Goal: Information Seeking & Learning: Learn about a topic

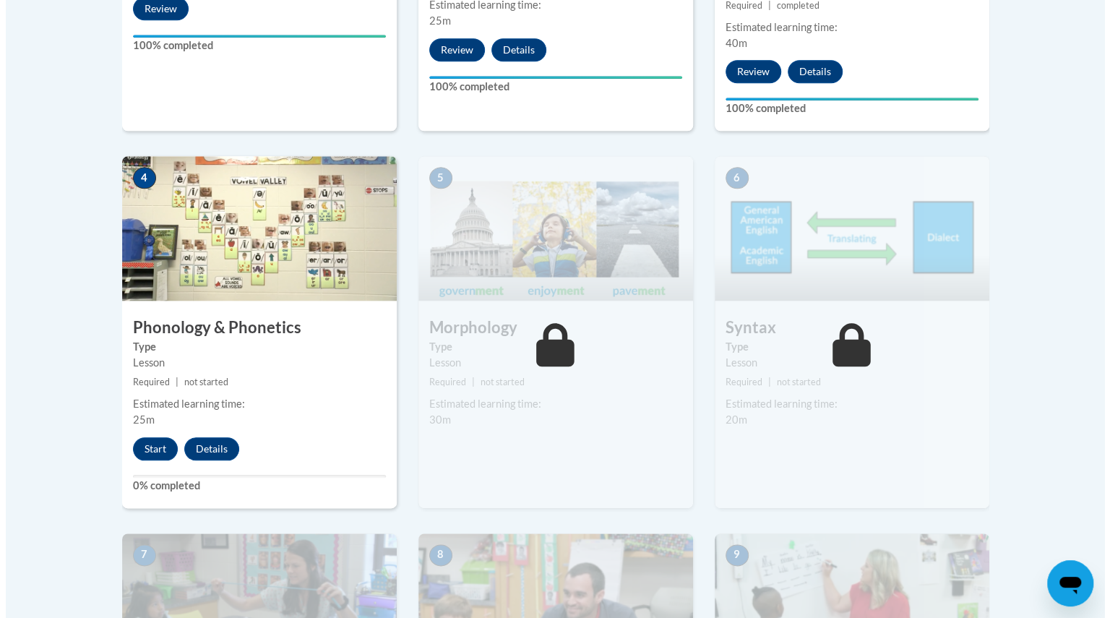
scroll to position [751, 0]
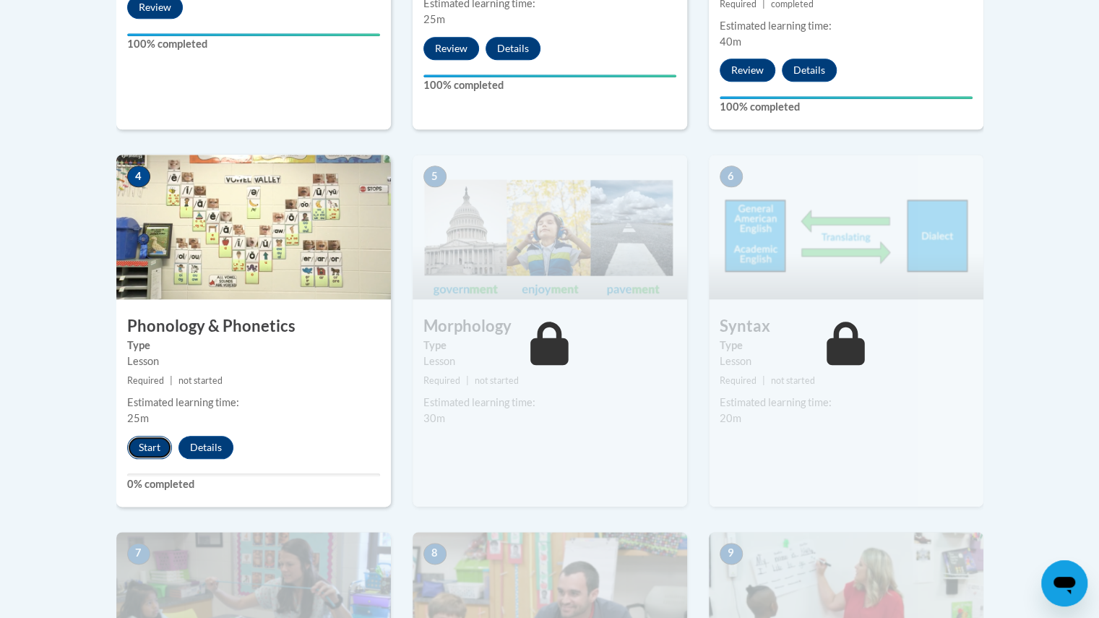
click at [145, 445] on button "Start" at bounding box center [149, 447] width 45 height 23
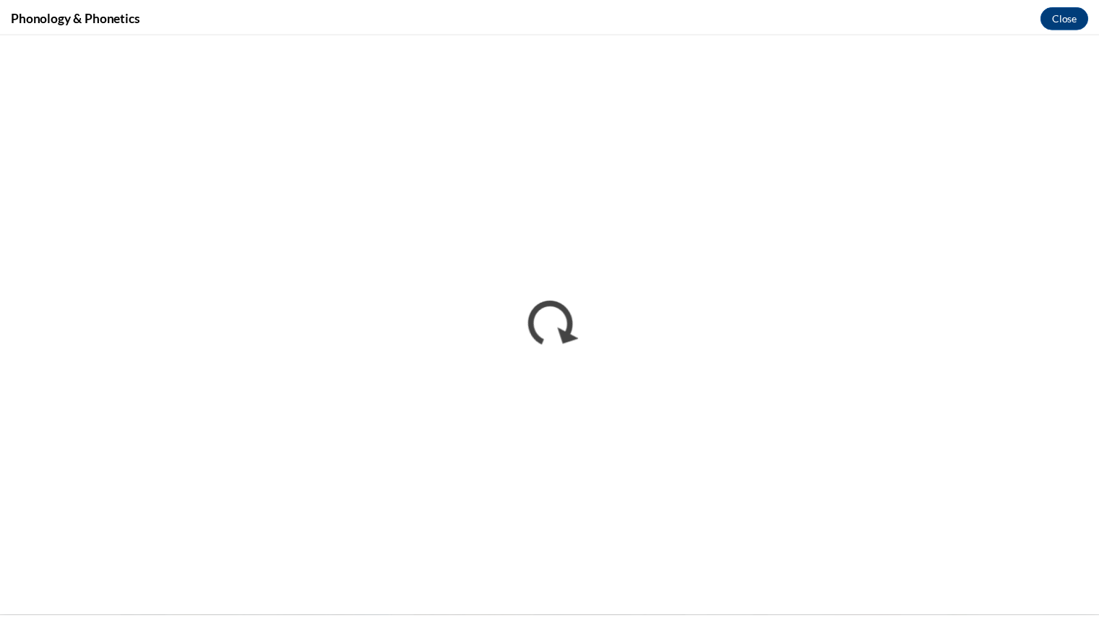
scroll to position [0, 0]
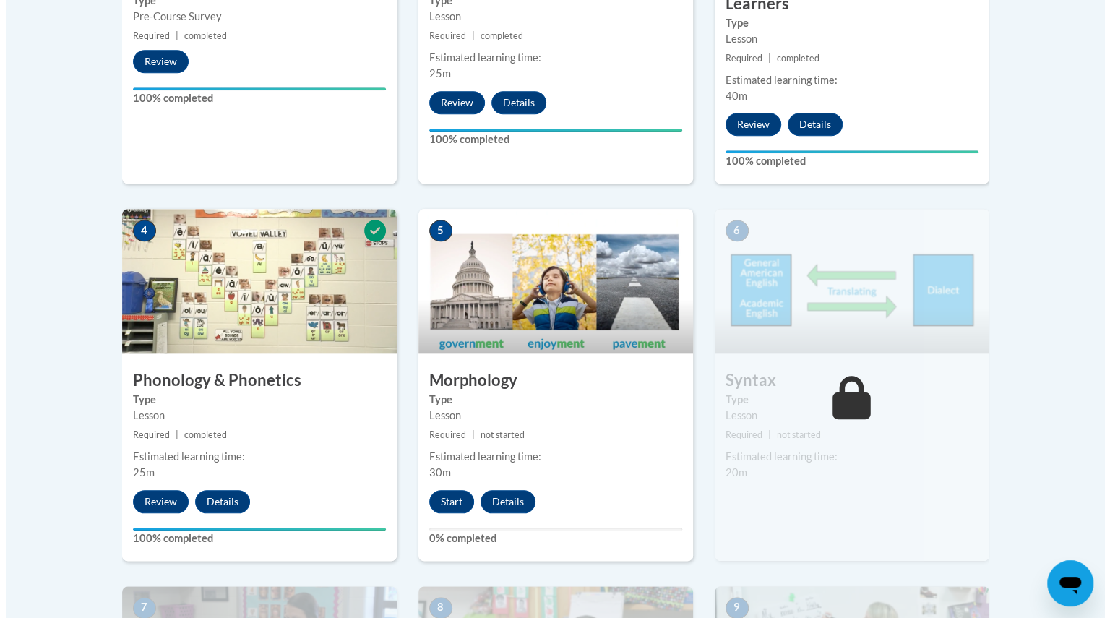
scroll to position [698, 0]
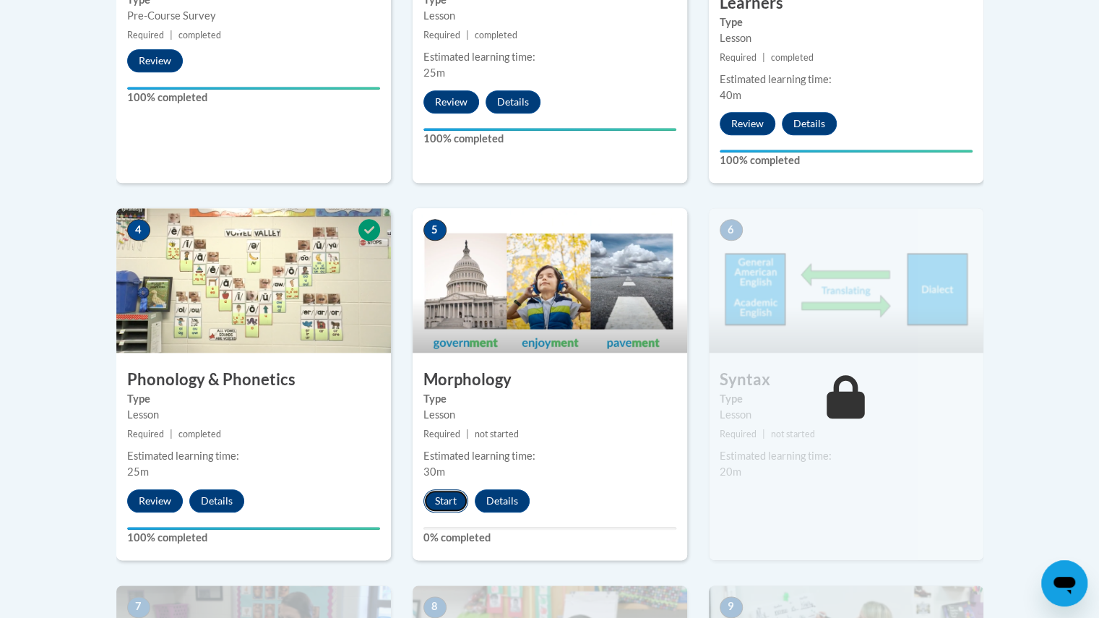
click at [440, 503] on button "Start" at bounding box center [445, 500] width 45 height 23
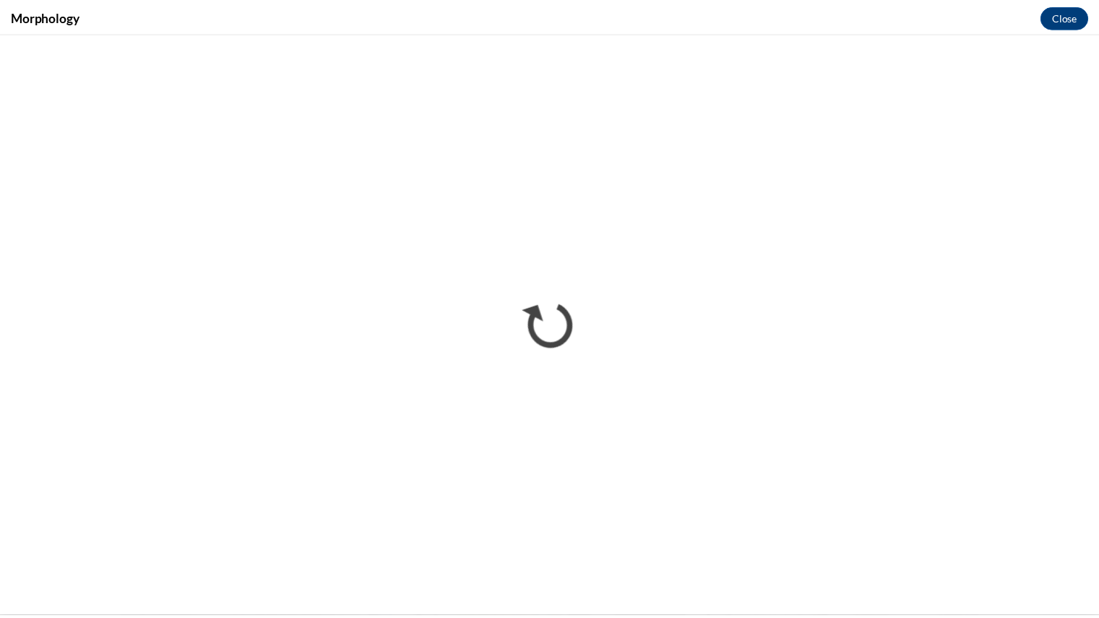
scroll to position [0, 0]
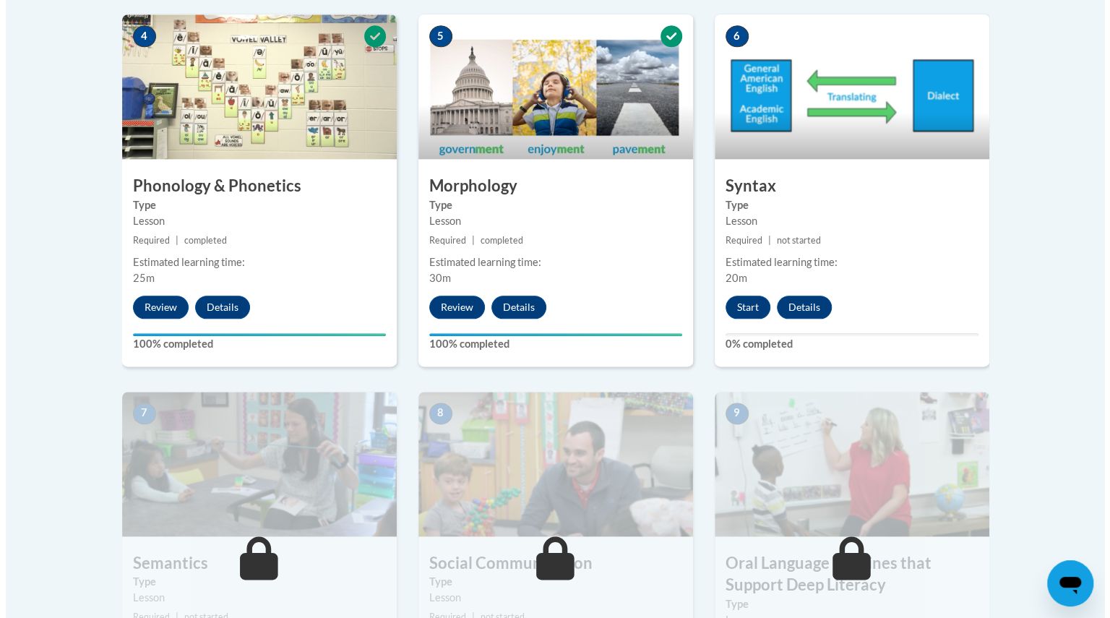
scroll to position [892, 0]
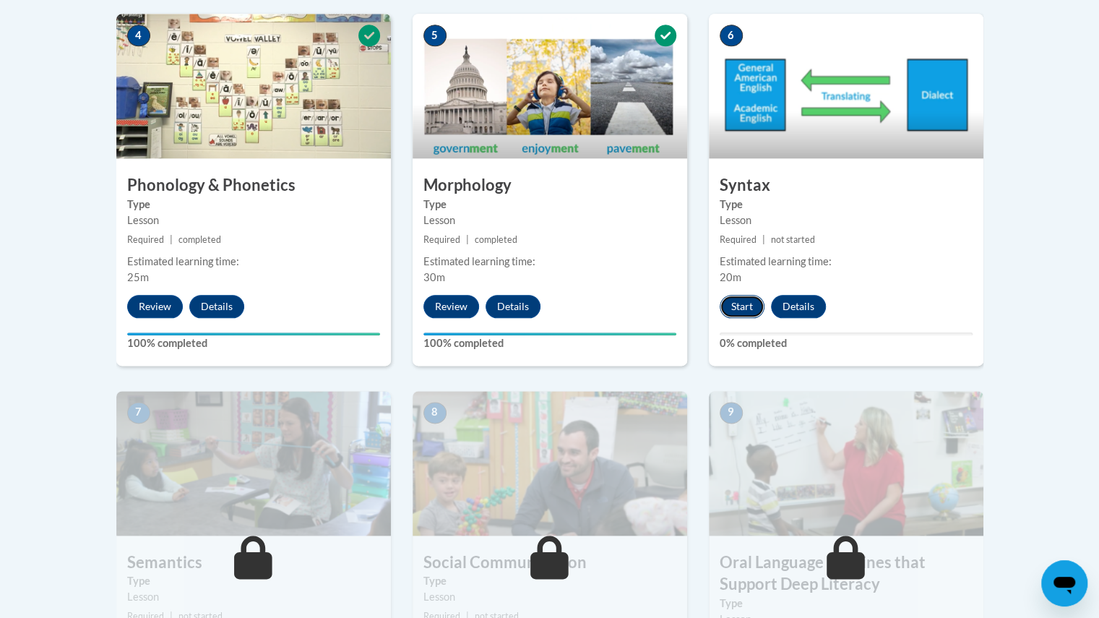
click at [740, 295] on button "Start" at bounding box center [742, 306] width 45 height 23
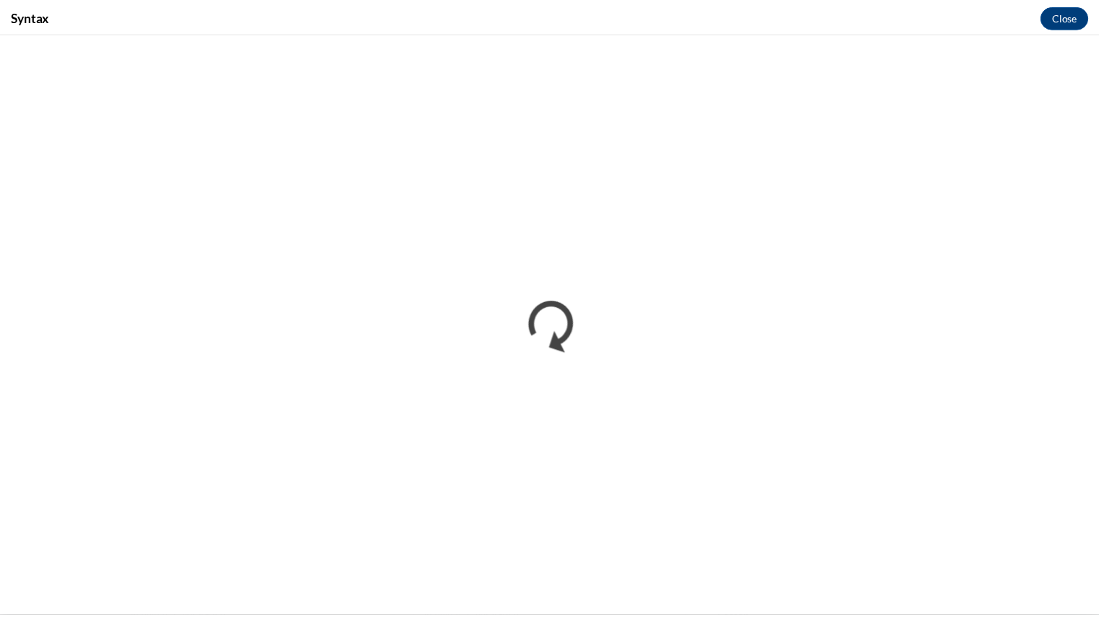
scroll to position [0, 0]
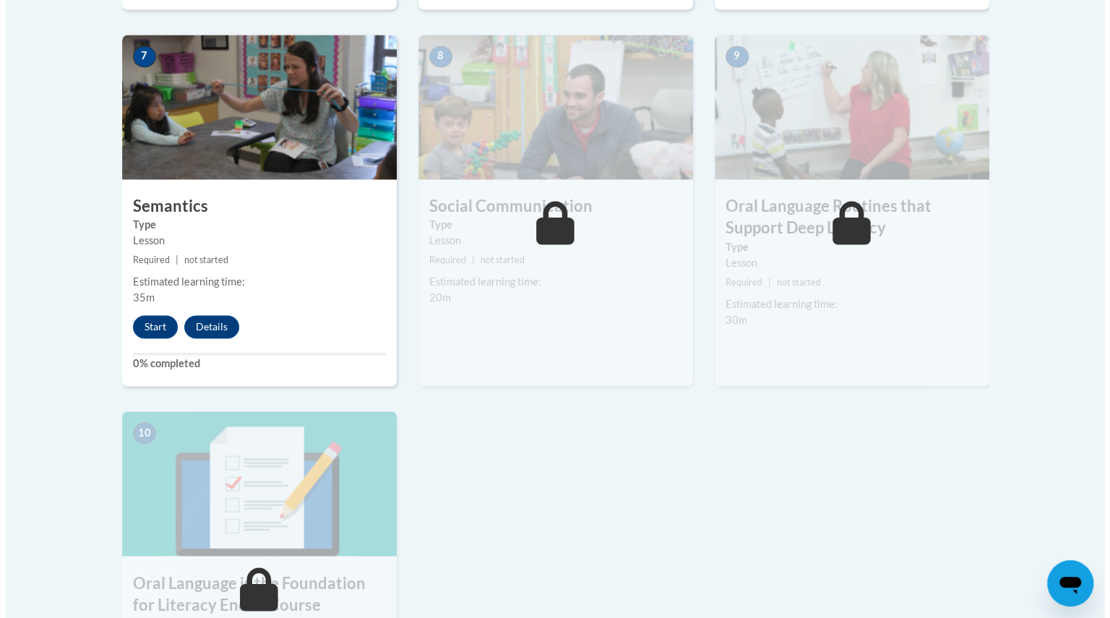
scroll to position [1248, 0]
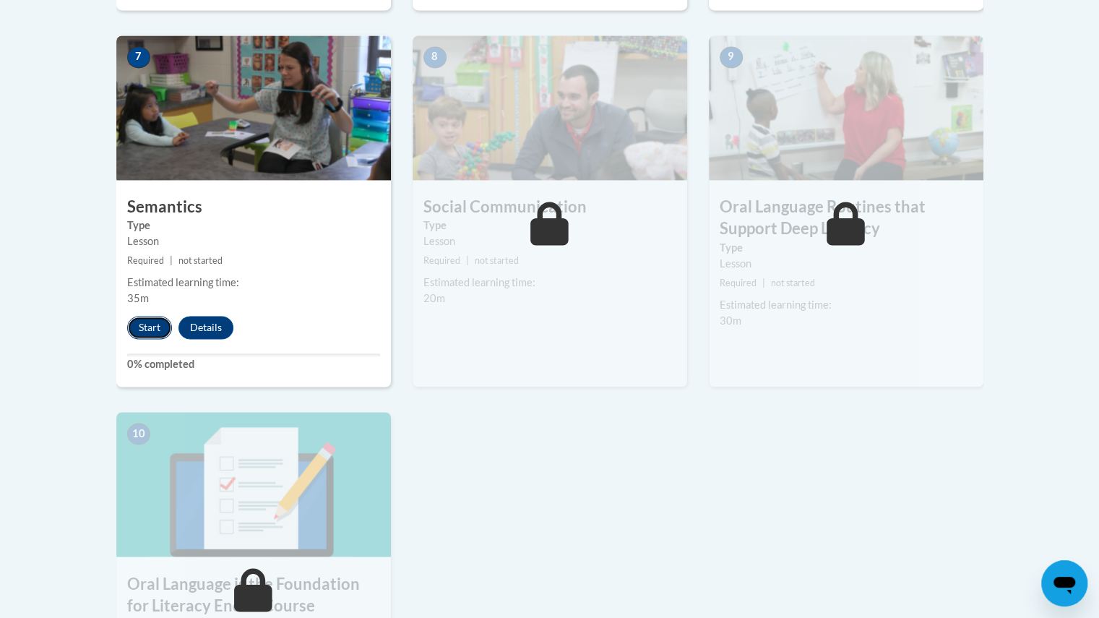
click at [158, 321] on button "Start" at bounding box center [149, 327] width 45 height 23
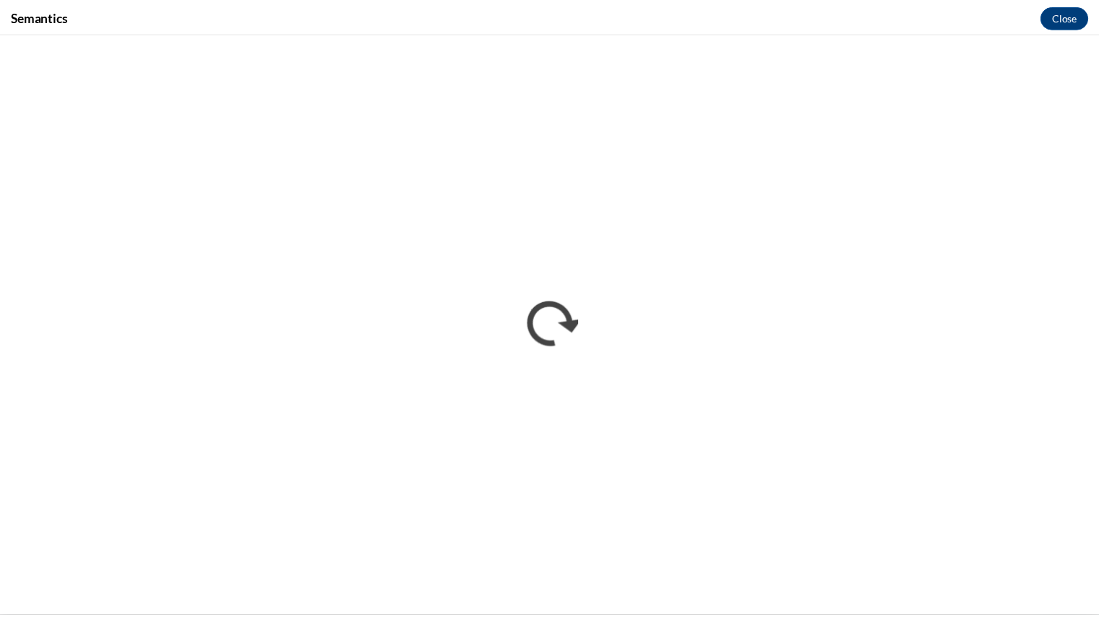
scroll to position [0, 0]
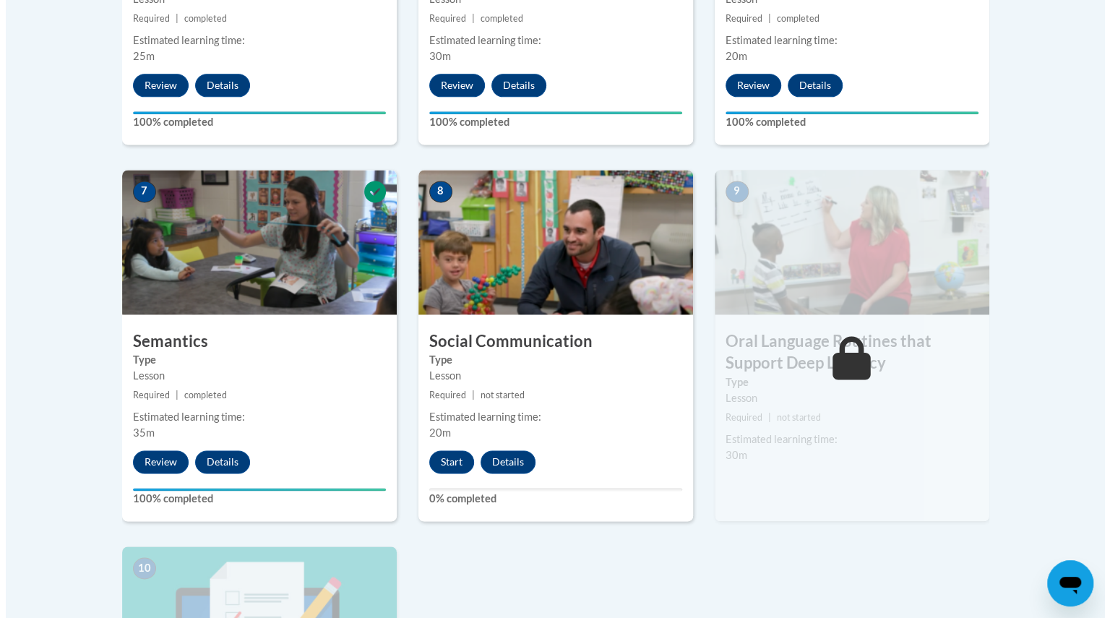
scroll to position [1114, 0]
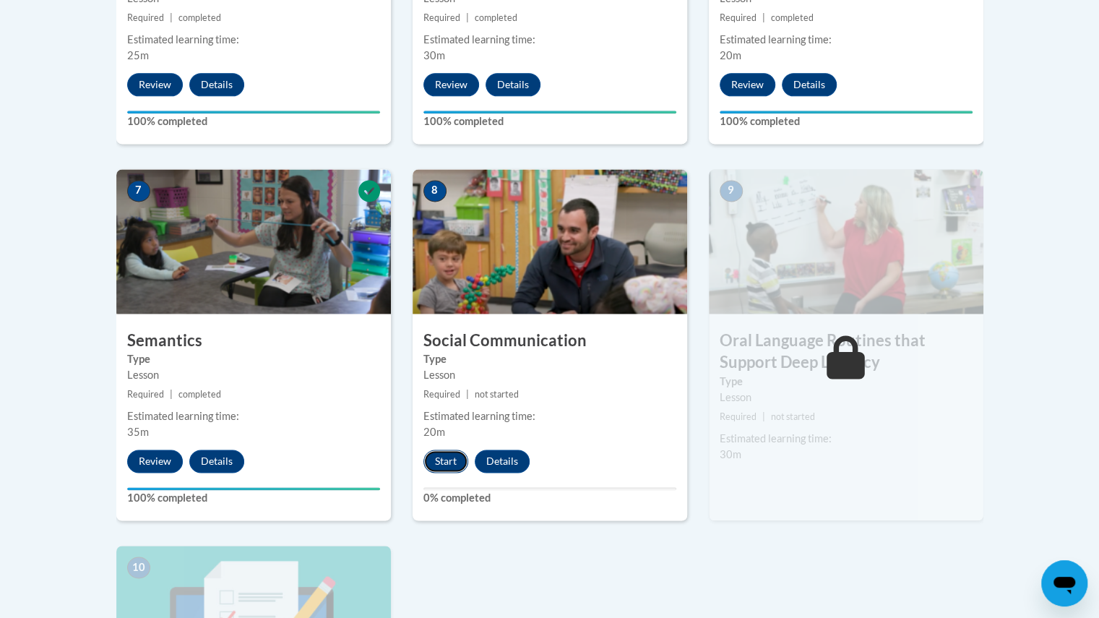
click at [442, 454] on button "Start" at bounding box center [445, 460] width 45 height 23
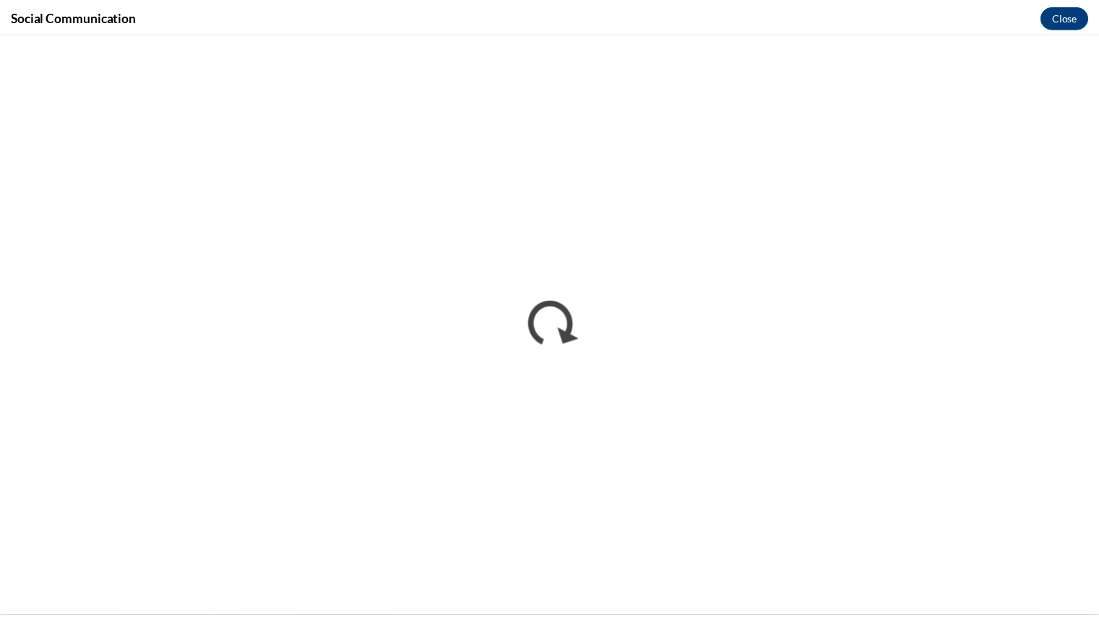
scroll to position [0, 0]
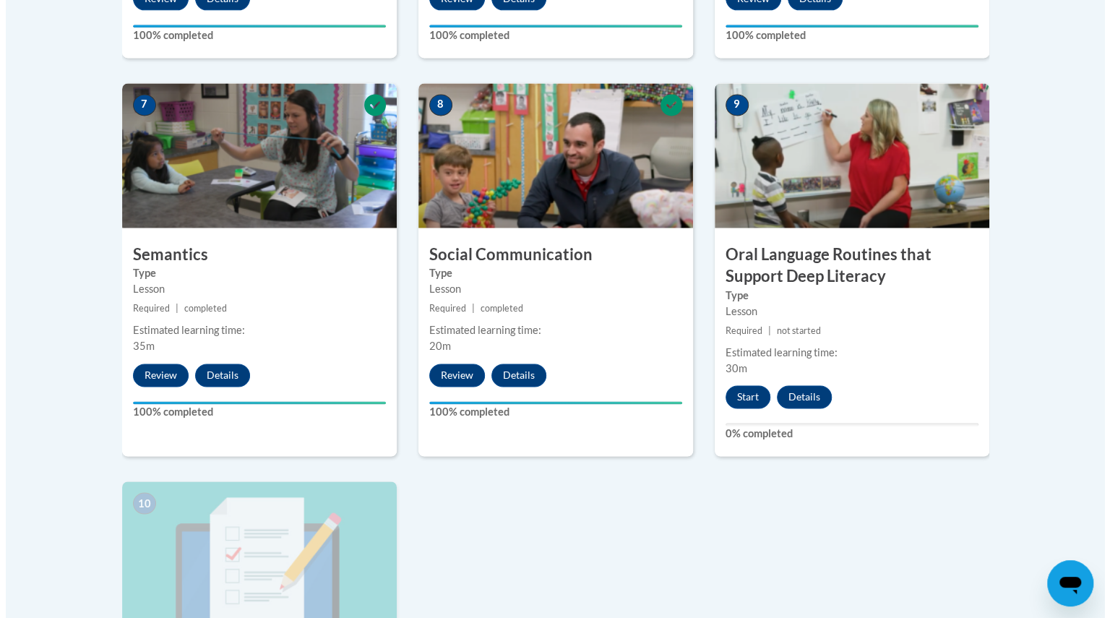
scroll to position [1204, 0]
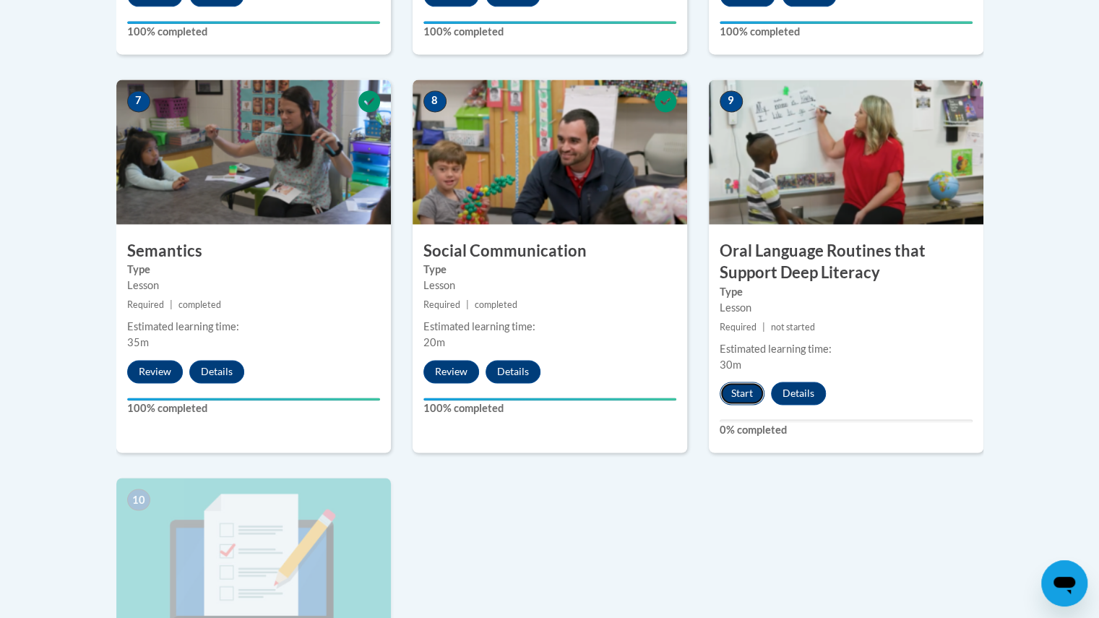
click at [741, 391] on button "Start" at bounding box center [742, 392] width 45 height 23
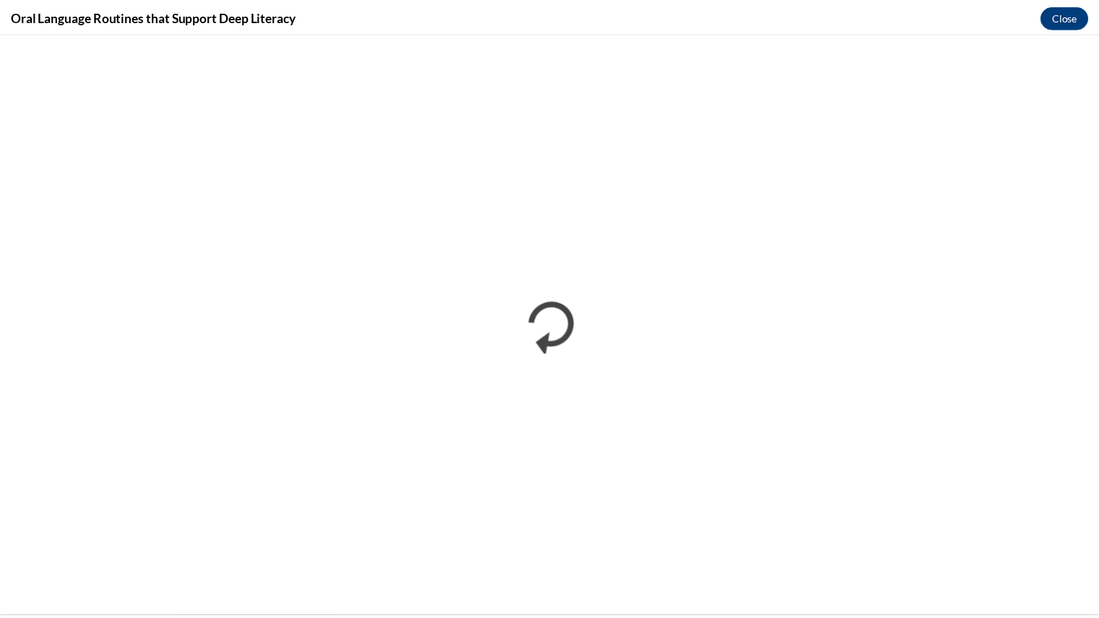
scroll to position [0, 0]
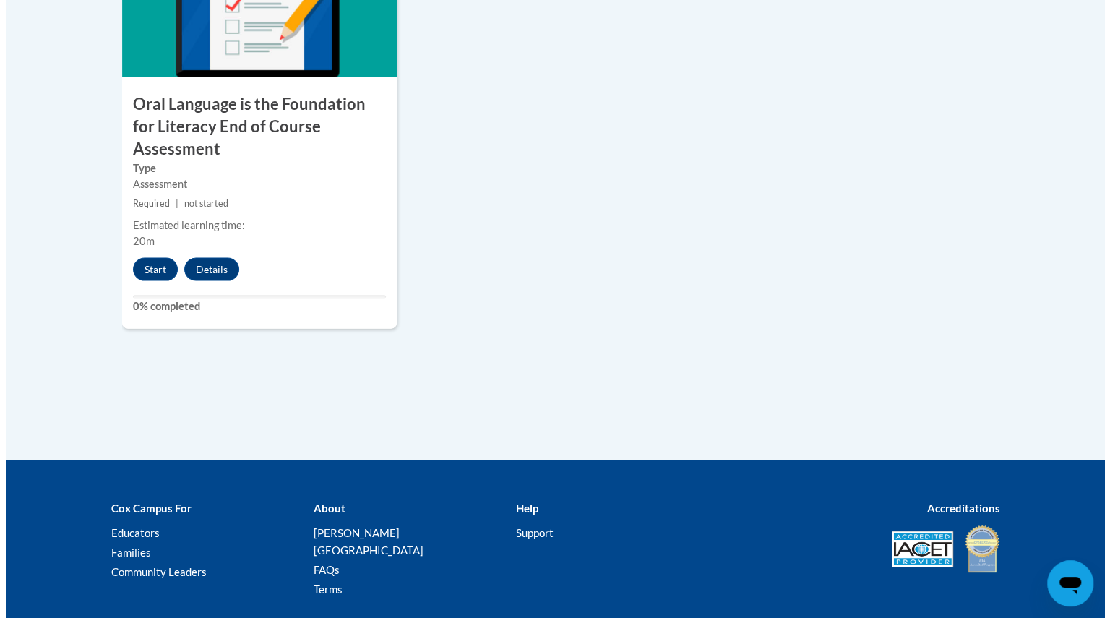
scroll to position [1754, 0]
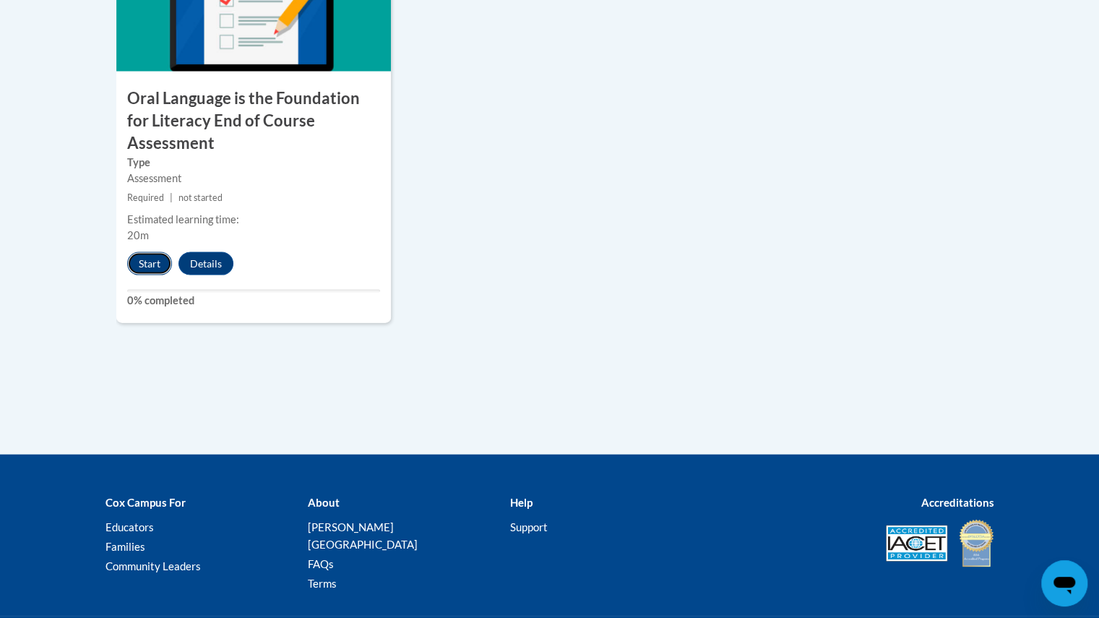
click at [130, 252] on button "Start" at bounding box center [149, 263] width 45 height 23
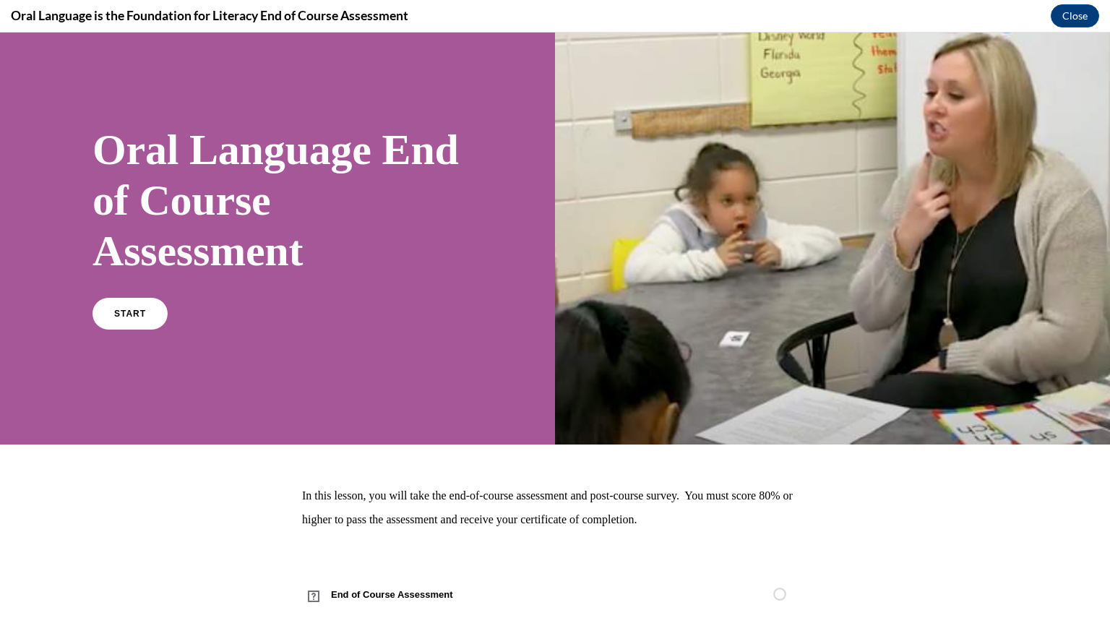
scroll to position [0, 0]
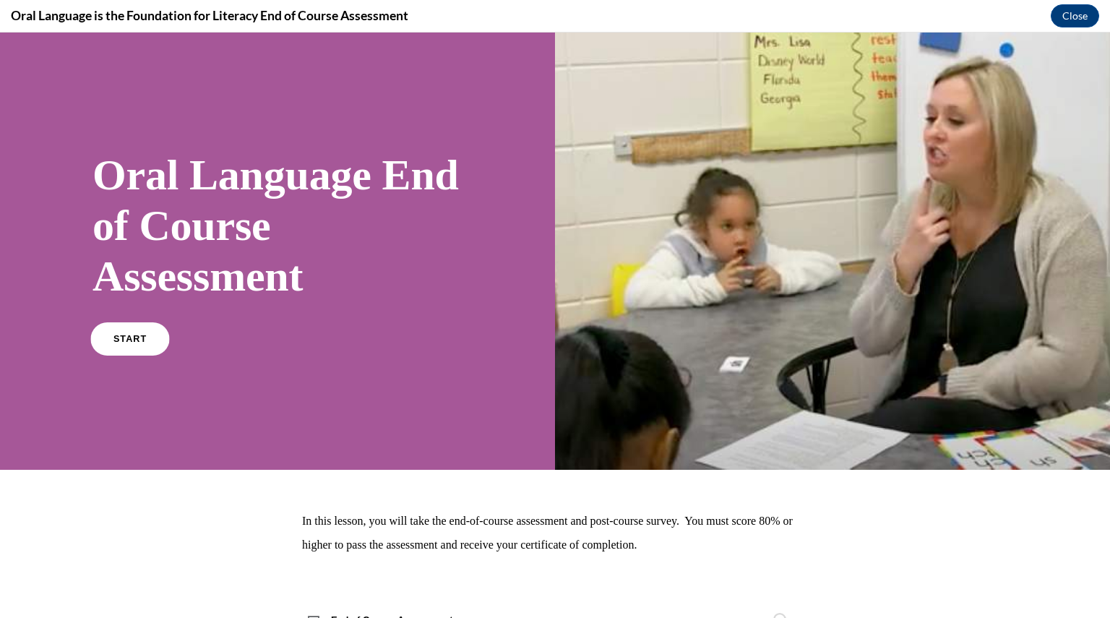
click at [131, 350] on link "START" at bounding box center [129, 338] width 79 height 33
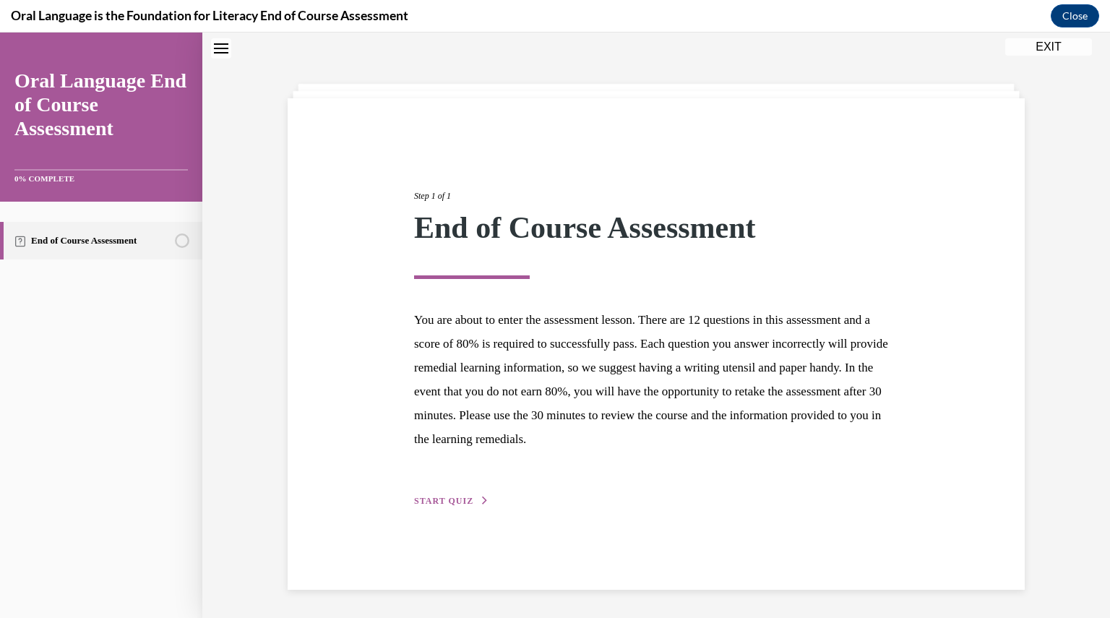
scroll to position [46, 0]
click at [450, 501] on span "START QUIZ" at bounding box center [443, 500] width 59 height 10
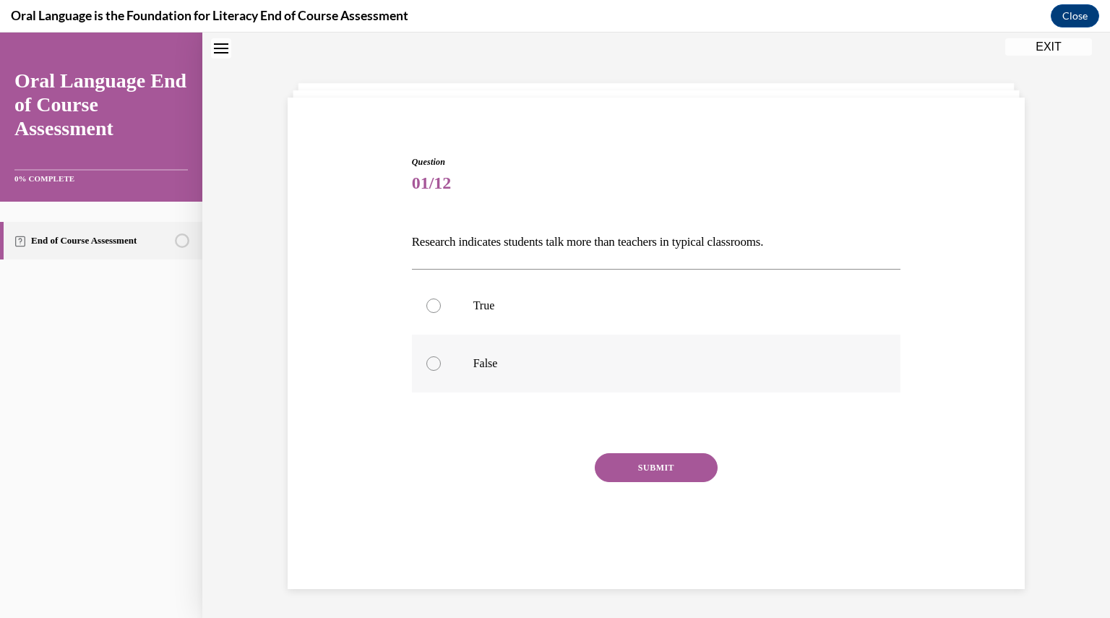
click at [473, 362] on p "False" at bounding box center [669, 363] width 392 height 14
click at [441, 362] on input "False" at bounding box center [433, 363] width 14 height 14
radio input "true"
click at [687, 472] on button "SUBMIT" at bounding box center [656, 467] width 123 height 29
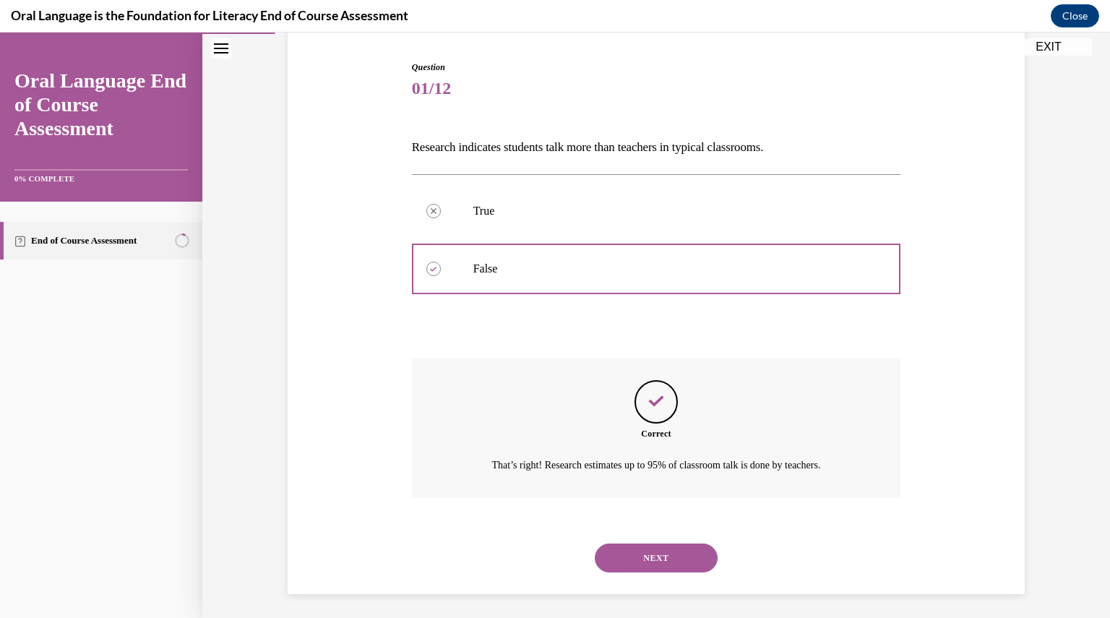
scroll to position [144, 0]
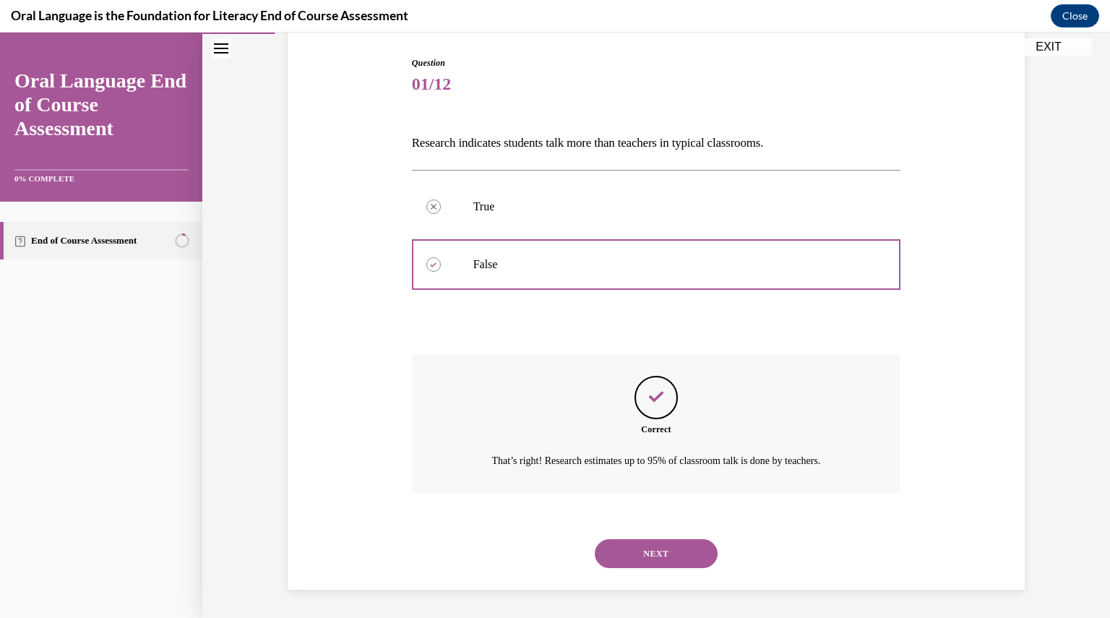
click at [665, 553] on button "NEXT" at bounding box center [656, 553] width 123 height 29
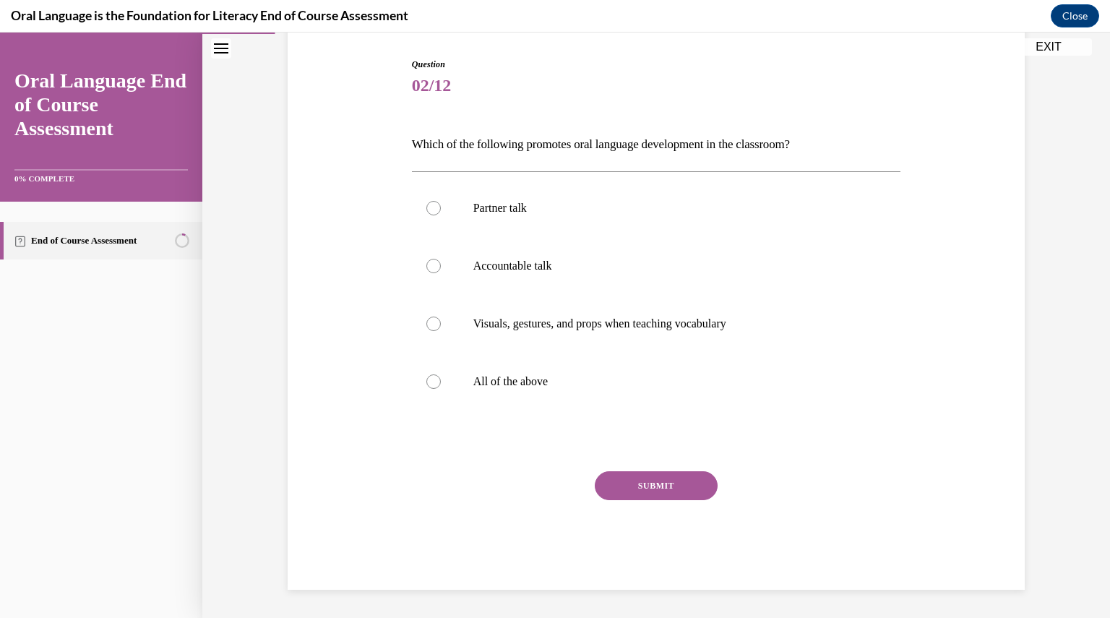
scroll to position [74, 0]
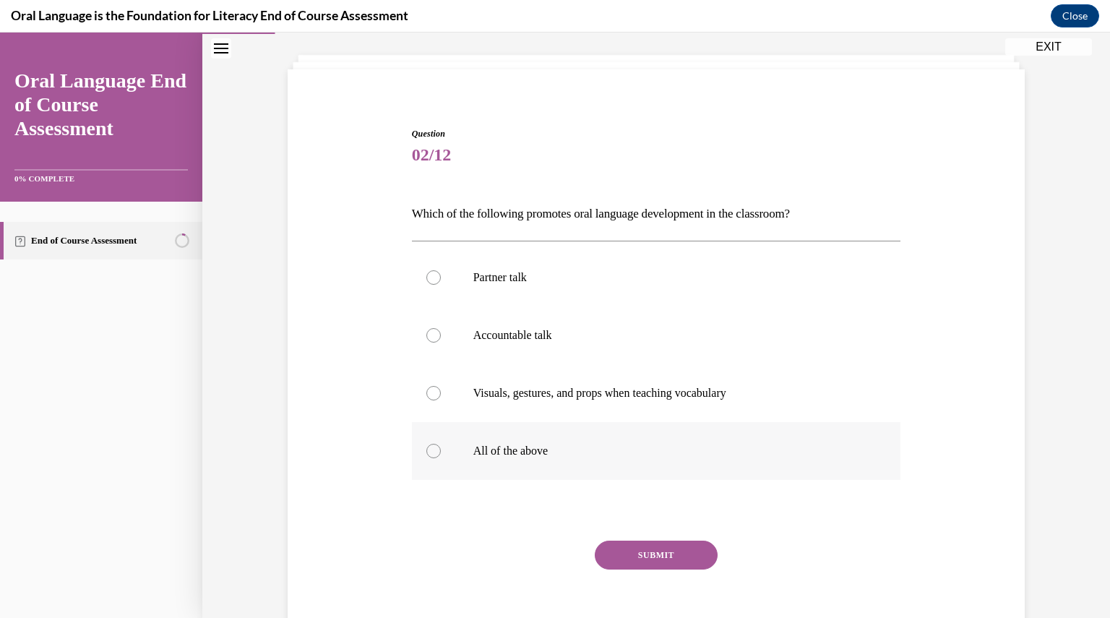
click at [525, 453] on p "All of the above" at bounding box center [669, 451] width 392 height 14
click at [441, 453] on input "All of the above" at bounding box center [433, 451] width 14 height 14
radio input "true"
click at [630, 548] on button "SUBMIT" at bounding box center [656, 554] width 123 height 29
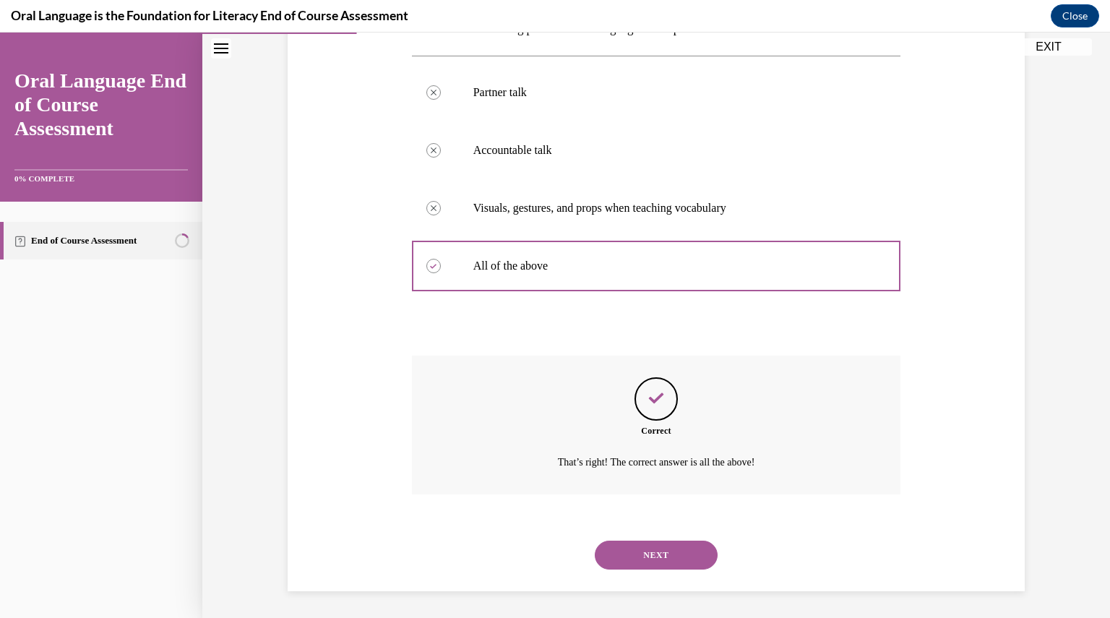
scroll to position [260, 0]
click at [630, 548] on button "NEXT" at bounding box center [656, 553] width 123 height 29
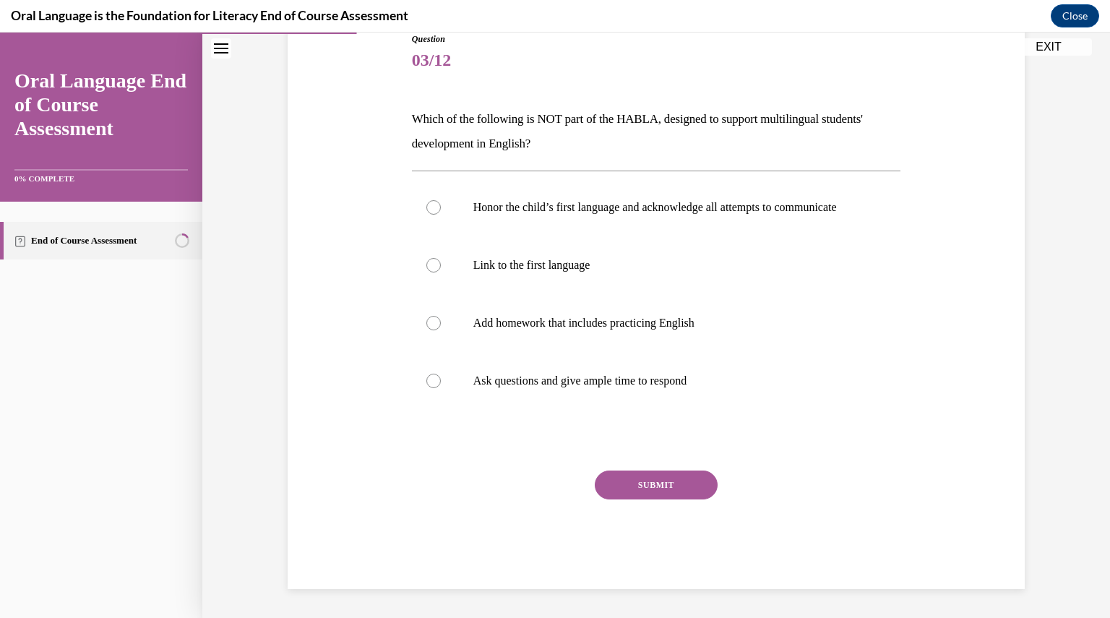
scroll to position [161, 0]
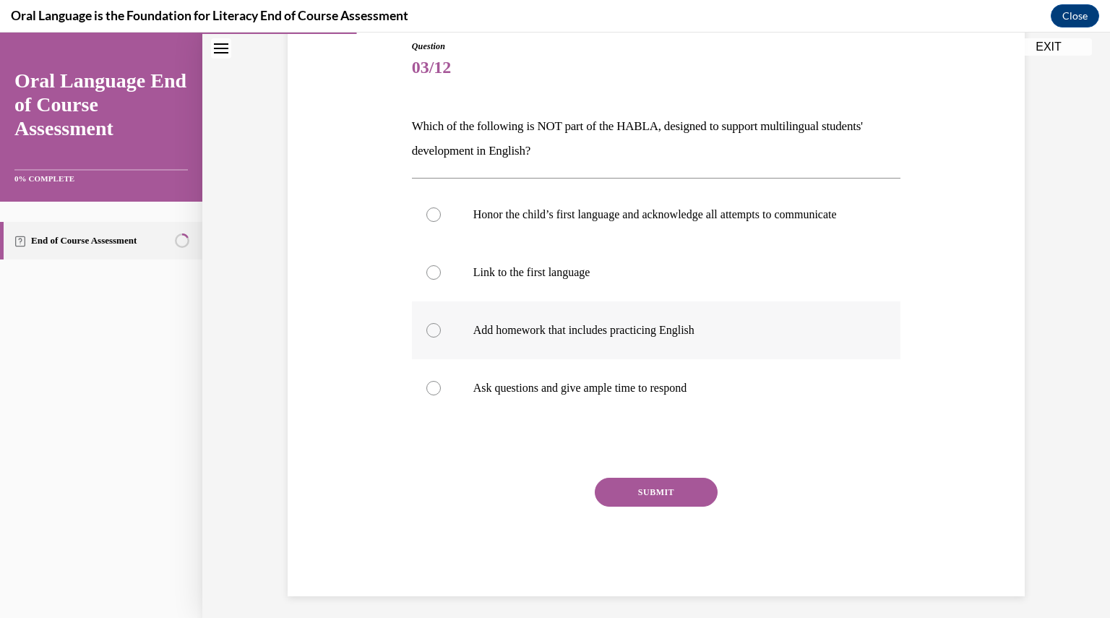
click at [574, 337] on p "Add homework that includes practicing English" at bounding box center [669, 330] width 392 height 14
click at [441, 337] on input "Add homework that includes practicing English" at bounding box center [433, 330] width 14 height 14
radio input "true"
click at [675, 506] on button "SUBMIT" at bounding box center [656, 492] width 123 height 29
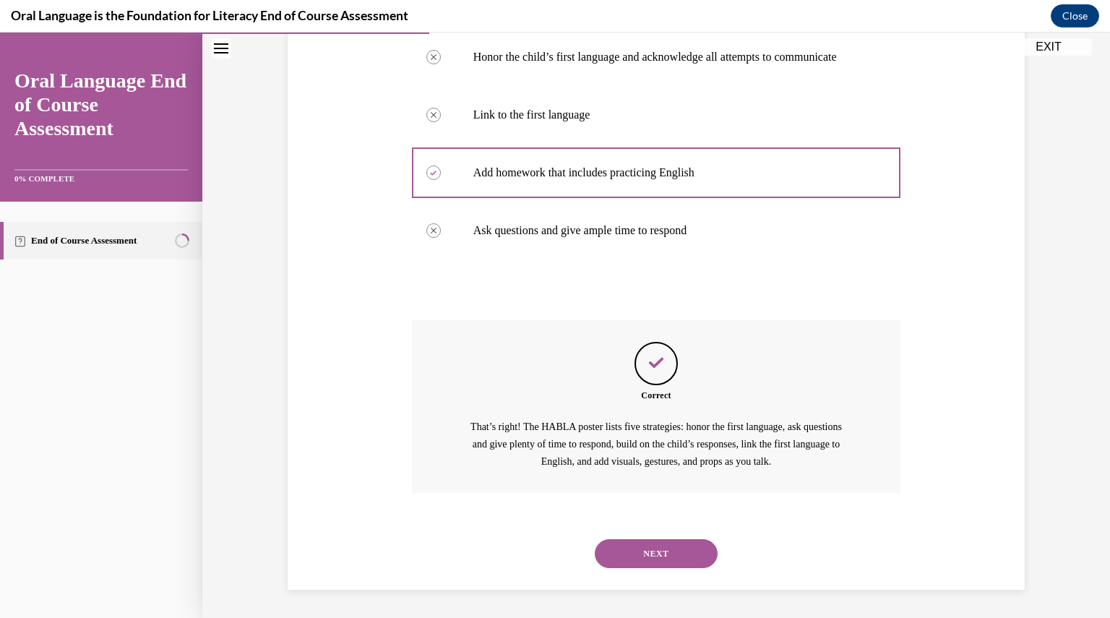
scroll to position [333, 0]
click at [626, 556] on button "NEXT" at bounding box center [656, 552] width 123 height 29
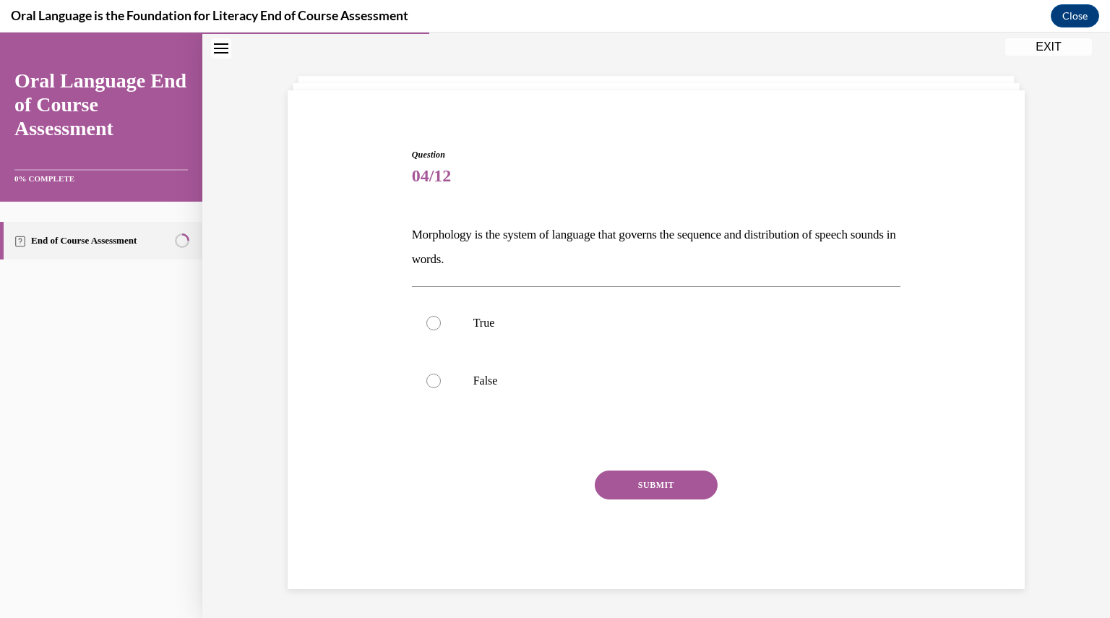
scroll to position [52, 0]
click at [486, 328] on p "True" at bounding box center [669, 323] width 392 height 14
click at [441, 328] on input "True" at bounding box center [433, 323] width 14 height 14
radio input "true"
click at [643, 480] on button "SUBMIT" at bounding box center [656, 485] width 123 height 29
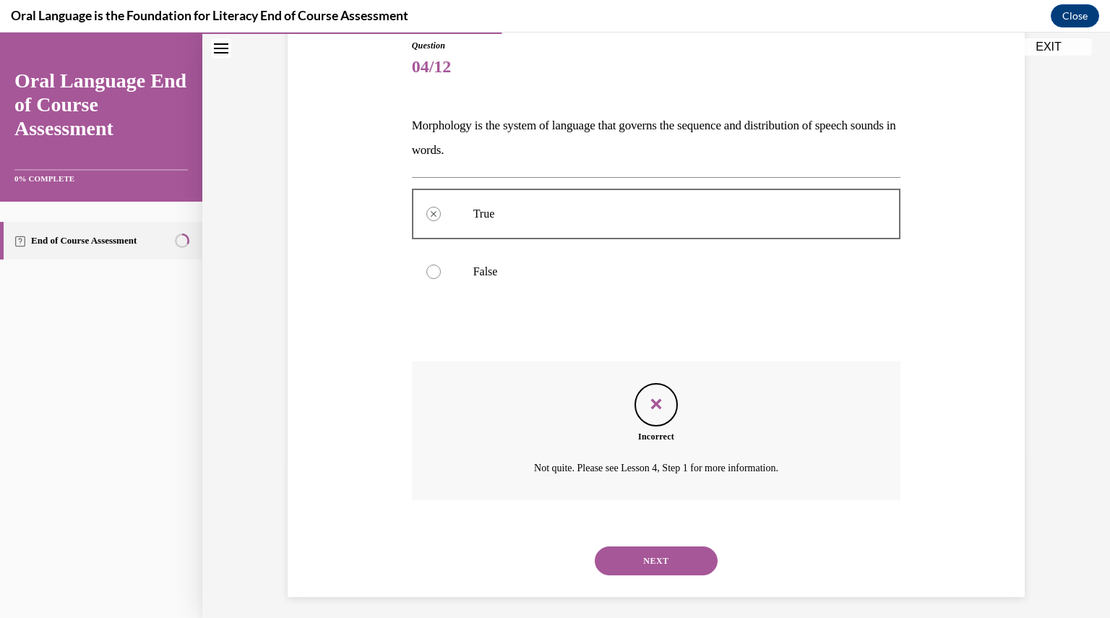
scroll to position [169, 0]
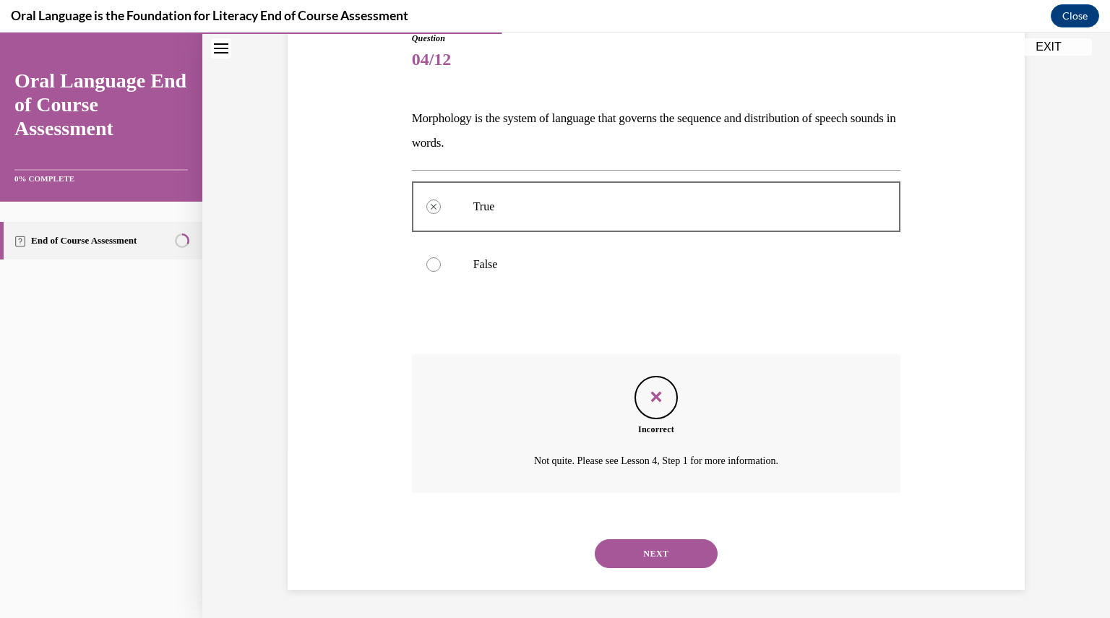
click at [620, 571] on div "NEXT" at bounding box center [656, 553] width 489 height 58
click at [641, 545] on button "NEXT" at bounding box center [656, 553] width 123 height 29
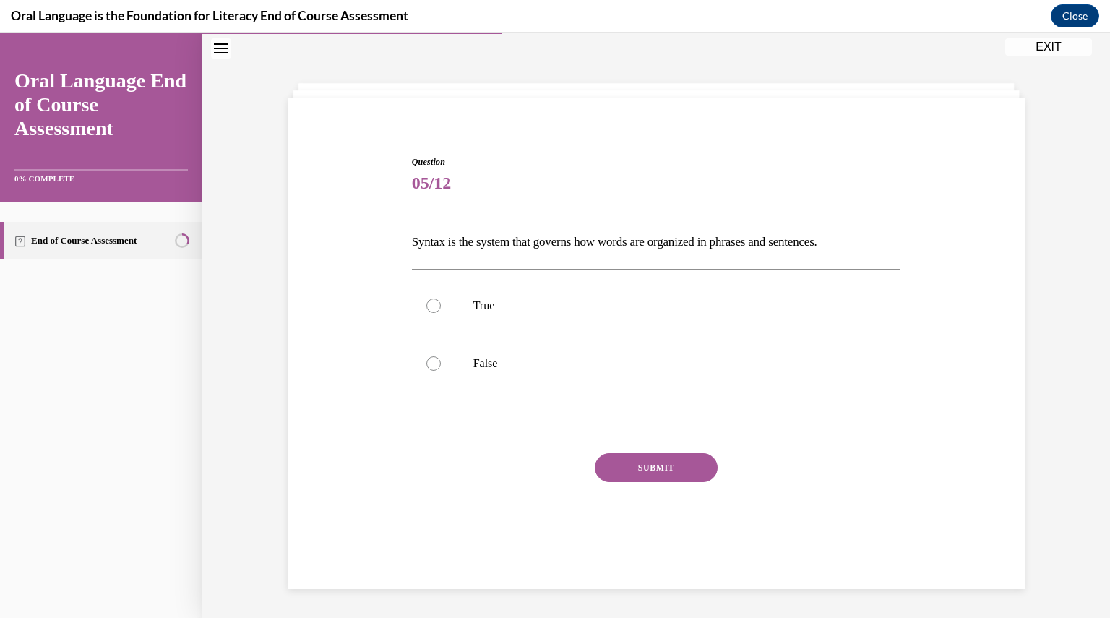
scroll to position [46, 0]
click at [683, 324] on label "True" at bounding box center [656, 306] width 489 height 58
click at [441, 313] on input "True" at bounding box center [433, 305] width 14 height 14
radio input "true"
click at [639, 470] on button "SUBMIT" at bounding box center [656, 467] width 123 height 29
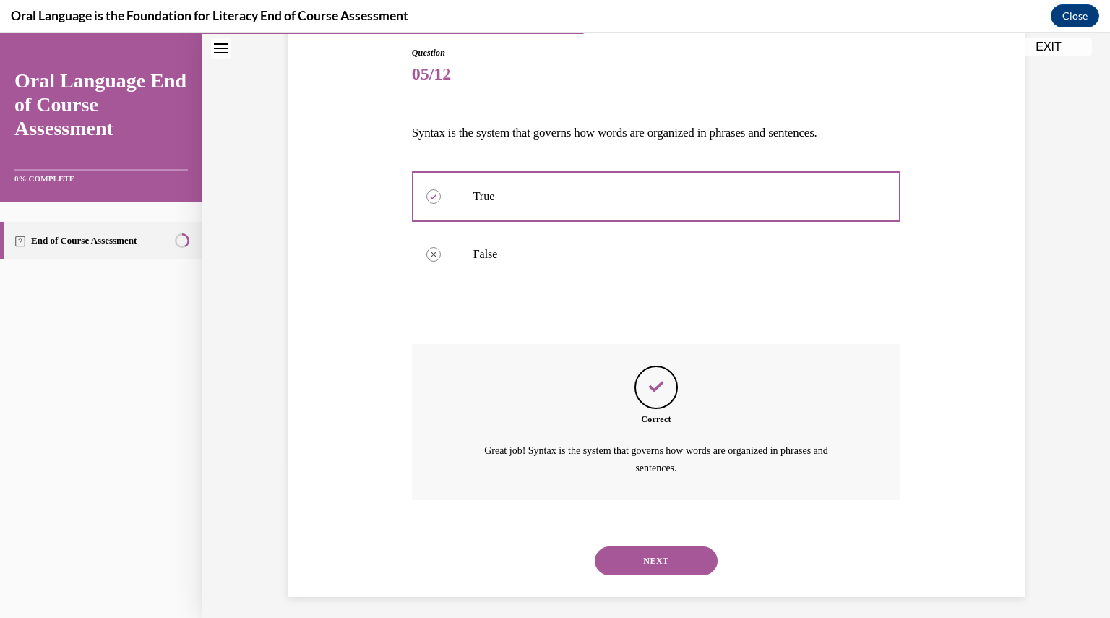
scroll to position [161, 0]
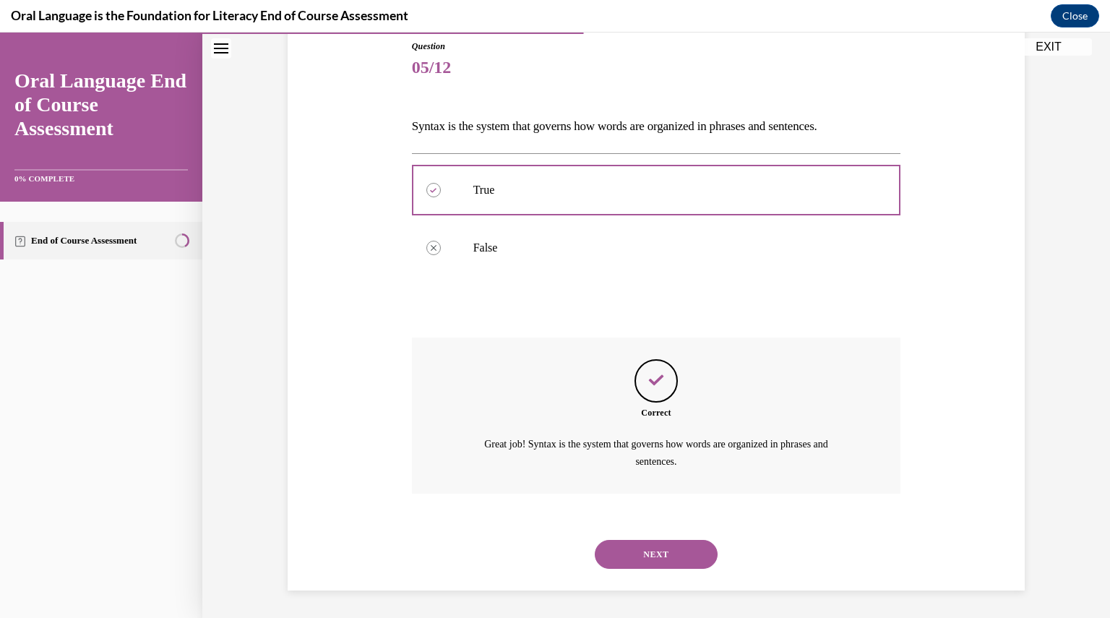
click at [628, 554] on button "NEXT" at bounding box center [656, 554] width 123 height 29
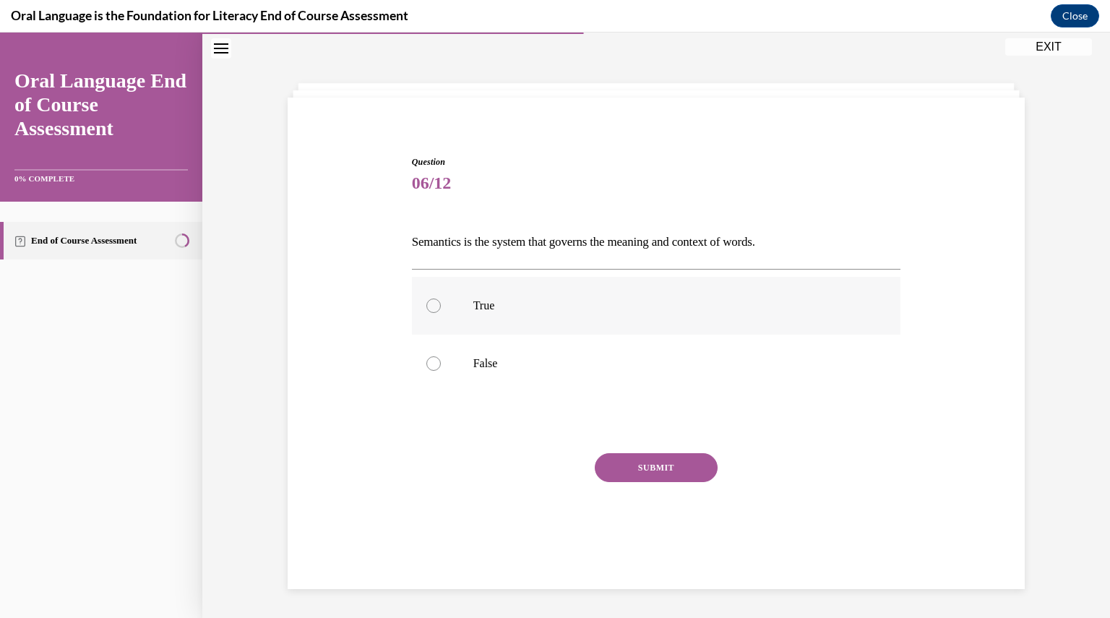
click at [451, 314] on label "True" at bounding box center [656, 306] width 489 height 58
click at [441, 313] on input "True" at bounding box center [433, 305] width 14 height 14
radio input "true"
click at [639, 464] on button "SUBMIT" at bounding box center [656, 467] width 123 height 29
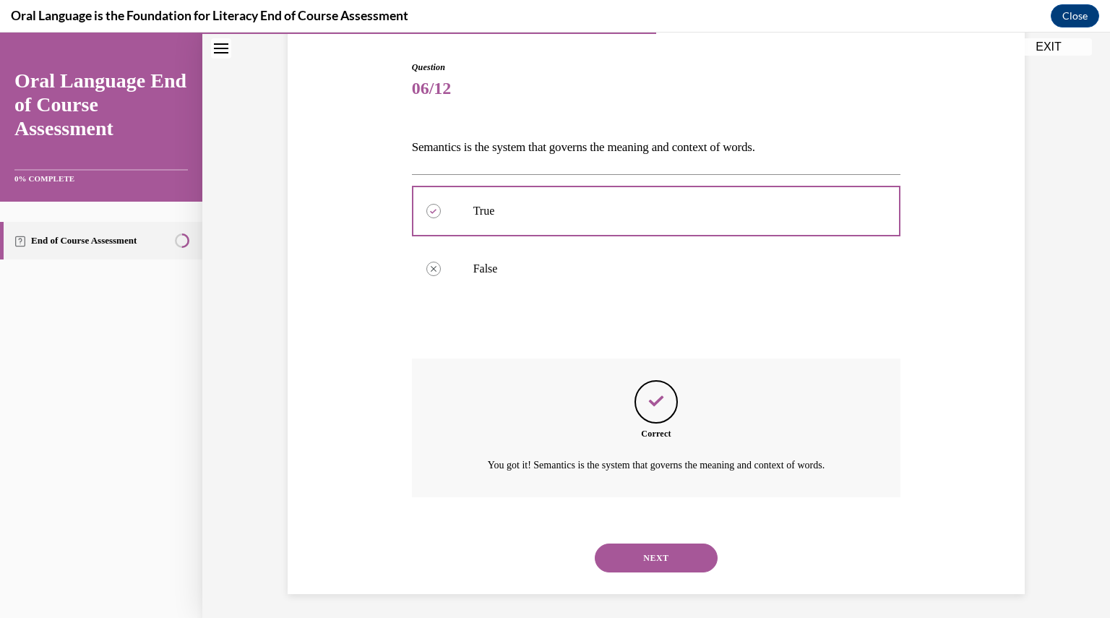
scroll to position [144, 0]
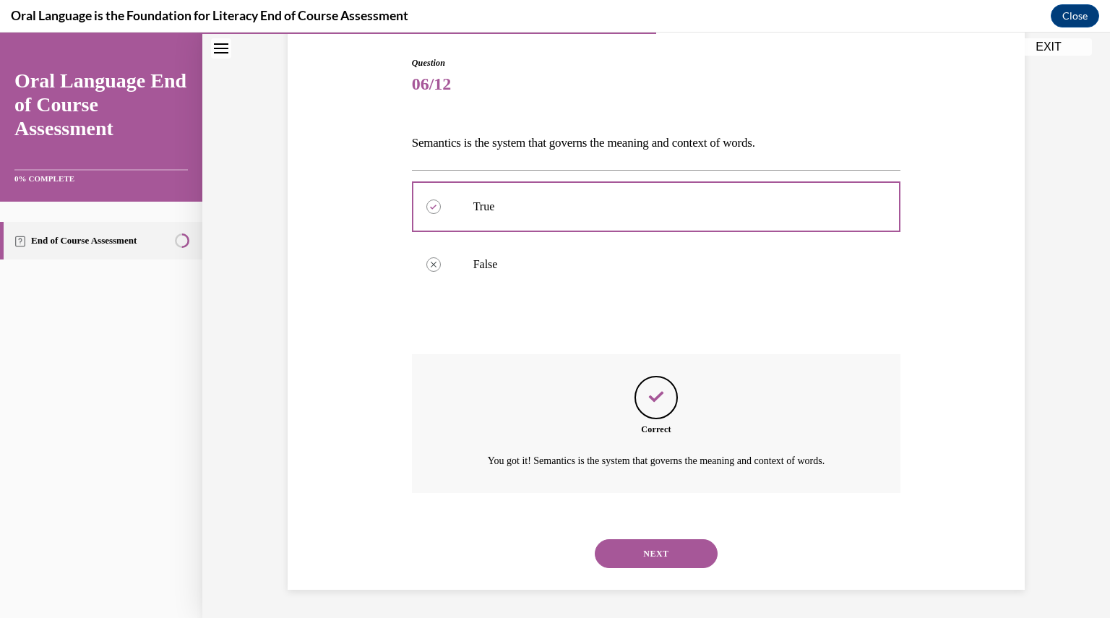
click at [602, 542] on button "NEXT" at bounding box center [656, 553] width 123 height 29
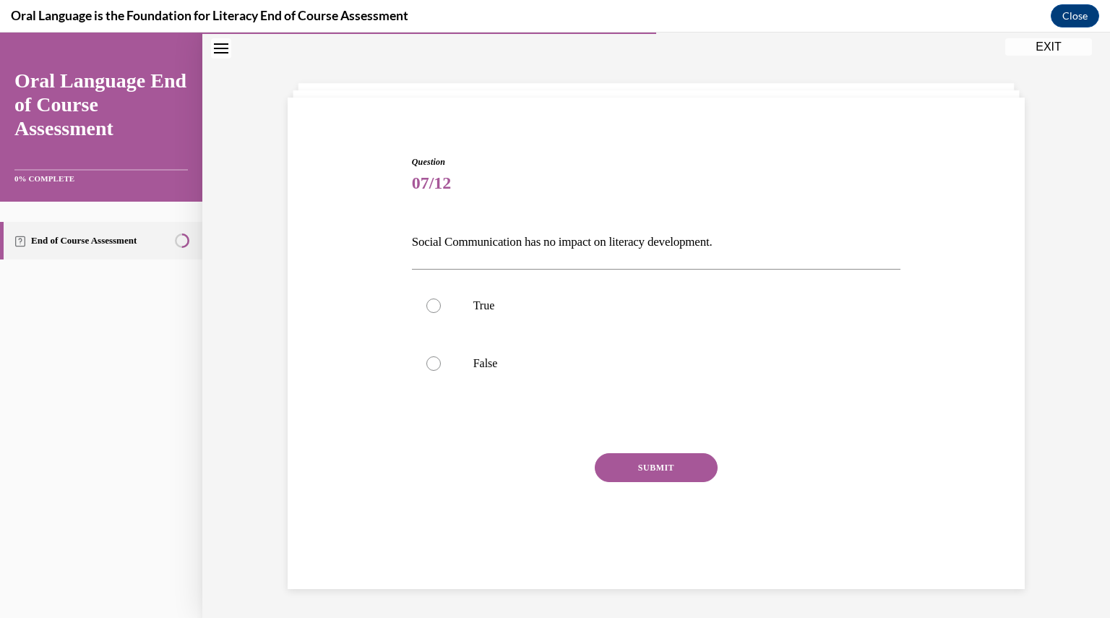
scroll to position [46, 0]
click at [506, 355] on label "False" at bounding box center [656, 363] width 489 height 58
click at [441, 356] on input "False" at bounding box center [433, 363] width 14 height 14
radio input "true"
click at [637, 462] on button "SUBMIT" at bounding box center [656, 467] width 123 height 29
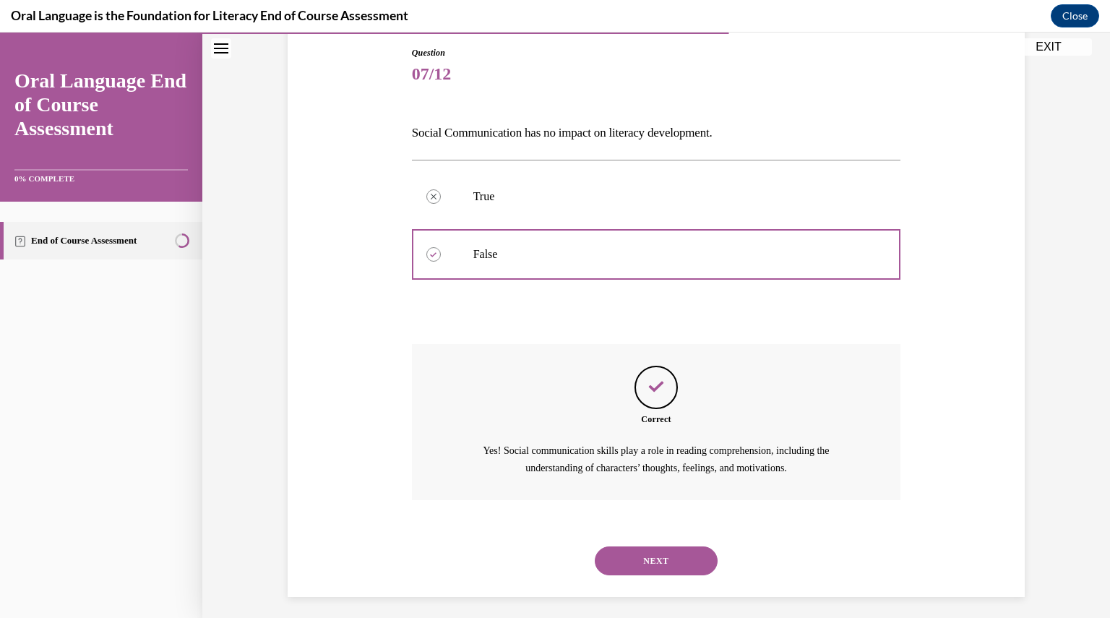
scroll to position [161, 0]
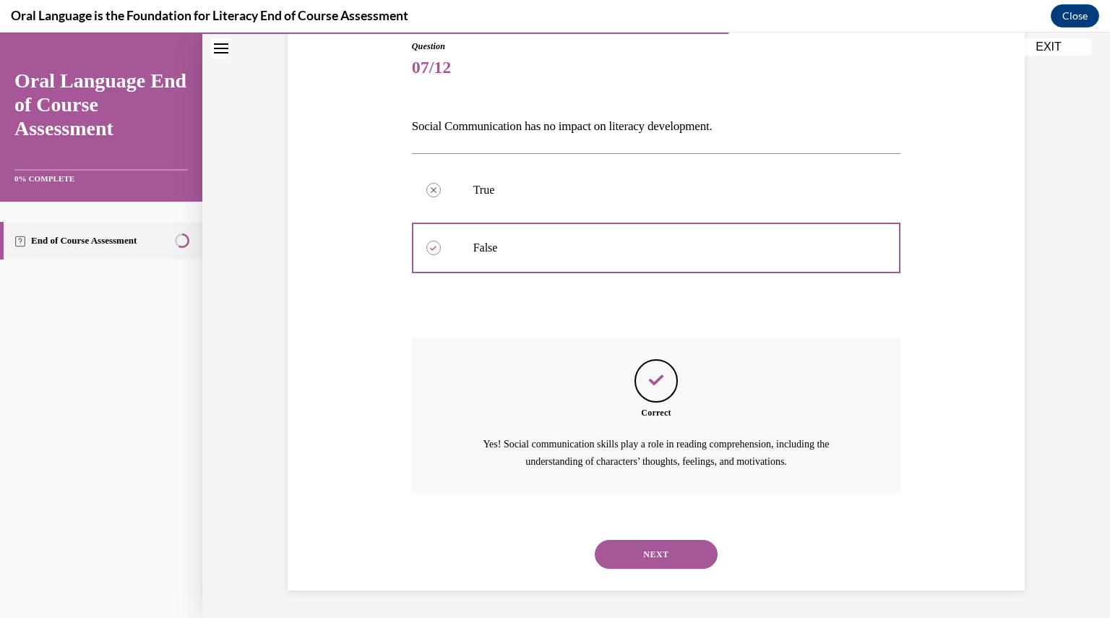
click at [652, 556] on button "NEXT" at bounding box center [656, 554] width 123 height 29
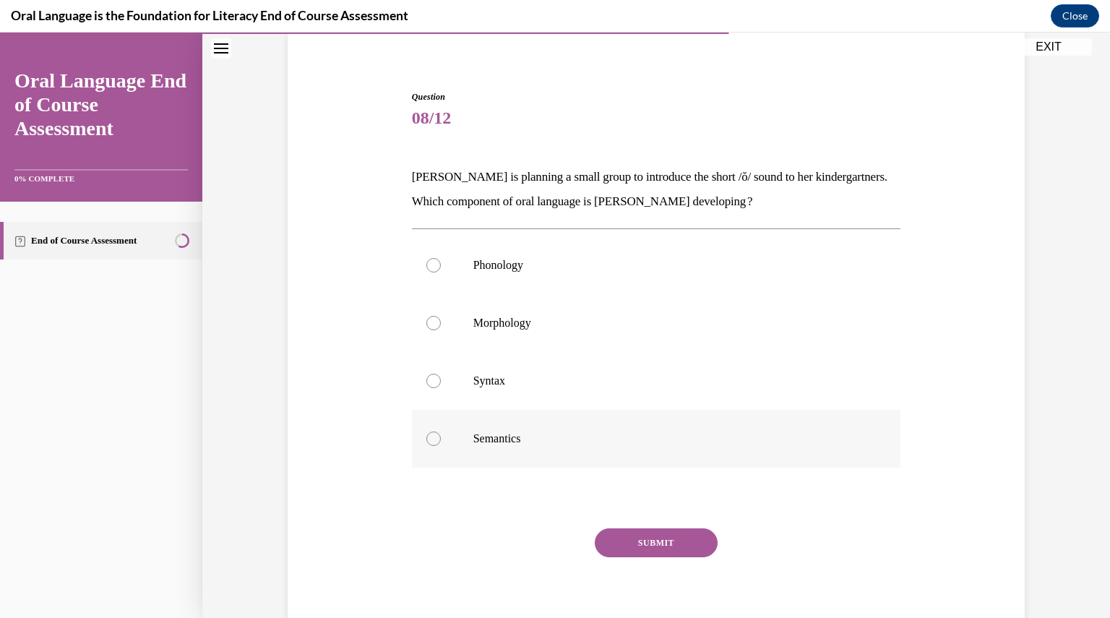
scroll to position [74, 0]
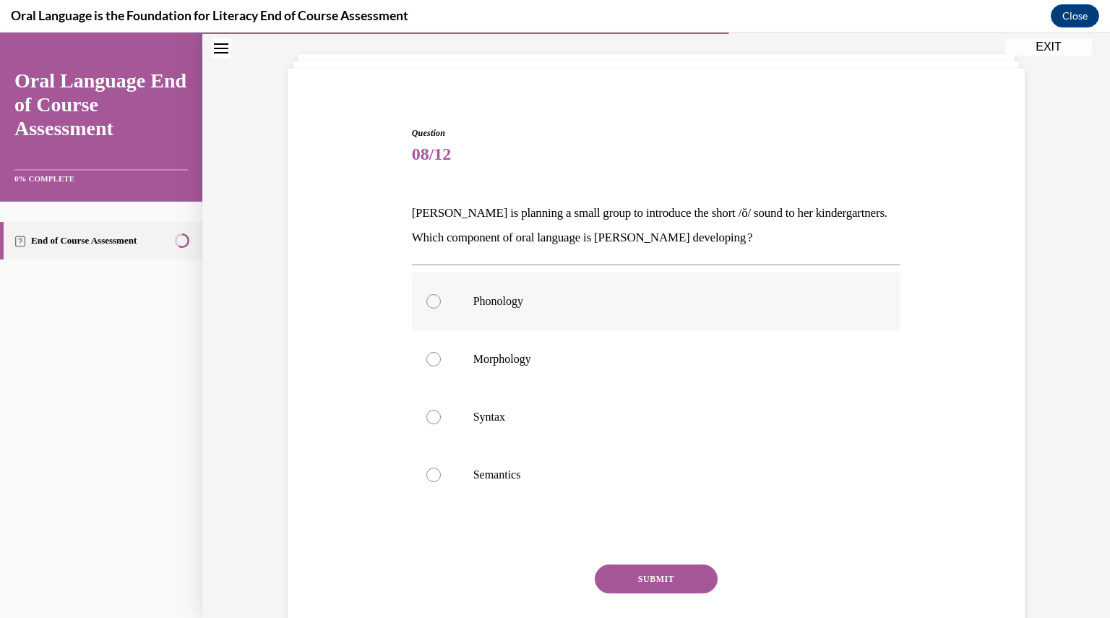
click at [511, 288] on label "Phonology" at bounding box center [656, 301] width 489 height 58
click at [441, 294] on input "Phonology" at bounding box center [433, 301] width 14 height 14
radio input "true"
click at [671, 579] on button "SUBMIT" at bounding box center [656, 578] width 123 height 29
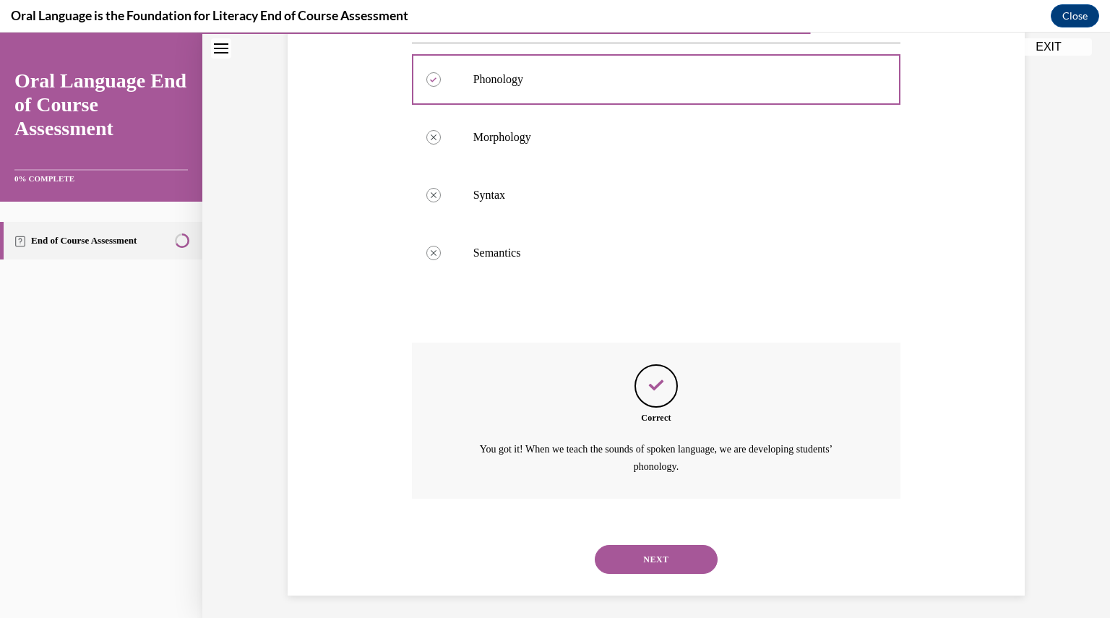
scroll to position [301, 0]
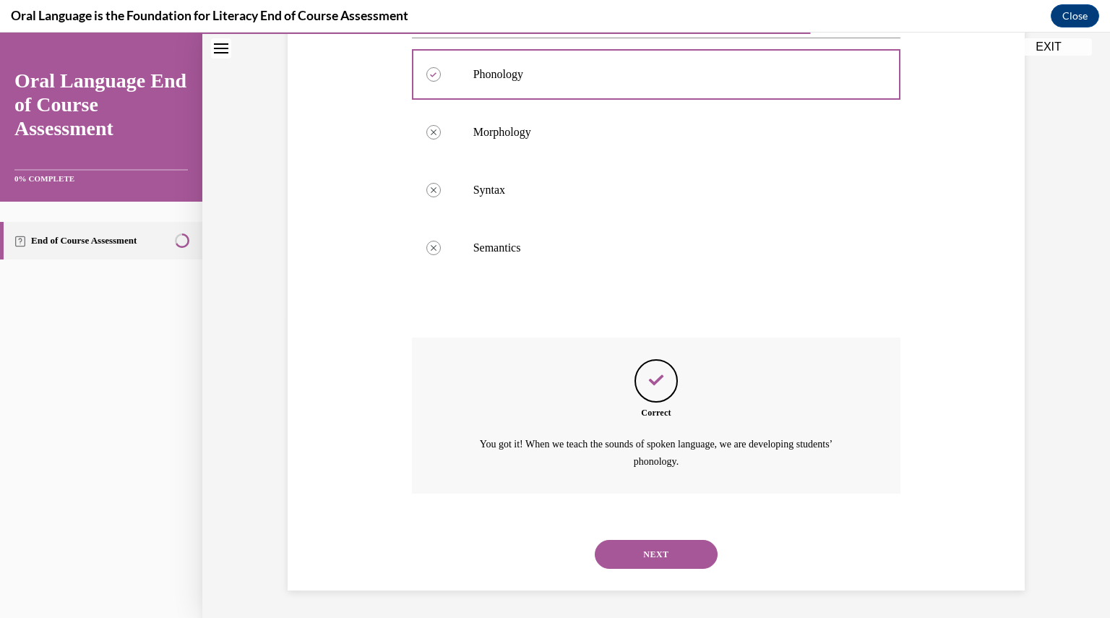
click at [657, 561] on button "NEXT" at bounding box center [656, 554] width 123 height 29
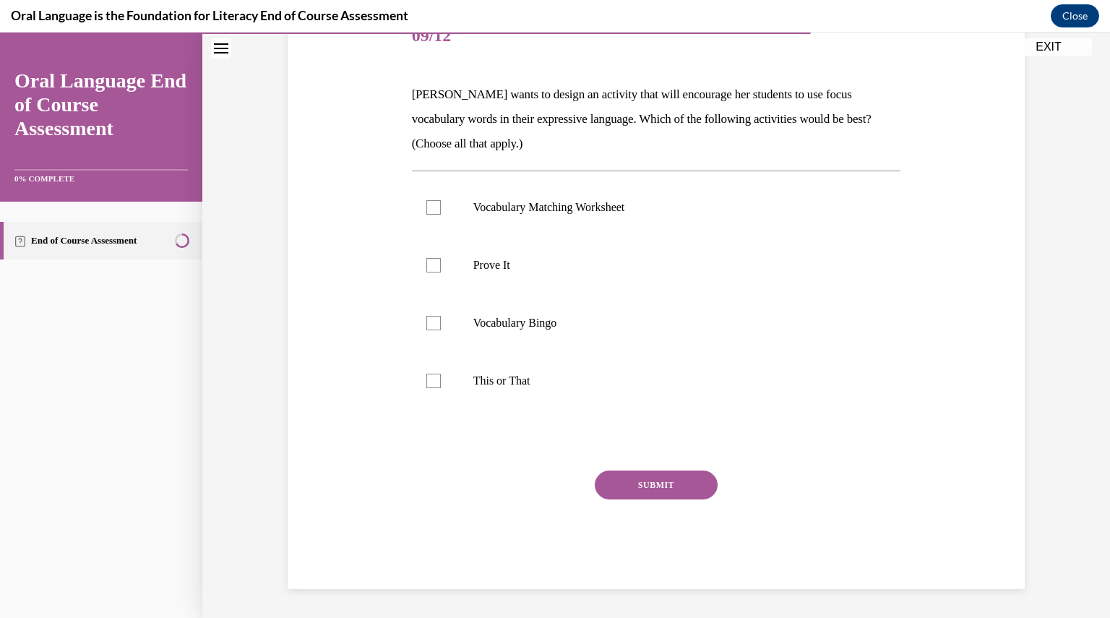
scroll to position [161, 0]
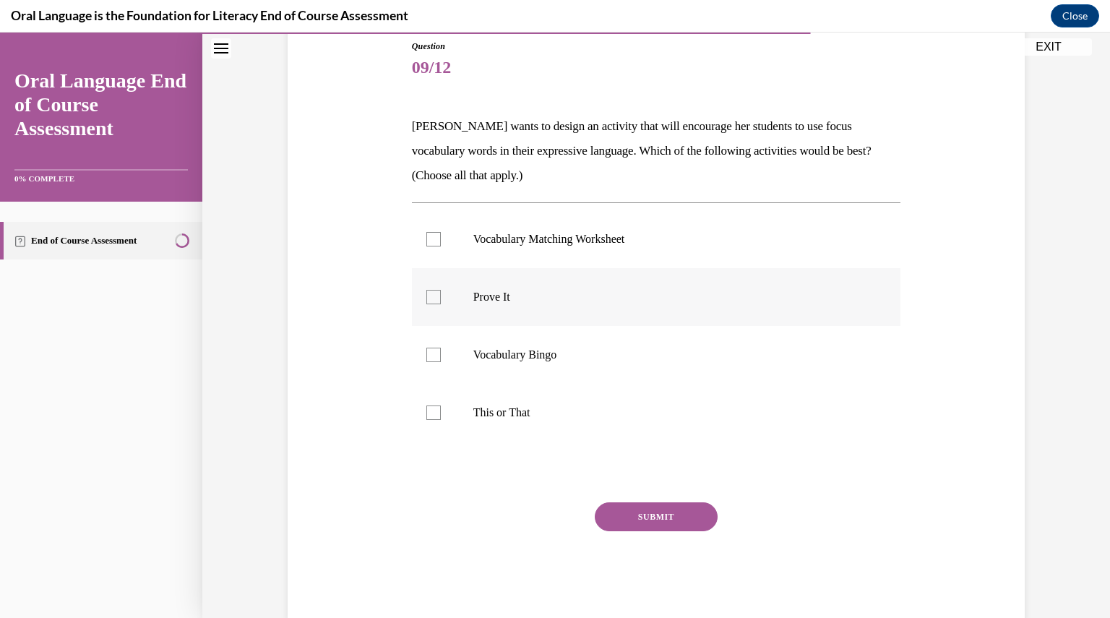
click at [487, 293] on p "Prove It" at bounding box center [669, 297] width 392 height 14
click at [441, 293] on input "Prove It" at bounding box center [433, 297] width 14 height 14
checkbox input "true"
click at [514, 409] on p "This or That" at bounding box center [669, 412] width 392 height 14
click at [441, 409] on input "This or That" at bounding box center [433, 412] width 14 height 14
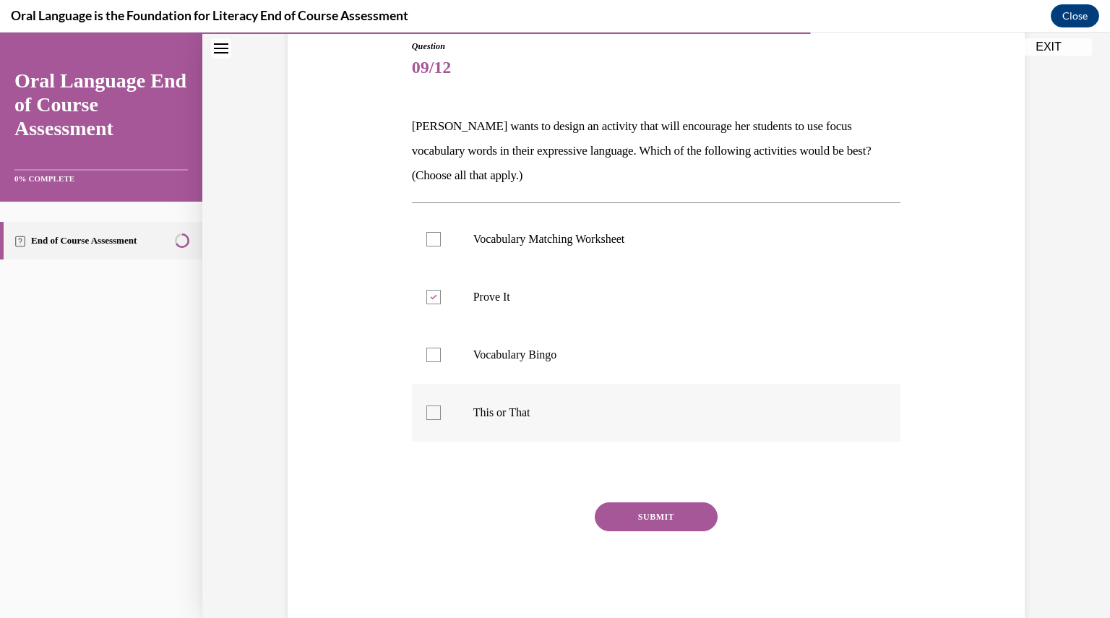
checkbox input "true"
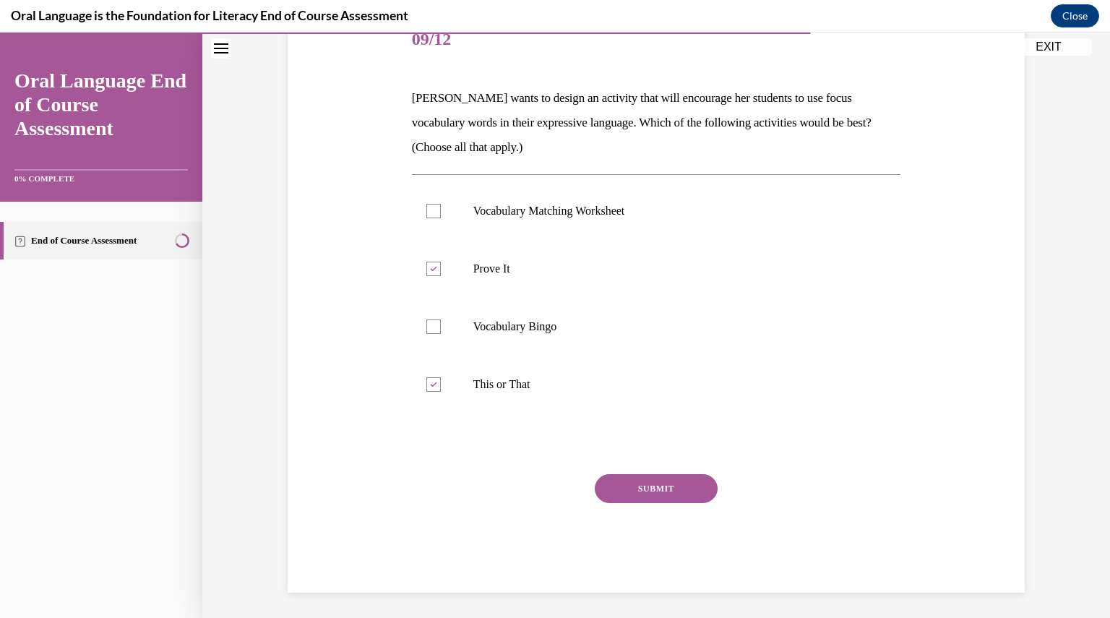
scroll to position [192, 0]
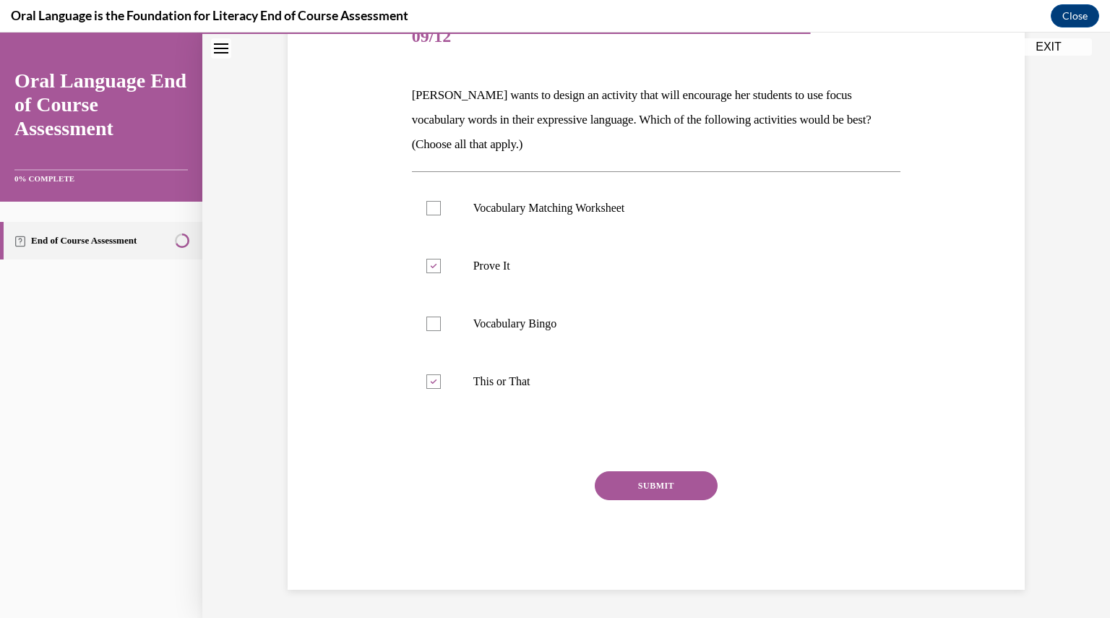
click at [669, 480] on button "SUBMIT" at bounding box center [656, 485] width 123 height 29
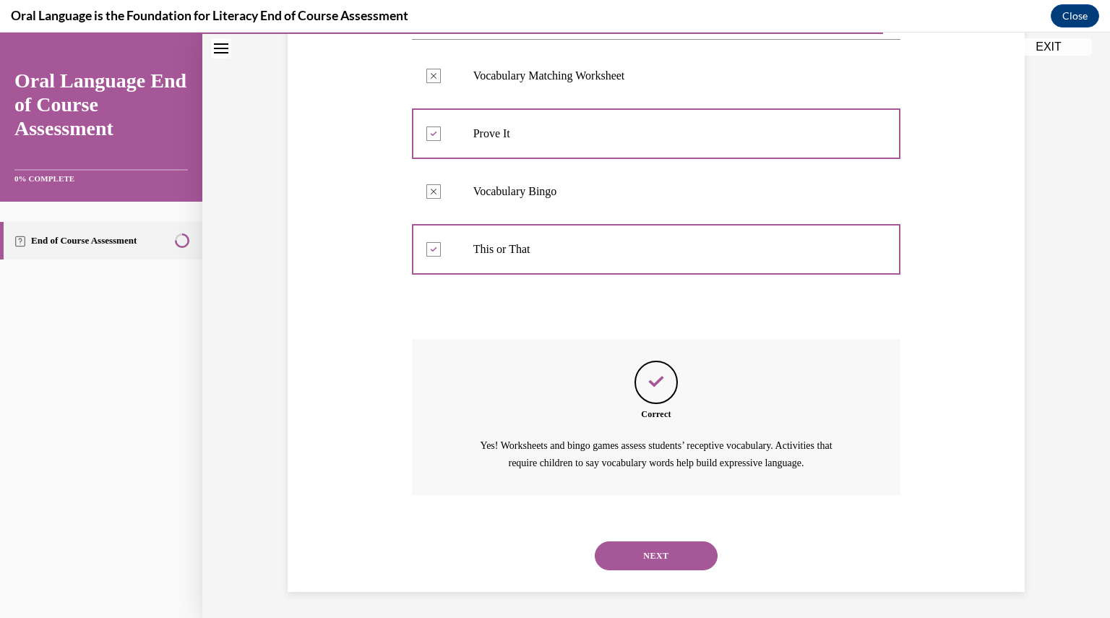
scroll to position [326, 0]
click at [660, 556] on button "NEXT" at bounding box center [656, 554] width 123 height 29
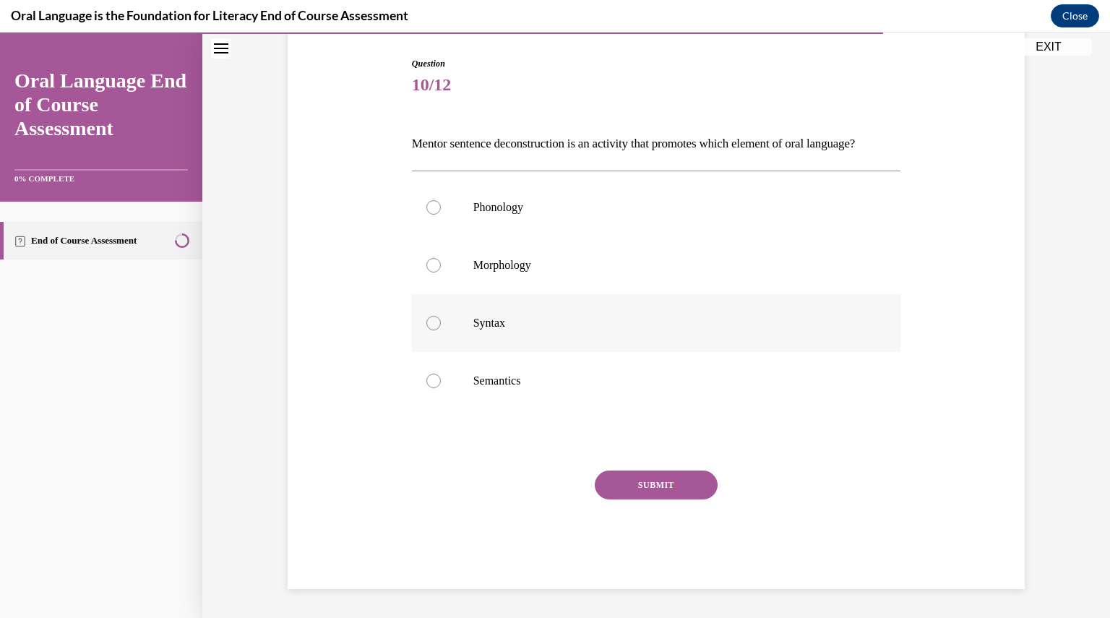
click at [497, 339] on label "Syntax" at bounding box center [656, 323] width 489 height 58
click at [441, 330] on input "Syntax" at bounding box center [433, 323] width 14 height 14
radio input "true"
click at [659, 487] on button "SUBMIT" at bounding box center [656, 484] width 123 height 29
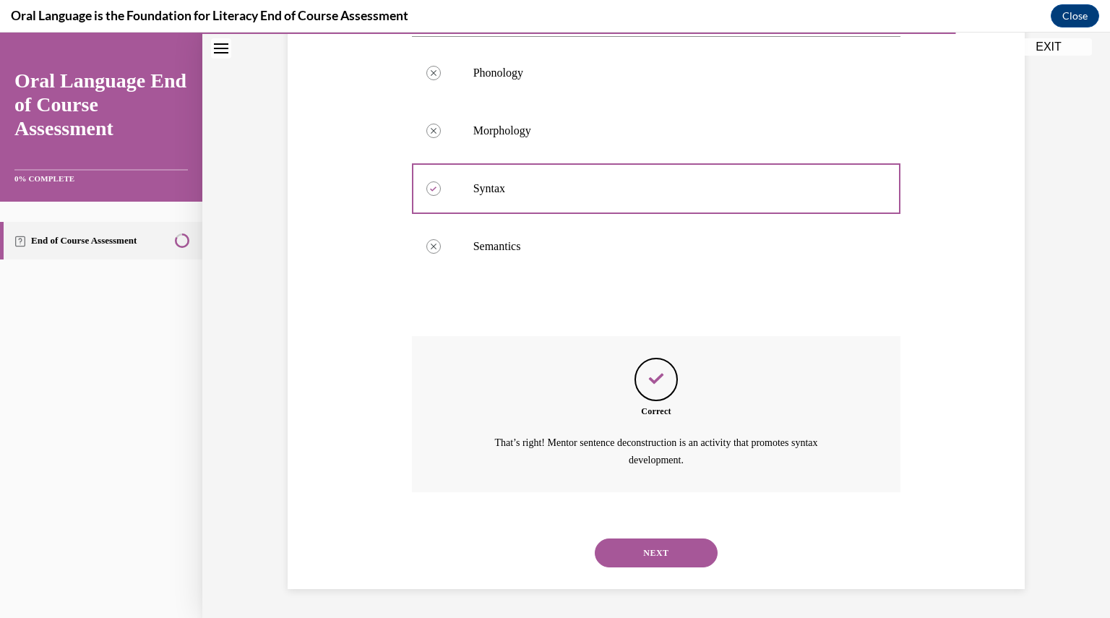
scroll to position [301, 0]
click at [630, 541] on button "NEXT" at bounding box center [656, 552] width 123 height 29
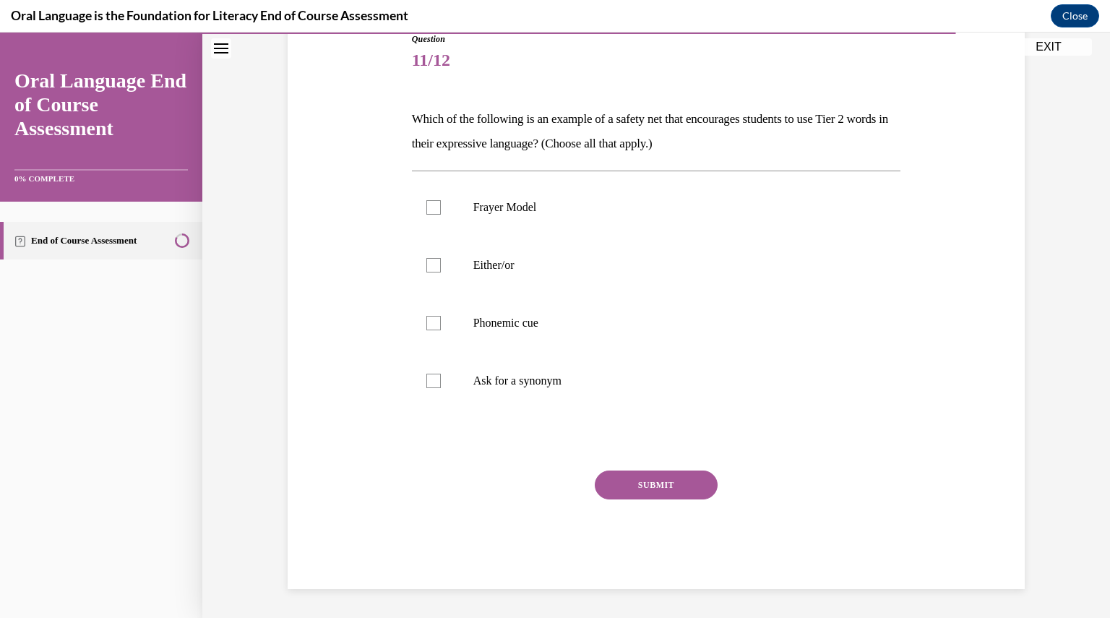
scroll to position [160, 0]
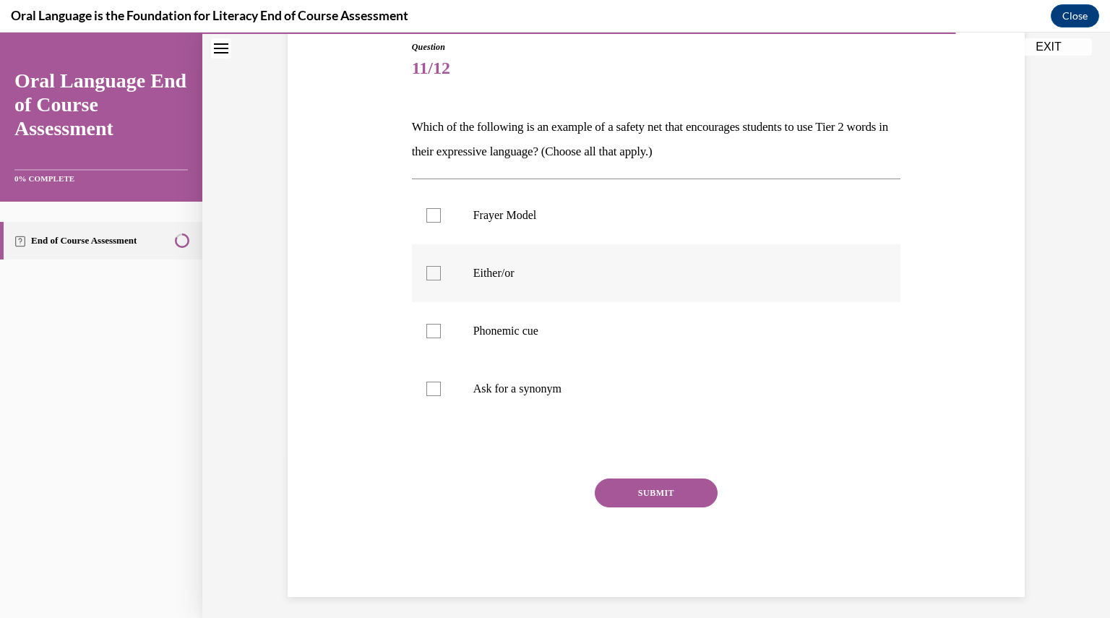
click at [498, 272] on p "Either/or" at bounding box center [669, 273] width 392 height 14
click at [441, 272] on input "Either/or" at bounding box center [433, 273] width 14 height 14
checkbox input "true"
click at [487, 379] on label "Ask for a synonym" at bounding box center [656, 389] width 489 height 58
click at [441, 381] on input "Ask for a synonym" at bounding box center [433, 388] width 14 height 14
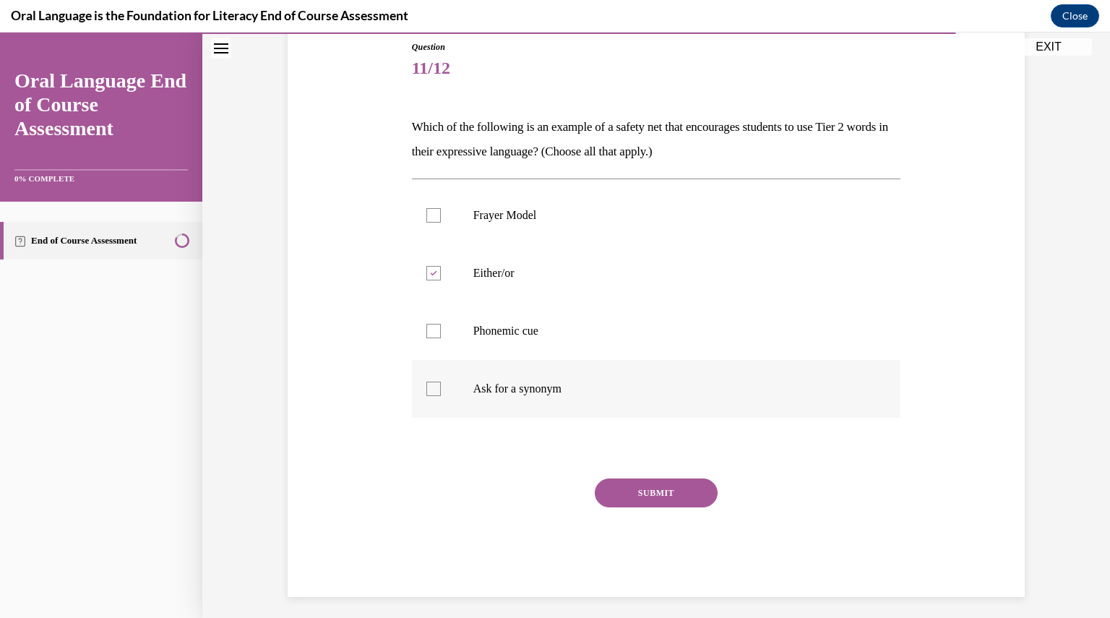
checkbox input "true"
click at [609, 489] on button "SUBMIT" at bounding box center [656, 492] width 123 height 29
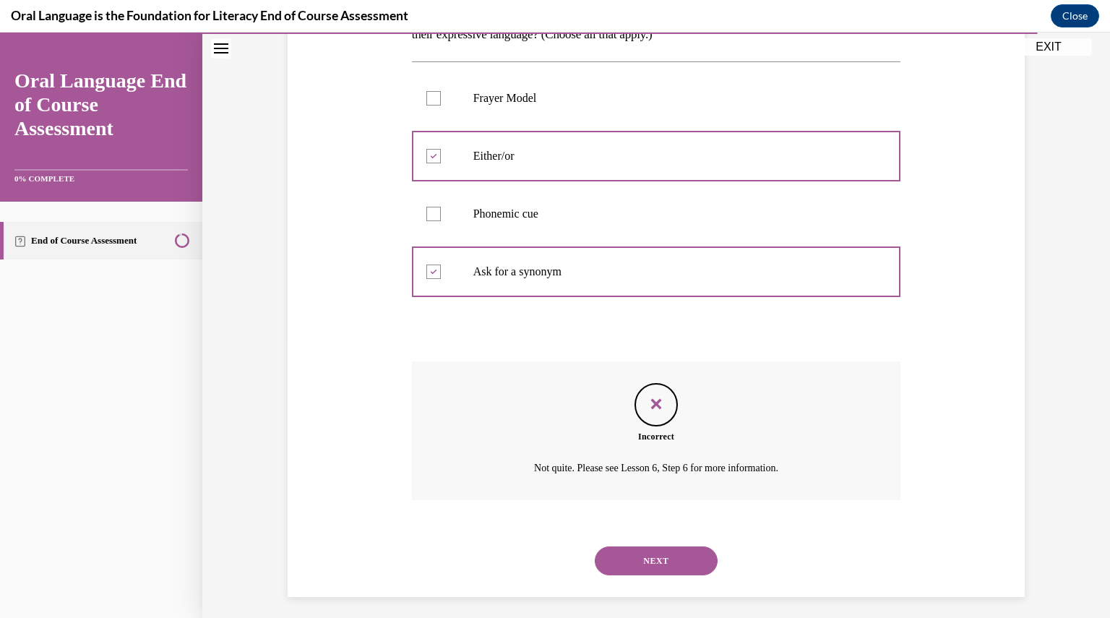
scroll to position [285, 0]
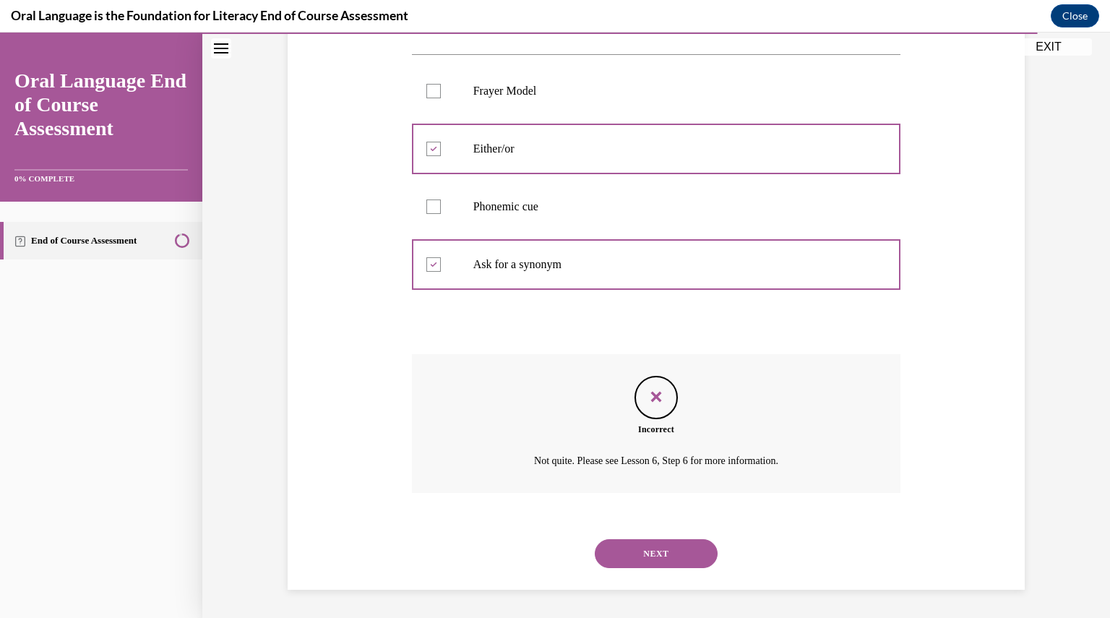
click at [640, 554] on button "NEXT" at bounding box center [656, 553] width 123 height 29
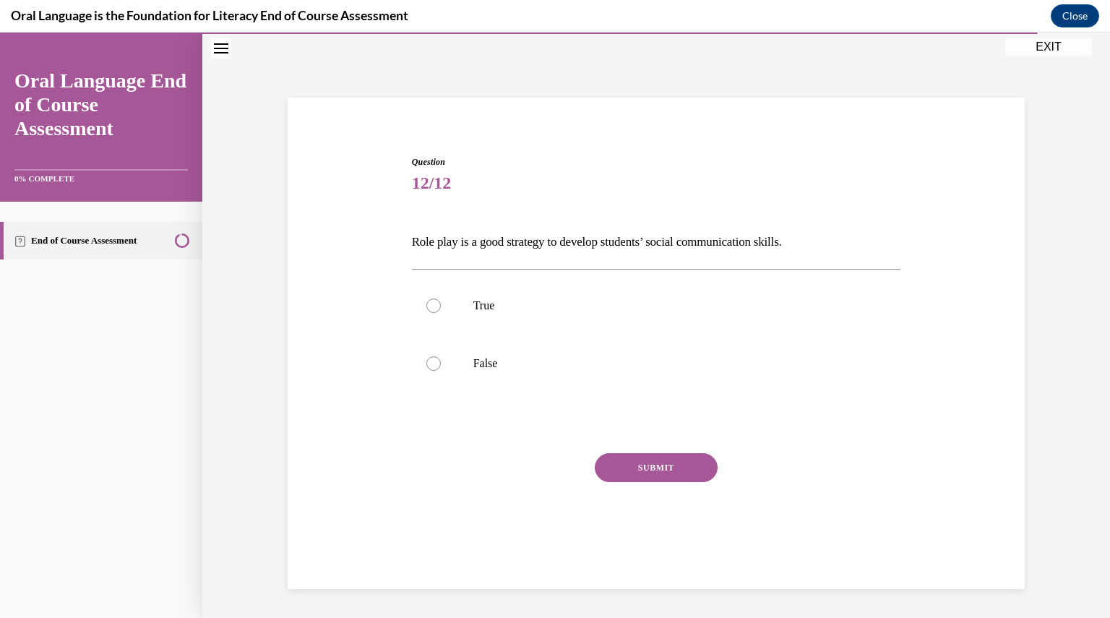
scroll to position [46, 0]
click at [480, 310] on p "True" at bounding box center [669, 305] width 392 height 14
click at [441, 310] on input "True" at bounding box center [433, 305] width 14 height 14
radio input "true"
click at [621, 457] on button "SUBMIT" at bounding box center [656, 467] width 123 height 29
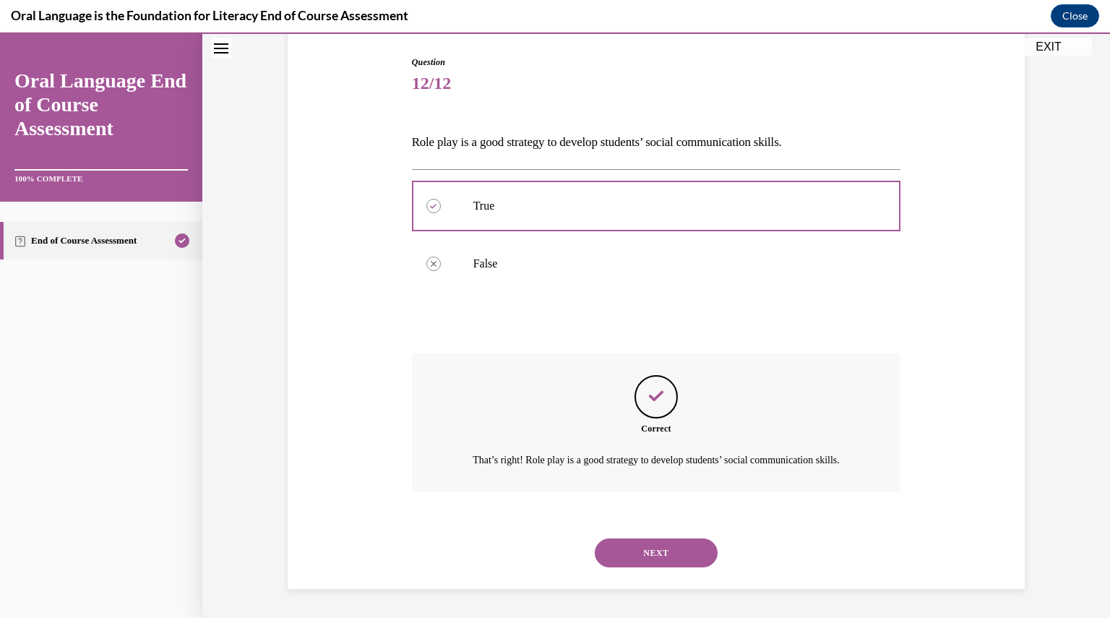
scroll to position [161, 0]
click at [624, 567] on button "NEXT" at bounding box center [656, 552] width 123 height 29
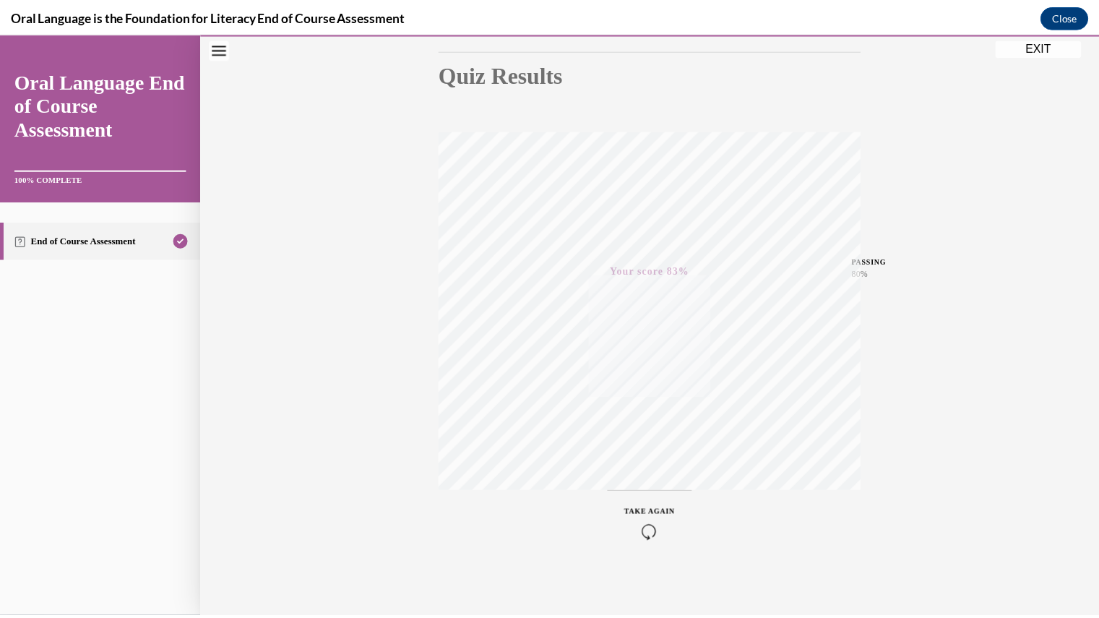
scroll to position [155, 0]
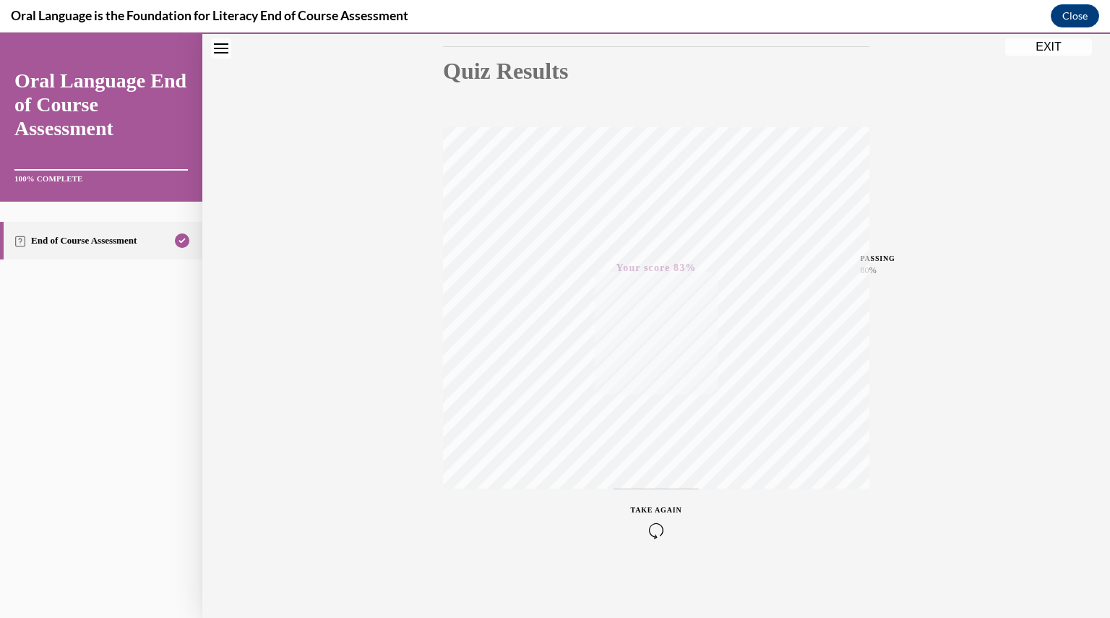
click at [1047, 51] on button "EXIT" at bounding box center [1048, 46] width 87 height 17
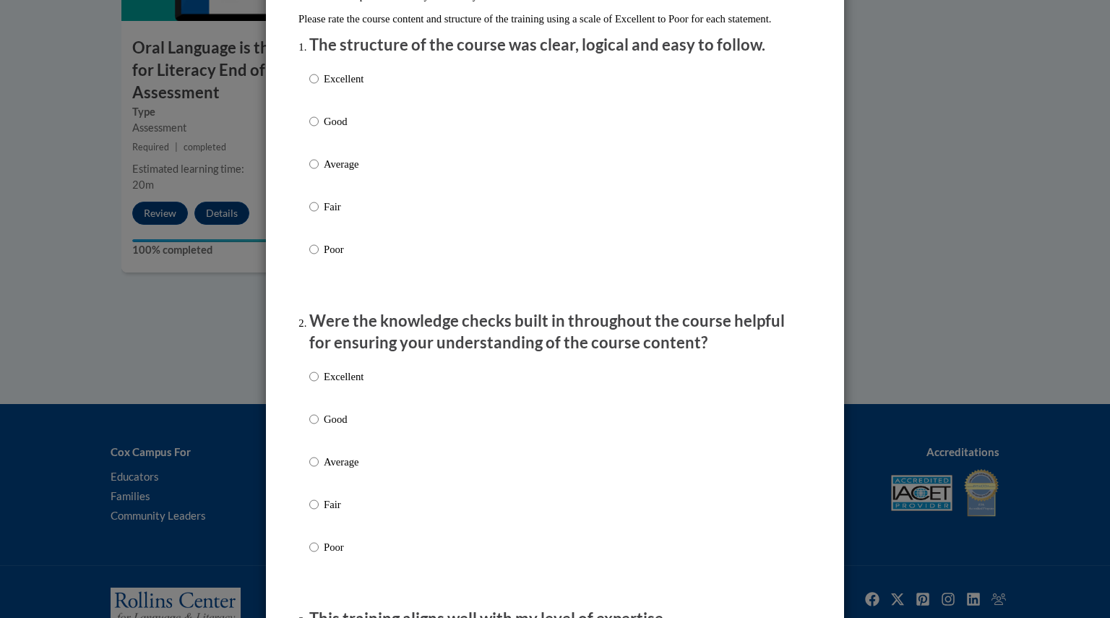
scroll to position [169, 0]
click at [327, 128] on p "Good" at bounding box center [344, 120] width 40 height 16
click at [319, 128] on input "Good" at bounding box center [313, 120] width 9 height 16
radio input "true"
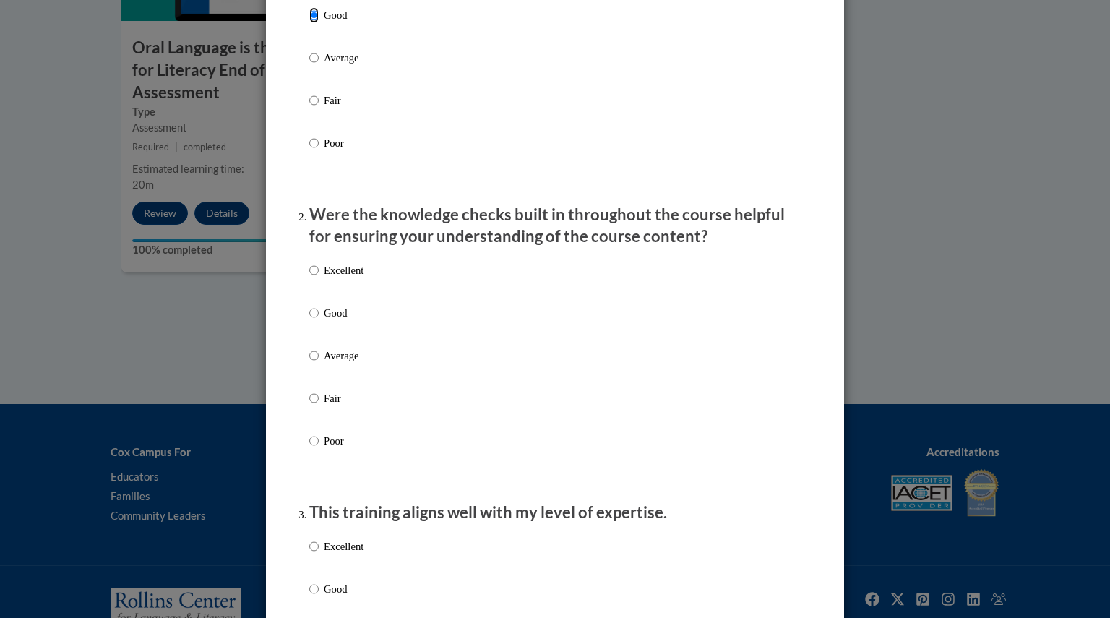
scroll to position [280, 0]
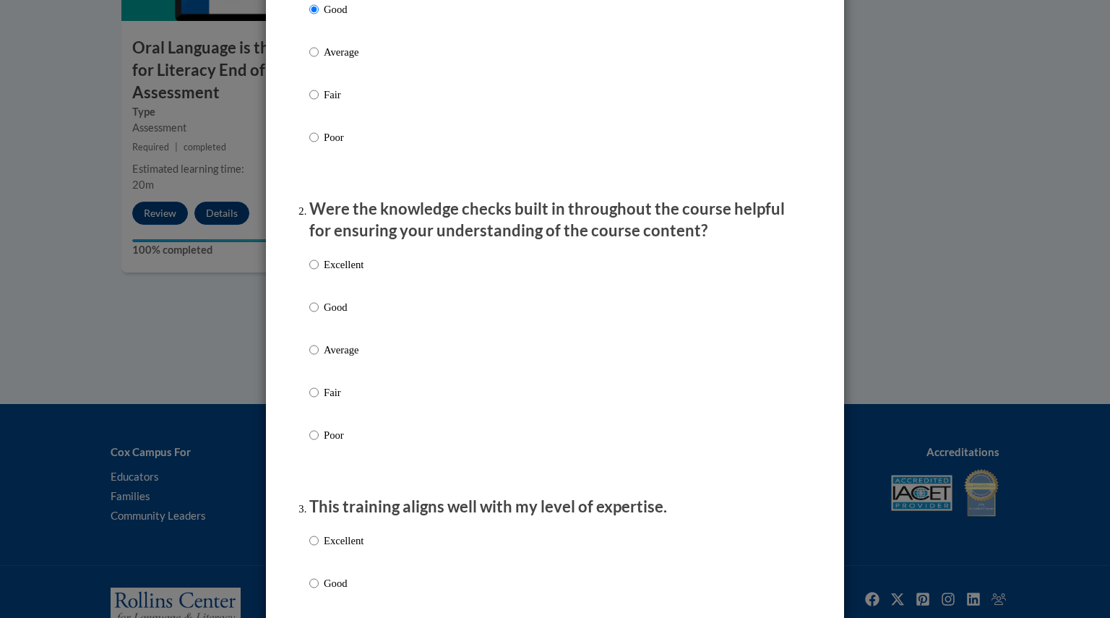
click at [338, 358] on p "Average" at bounding box center [344, 350] width 40 height 16
click at [319, 358] on input "Average" at bounding box center [313, 350] width 9 height 16
radio input "true"
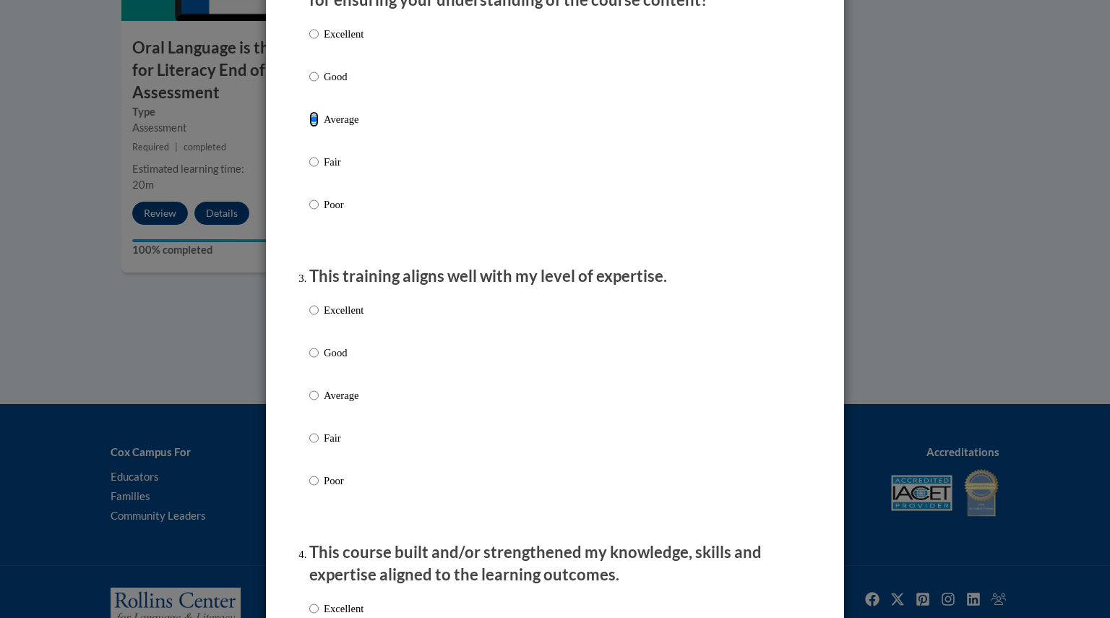
scroll to position [528, 0]
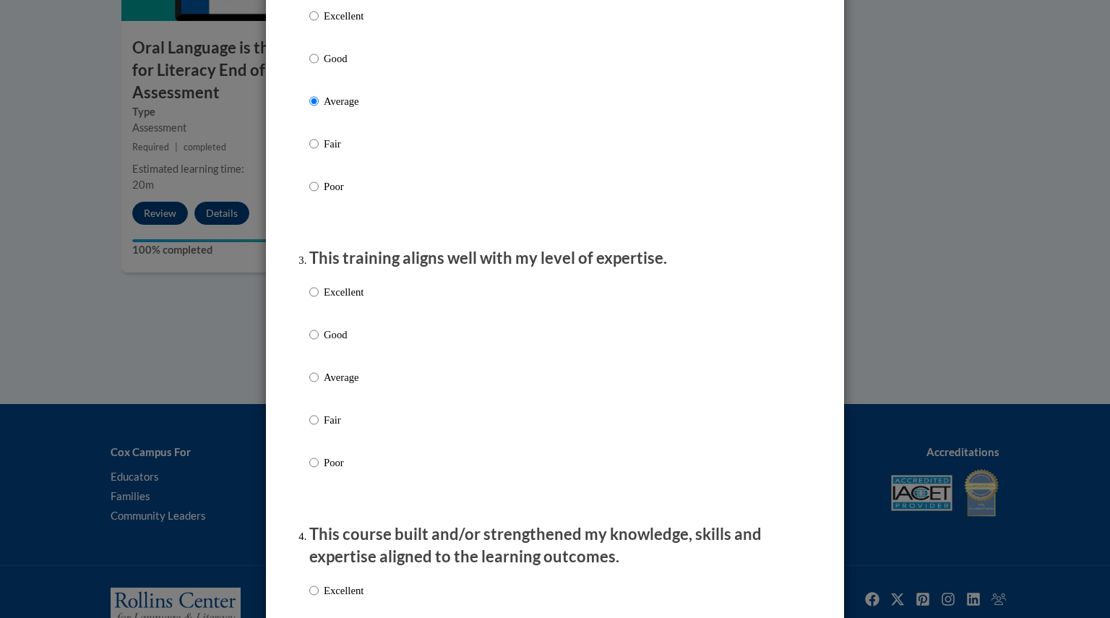
click at [331, 342] on p "Good" at bounding box center [344, 335] width 40 height 16
click at [319, 342] on input "Good" at bounding box center [313, 335] width 9 height 16
radio input "true"
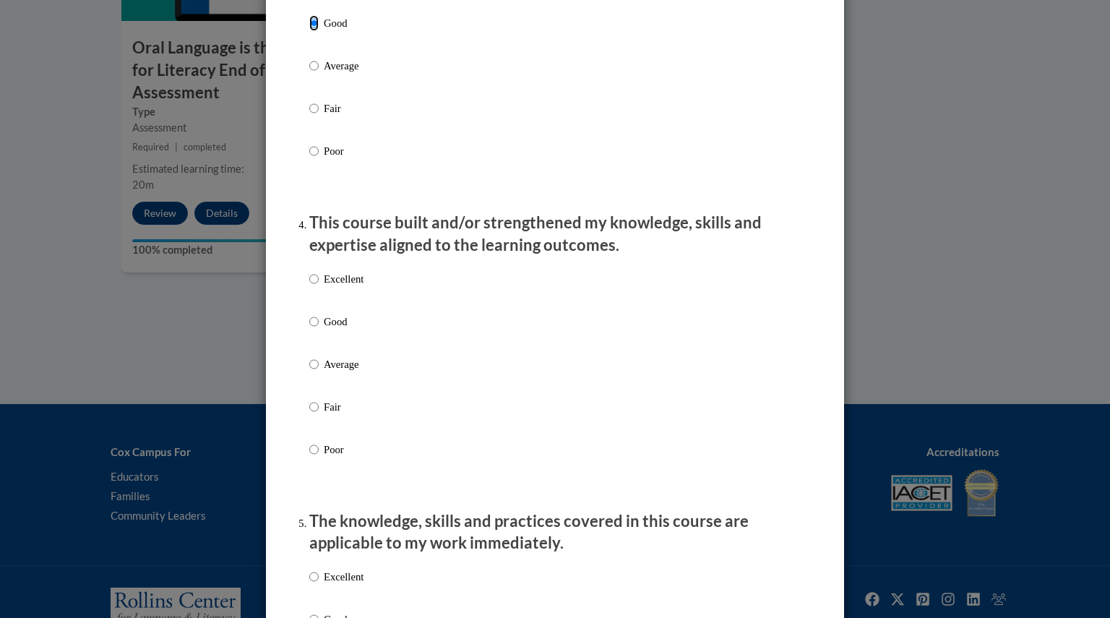
scroll to position [842, 0]
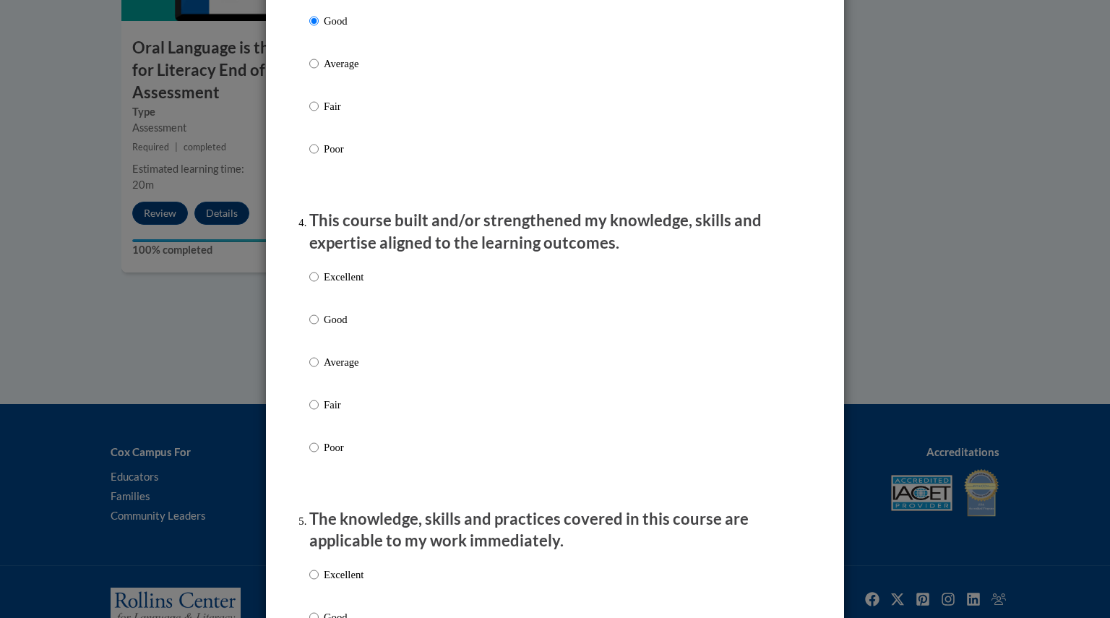
click at [329, 327] on p "Good" at bounding box center [344, 319] width 40 height 16
click at [319, 327] on input "Good" at bounding box center [313, 319] width 9 height 16
radio input "true"
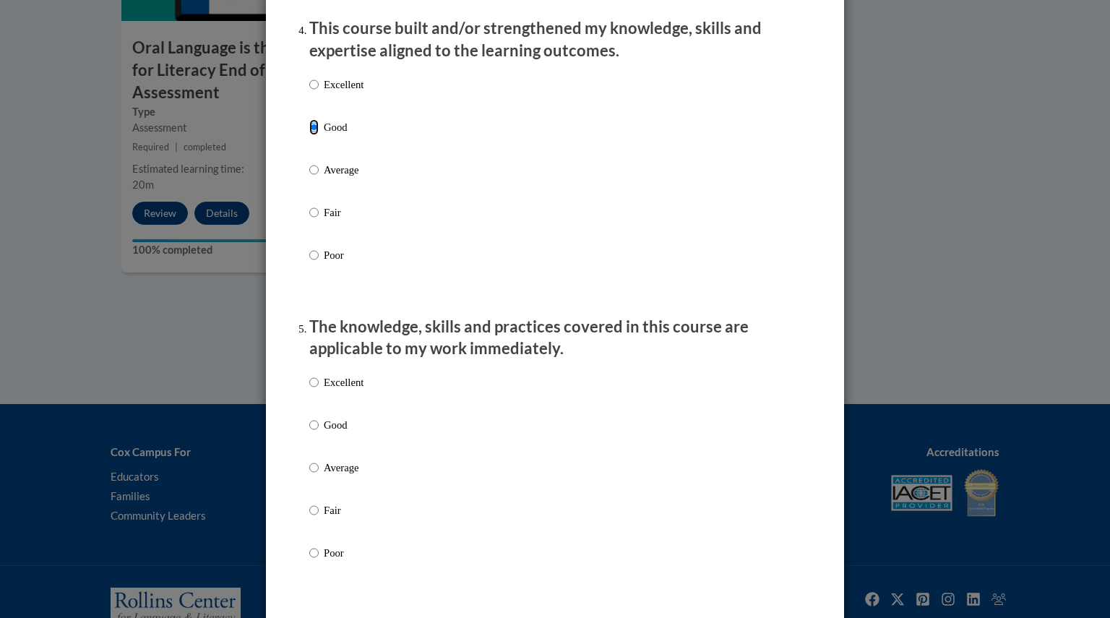
scroll to position [1042, 0]
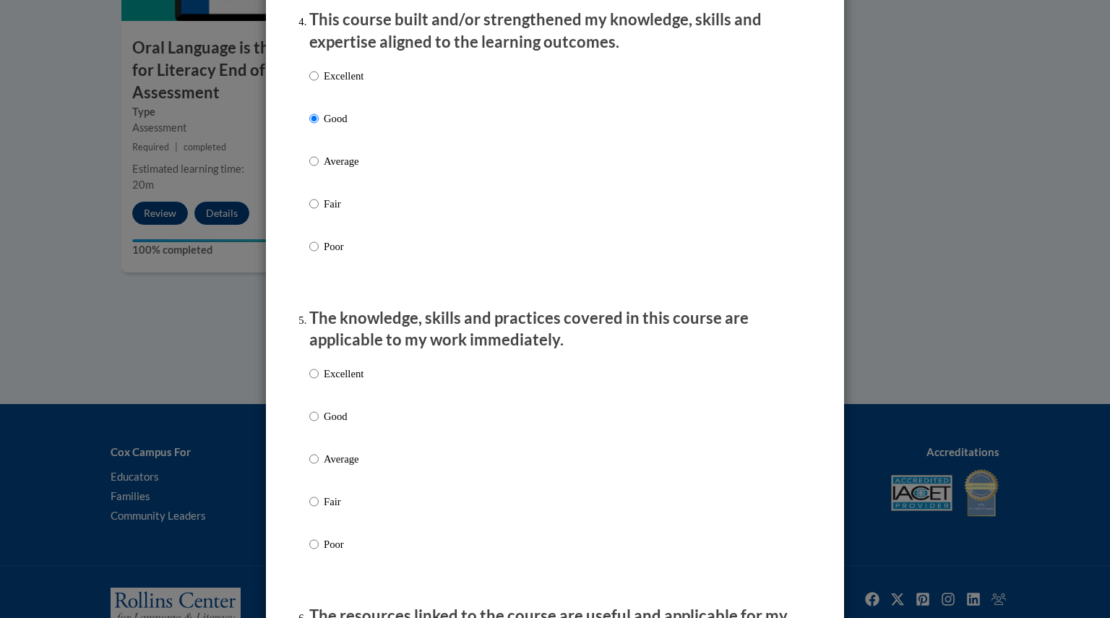
click at [340, 424] on p "Good" at bounding box center [344, 416] width 40 height 16
click at [319, 424] on input "Good" at bounding box center [313, 416] width 9 height 16
radio input "true"
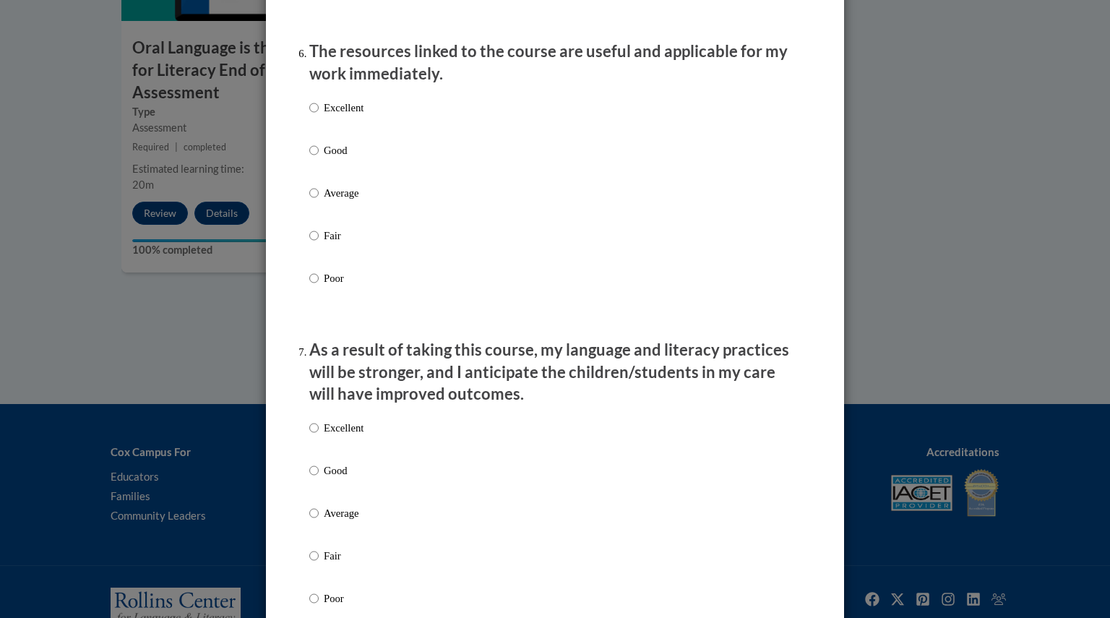
scroll to position [1607, 0]
click at [338, 157] on p "Good" at bounding box center [344, 150] width 40 height 16
click at [319, 157] on input "Good" at bounding box center [313, 150] width 9 height 16
radio input "true"
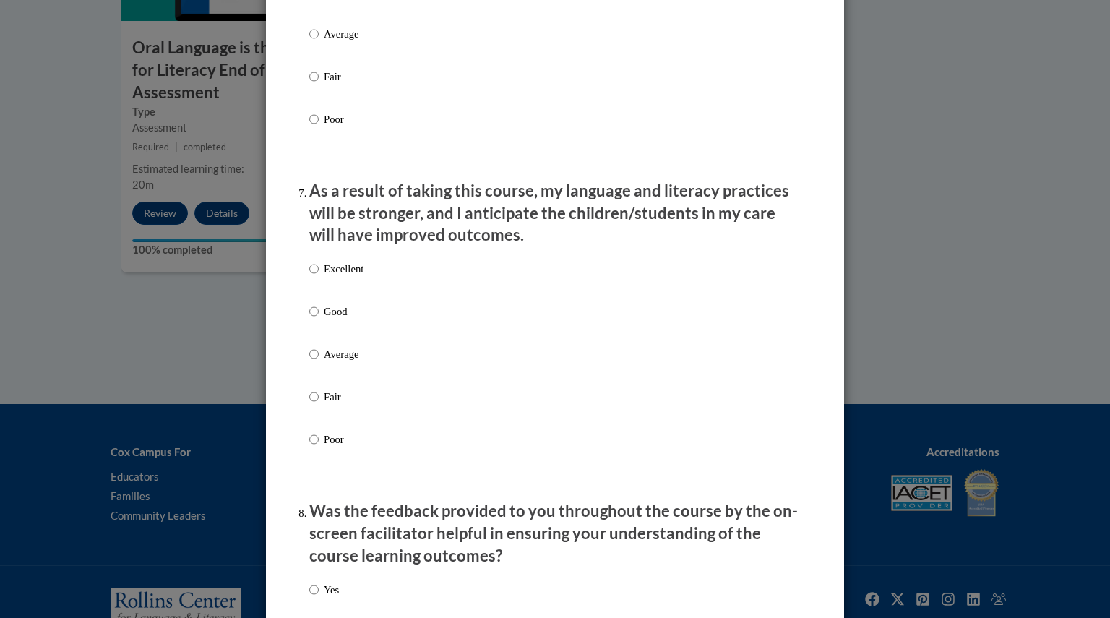
scroll to position [1793, 0]
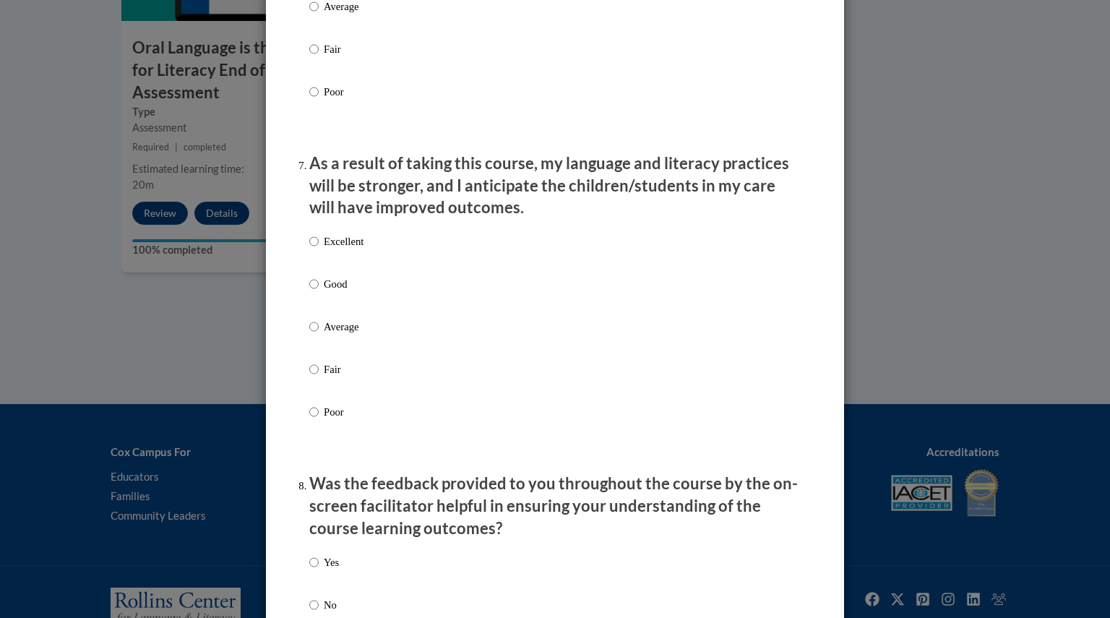
click at [335, 292] on p "Good" at bounding box center [344, 284] width 40 height 16
click at [319, 292] on input "Good" at bounding box center [313, 284] width 9 height 16
radio input "true"
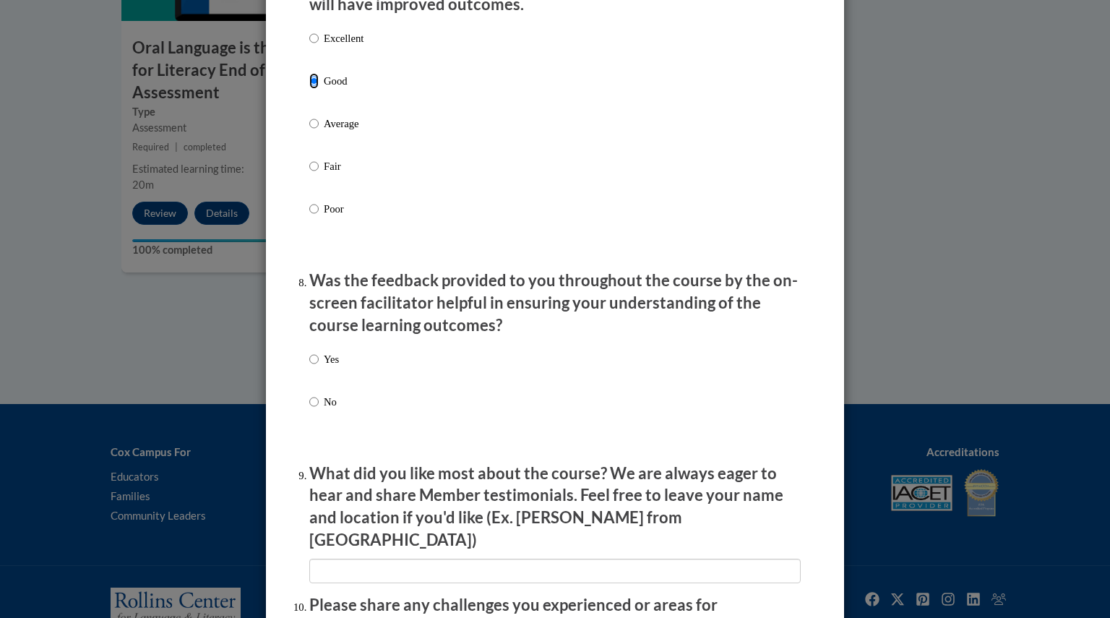
scroll to position [2050, 0]
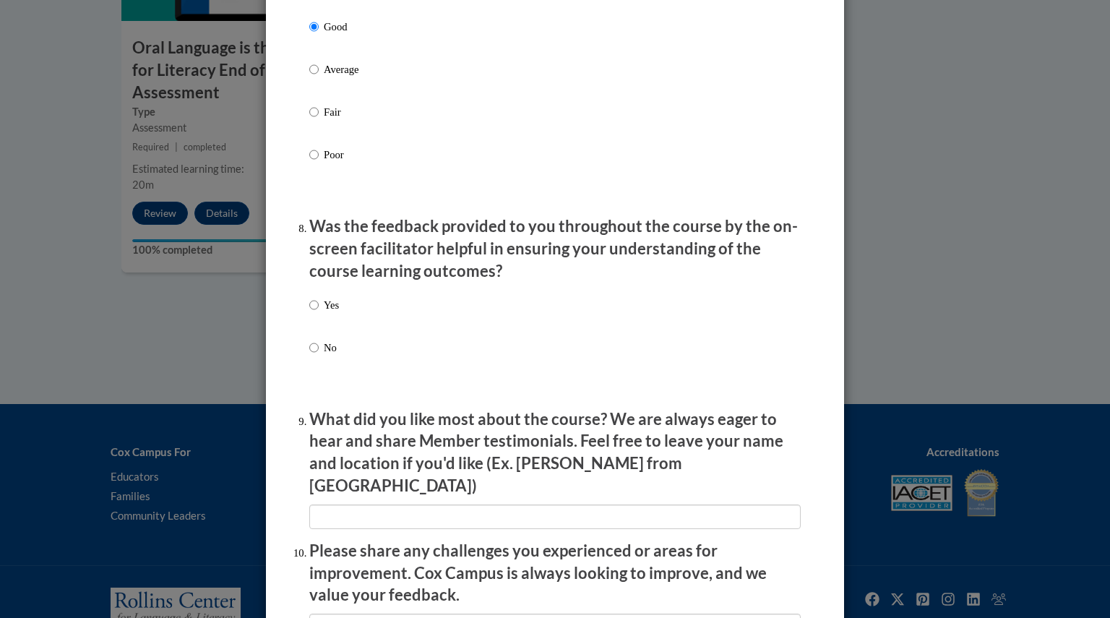
click at [324, 313] on p "Yes" at bounding box center [331, 305] width 15 height 16
click at [319, 313] on input "Yes" at bounding box center [313, 305] width 9 height 16
radio input "true"
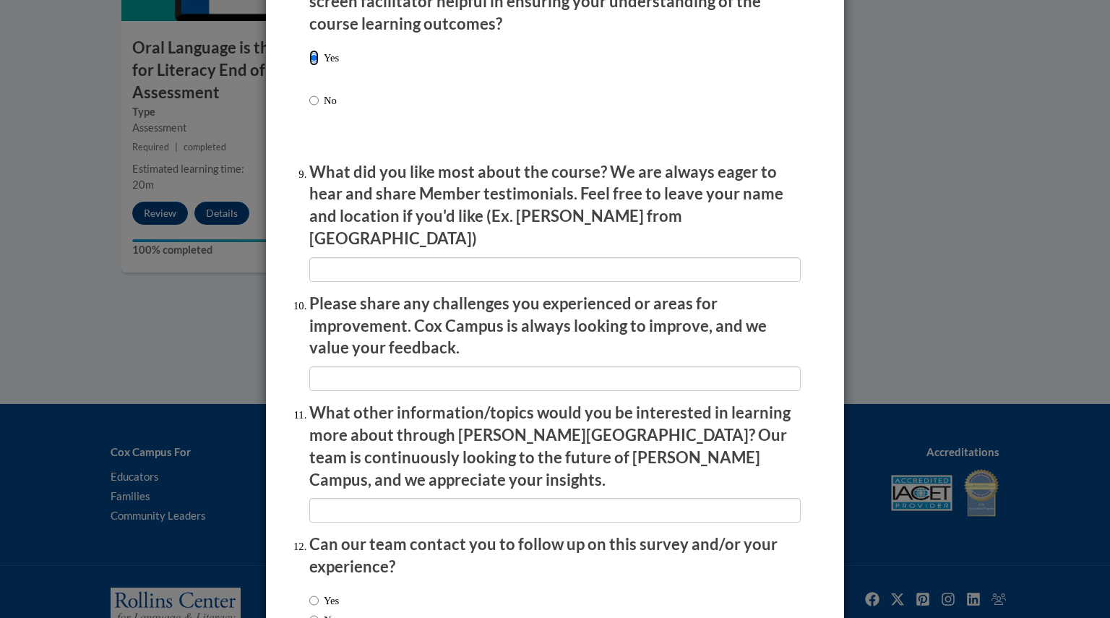
scroll to position [2386, 0]
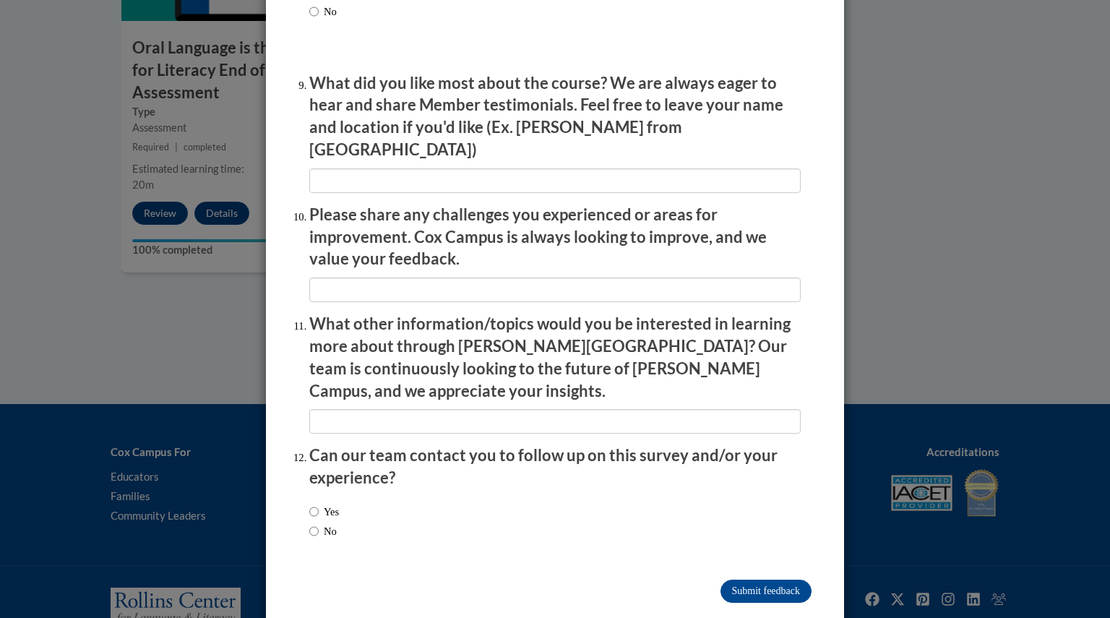
click at [324, 523] on label "No" at bounding box center [322, 531] width 27 height 16
click at [319, 523] on input "No" at bounding box center [313, 531] width 9 height 16
radio input "true"
click at [763, 579] on input "Submit feedback" at bounding box center [765, 590] width 91 height 23
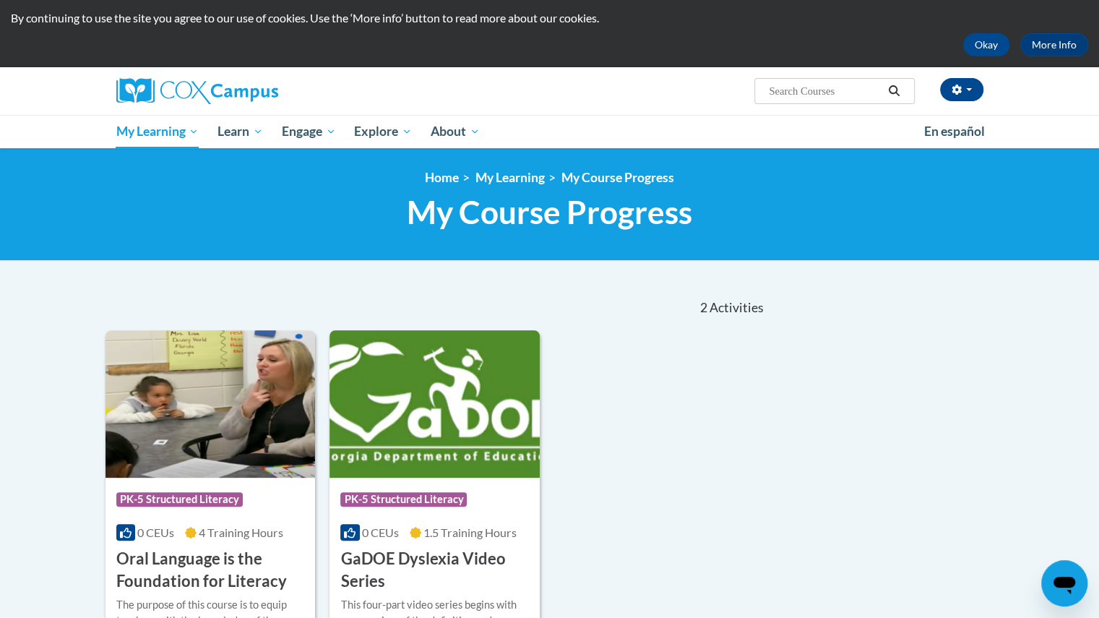
scroll to position [30, 0]
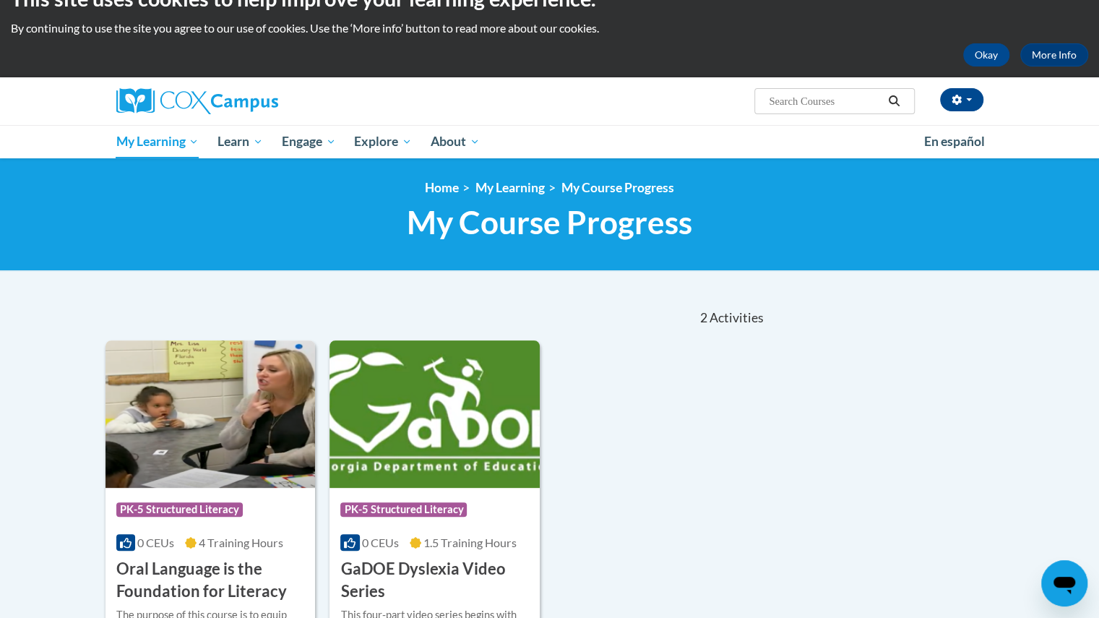
click at [805, 95] on input "Search..." at bounding box center [825, 100] width 116 height 17
type input "early literacy"
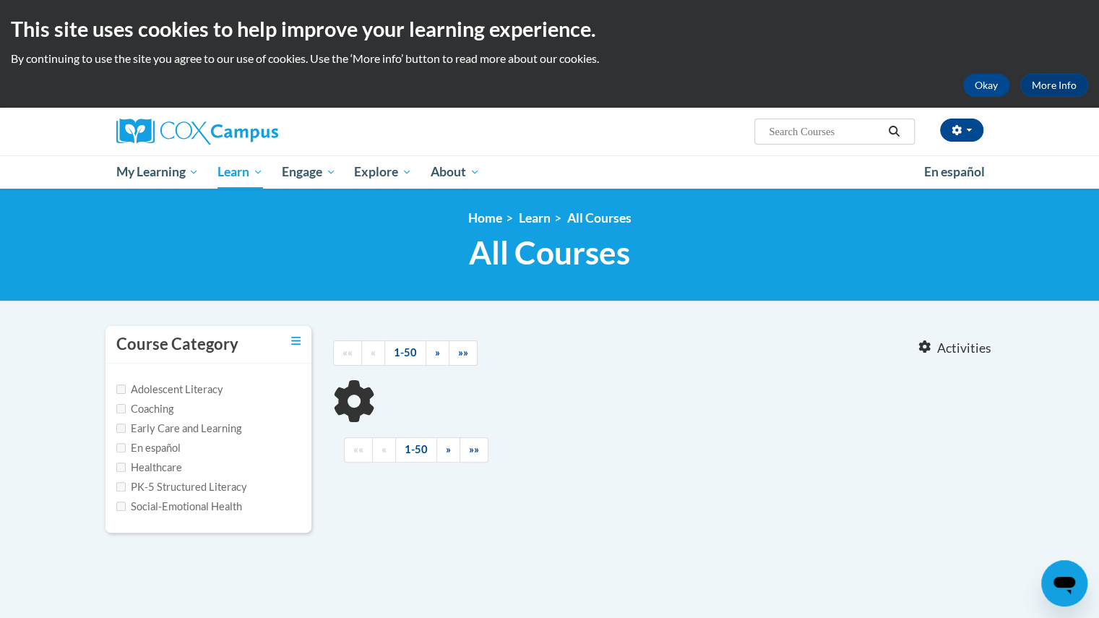
type input "early literacy"
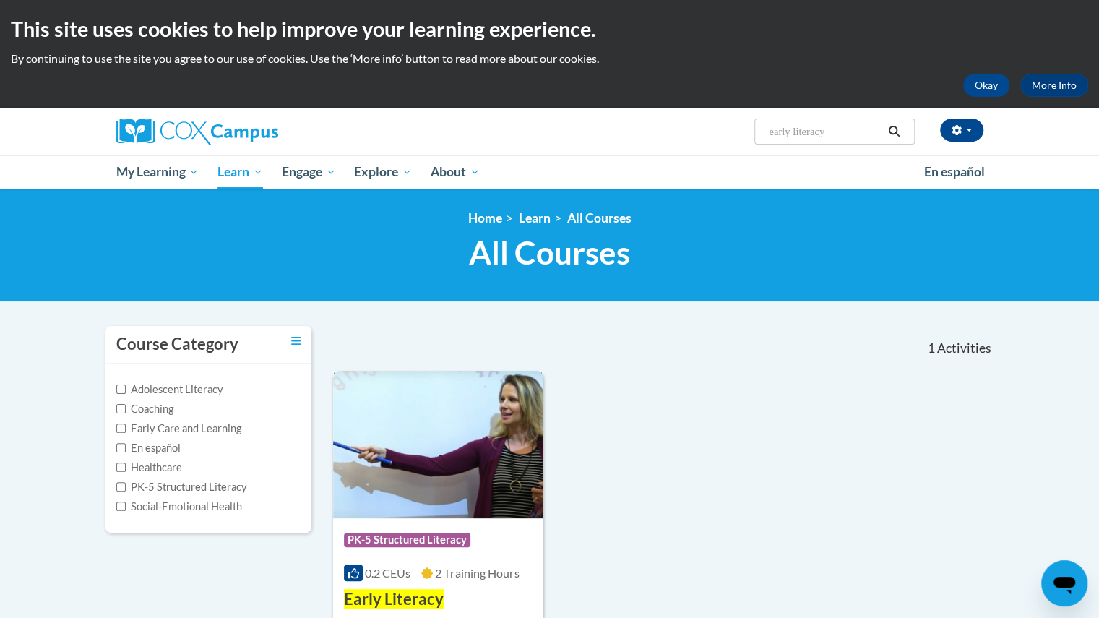
click at [426, 455] on img at bounding box center [438, 444] width 210 height 147
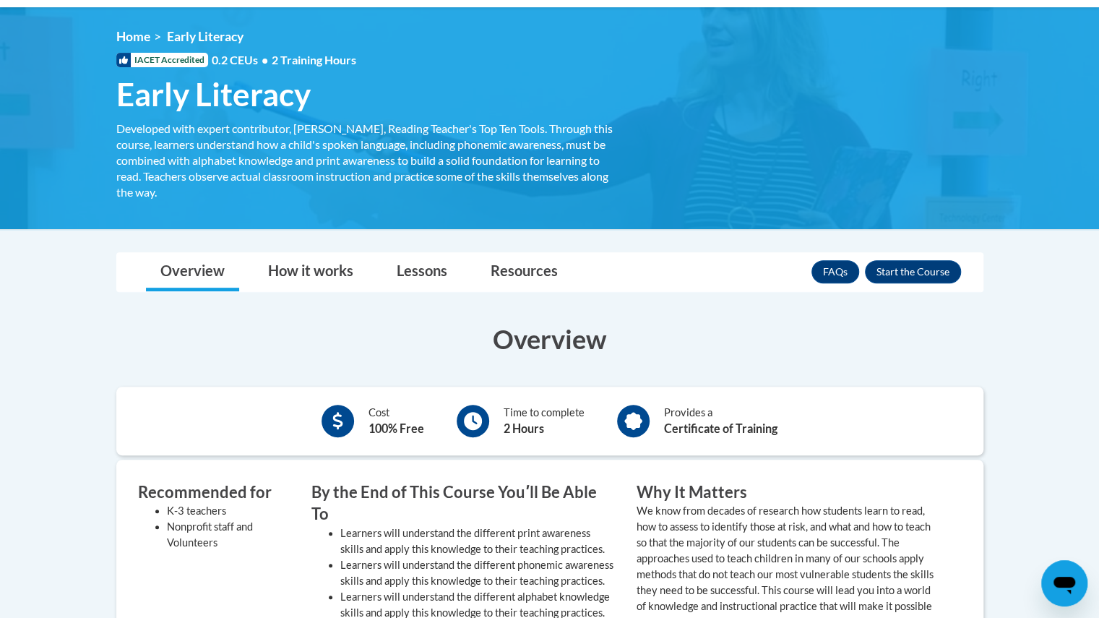
scroll to position [196, 0]
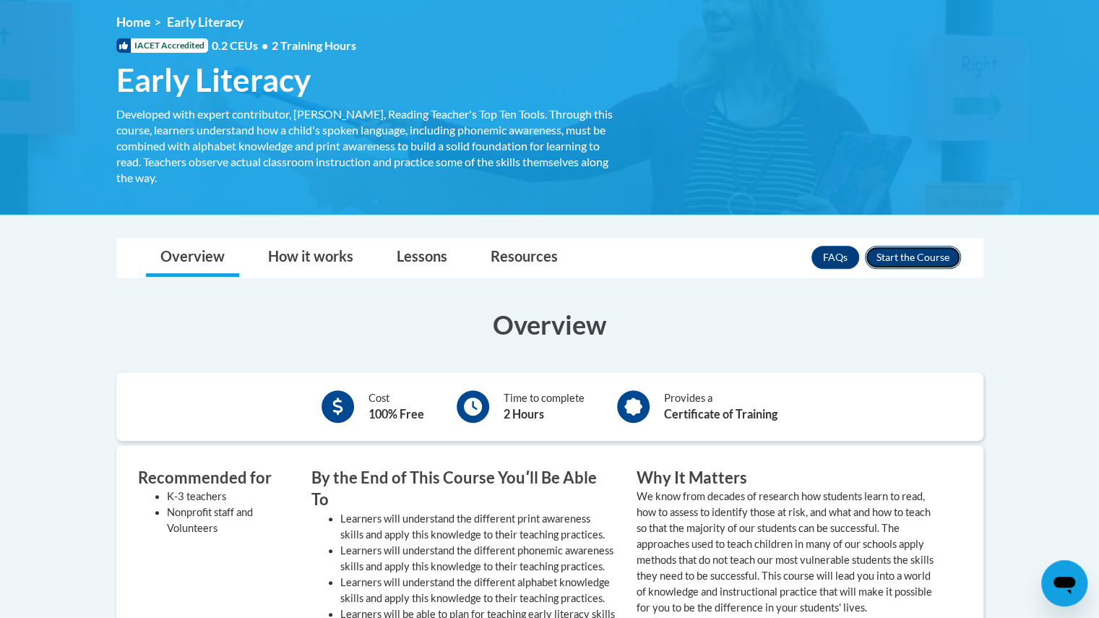
click at [922, 256] on button "Enroll" at bounding box center [913, 257] width 96 height 23
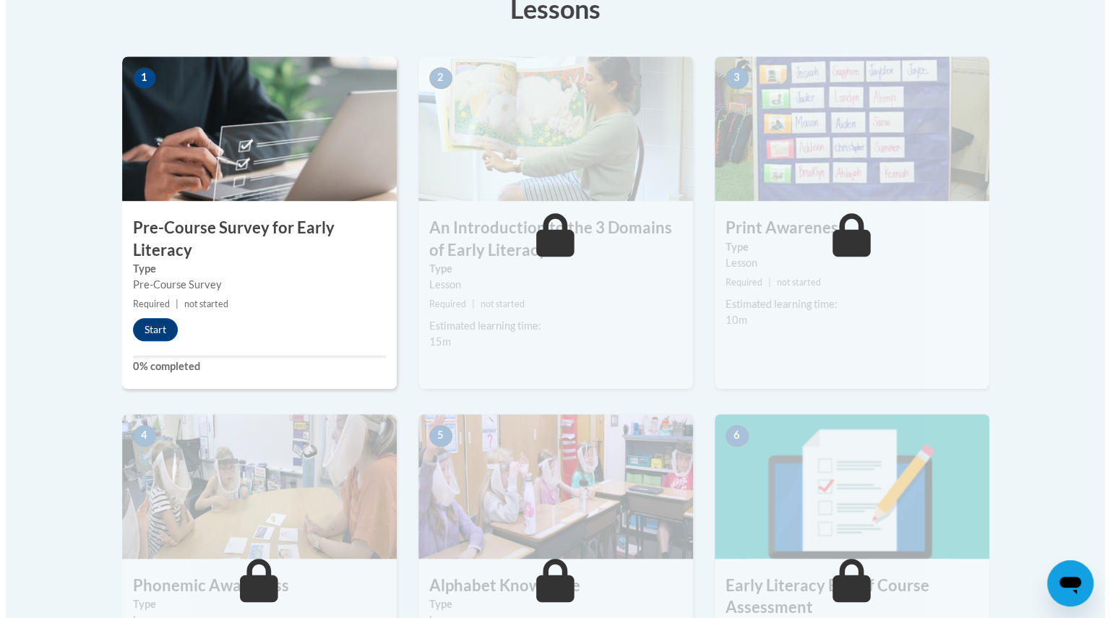
scroll to position [428, 0]
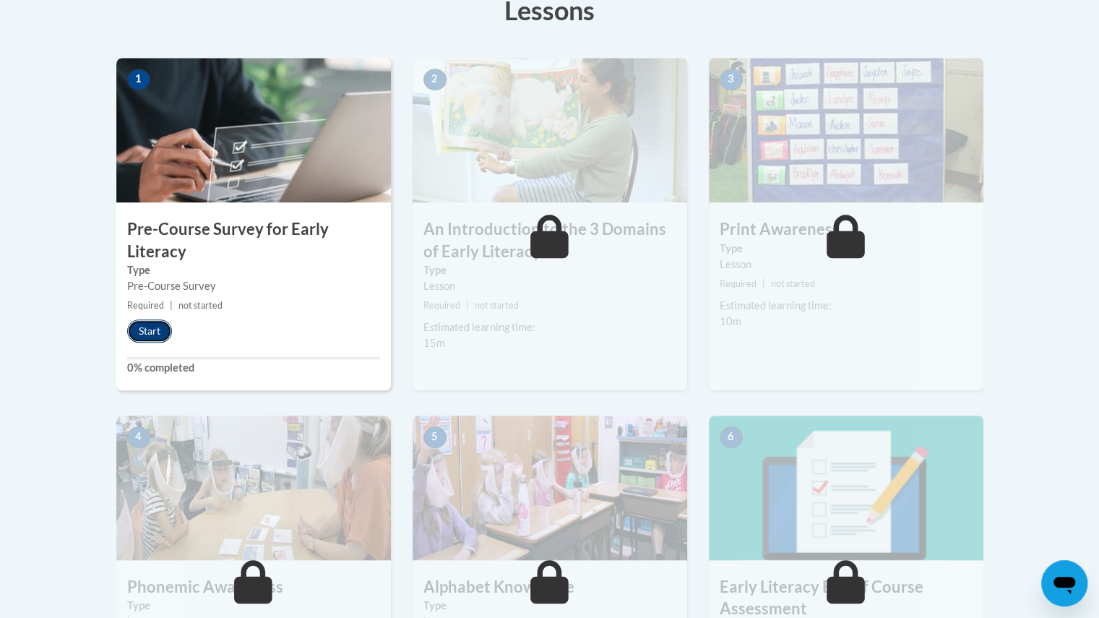
click at [156, 333] on button "Start" at bounding box center [149, 330] width 45 height 23
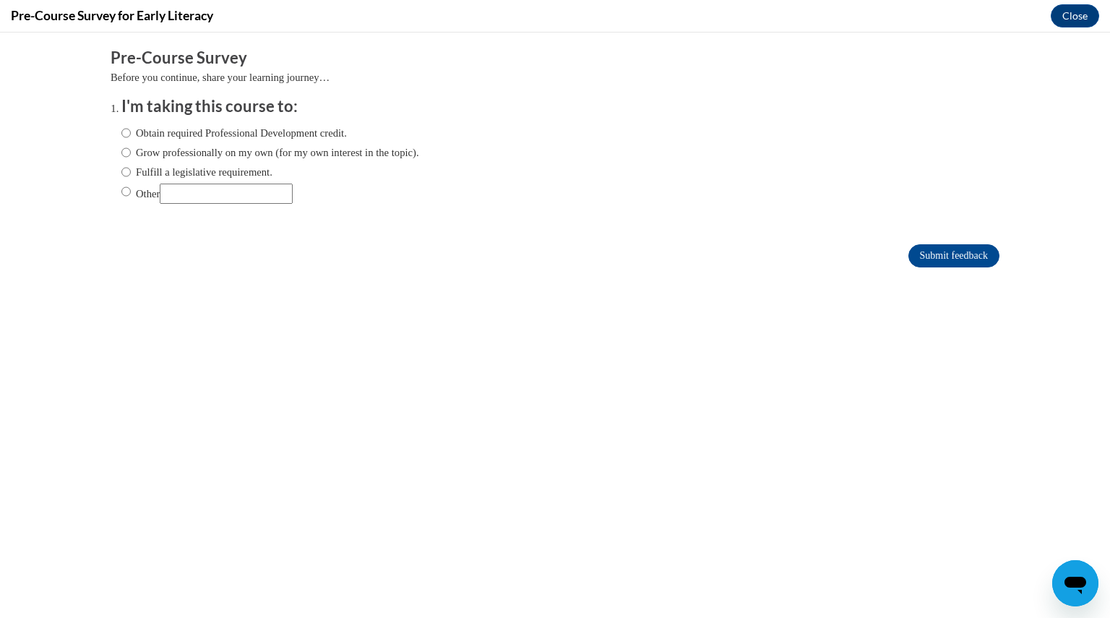
scroll to position [0, 0]
click at [196, 134] on label "Obtain required Professional Development credit." at bounding box center [233, 133] width 225 height 16
click at [131, 134] on input "Obtain required Professional Development credit." at bounding box center [125, 133] width 9 height 16
radio input "true"
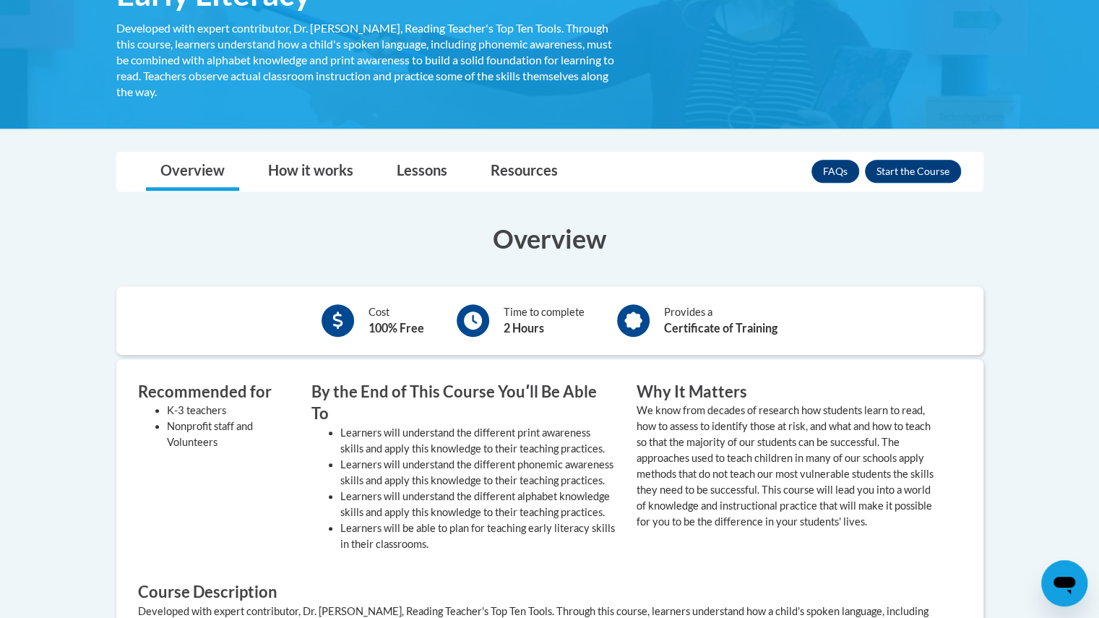
scroll to position [227, 0]
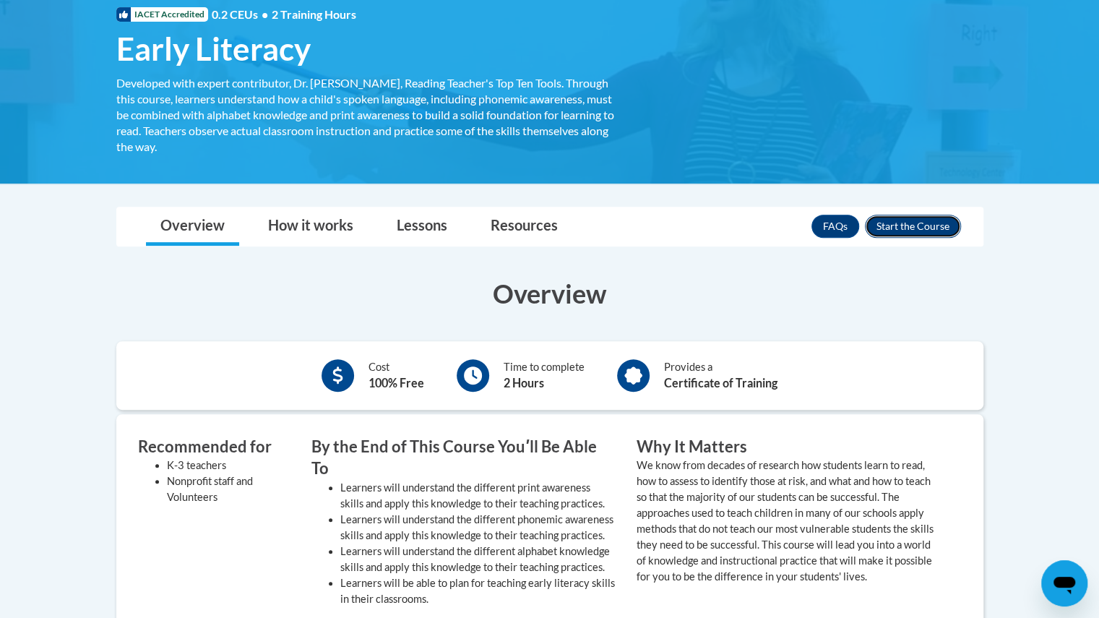
click at [922, 222] on button "Enroll" at bounding box center [913, 226] width 96 height 23
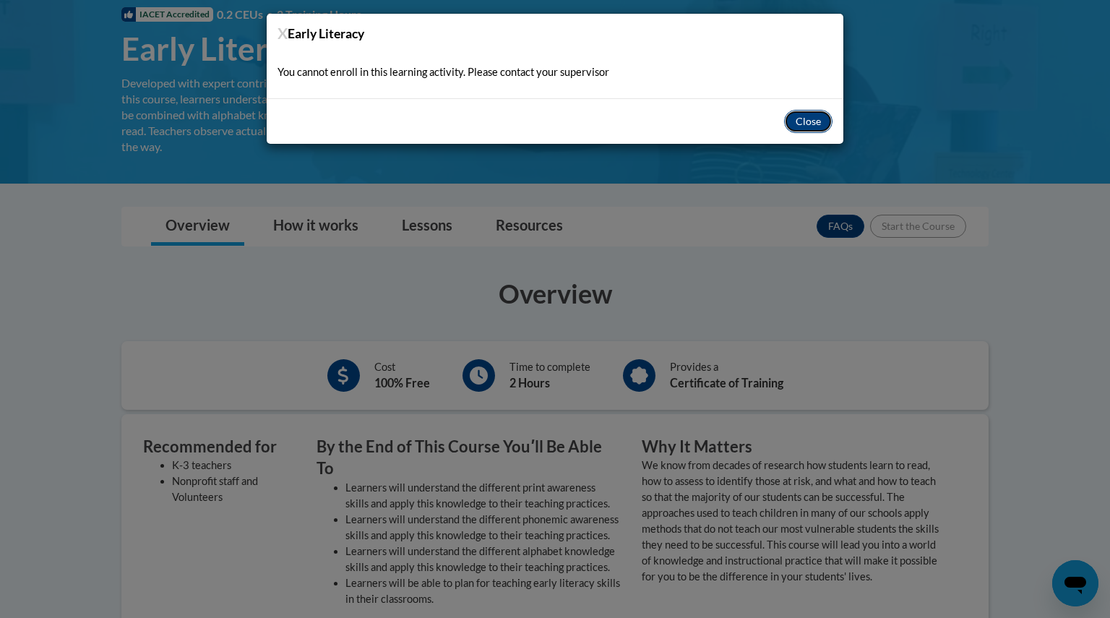
click at [808, 115] on button "Close" at bounding box center [808, 121] width 48 height 23
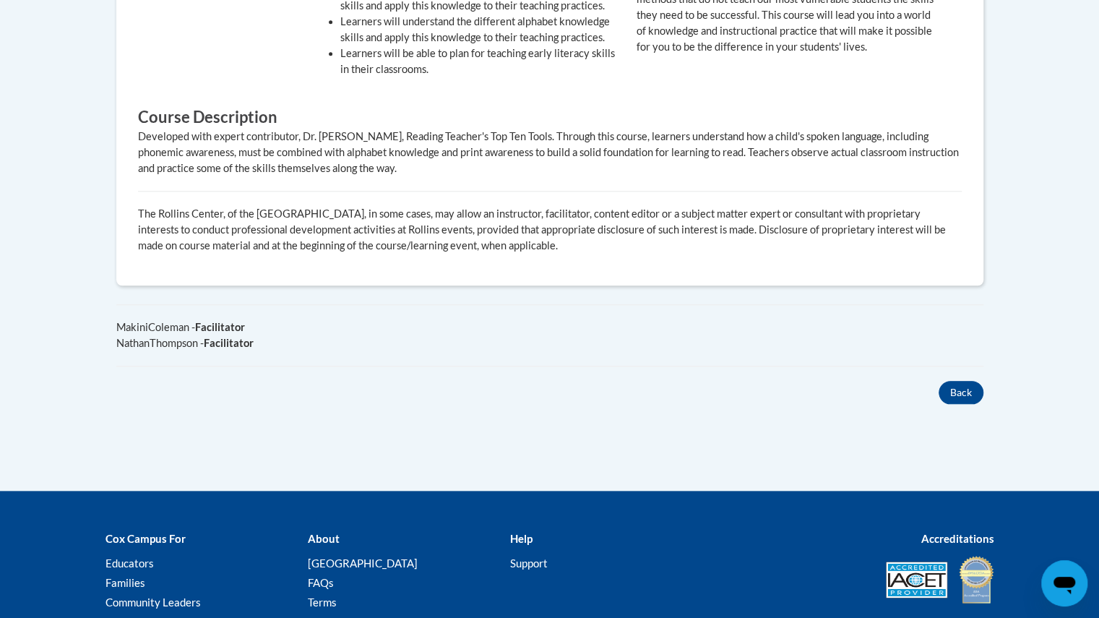
scroll to position [764, 0]
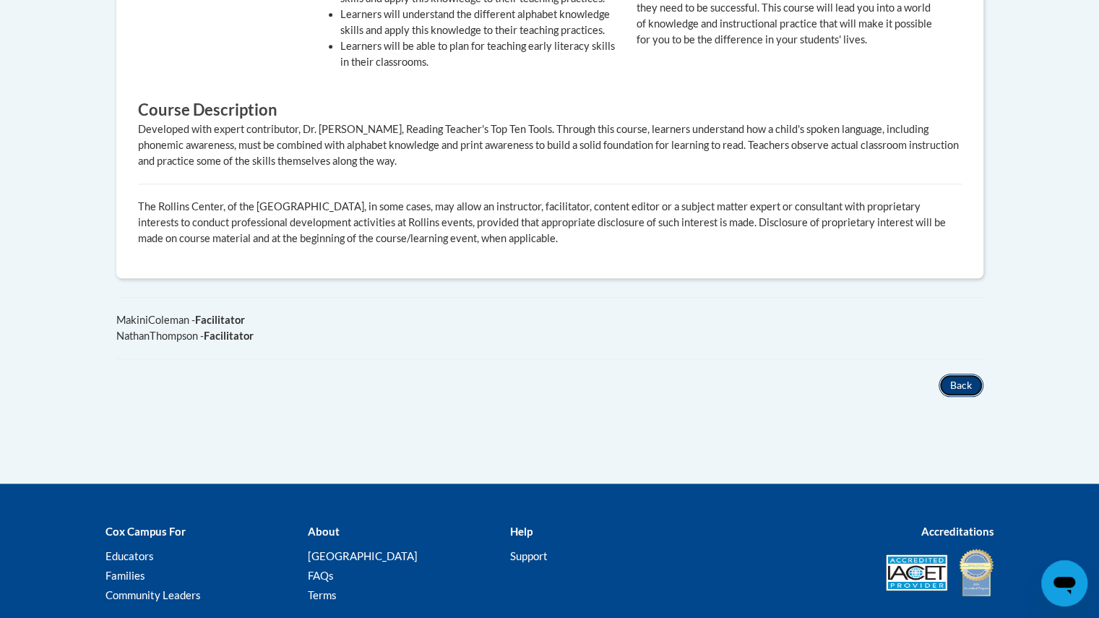
click at [966, 373] on button "Back" at bounding box center [960, 384] width 45 height 23
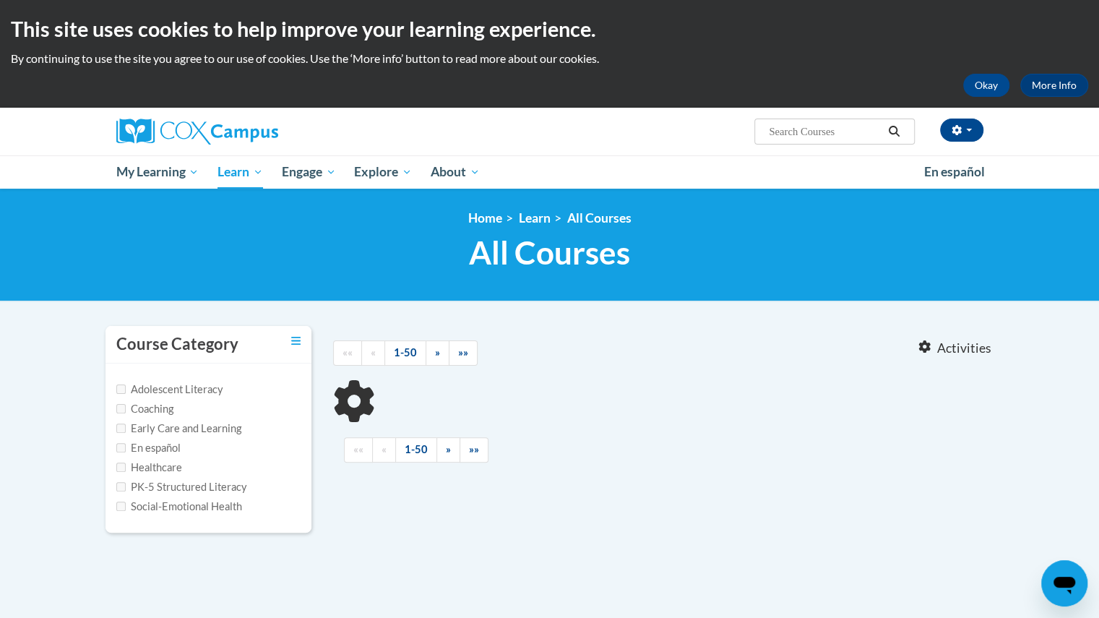
type input "early literacy"
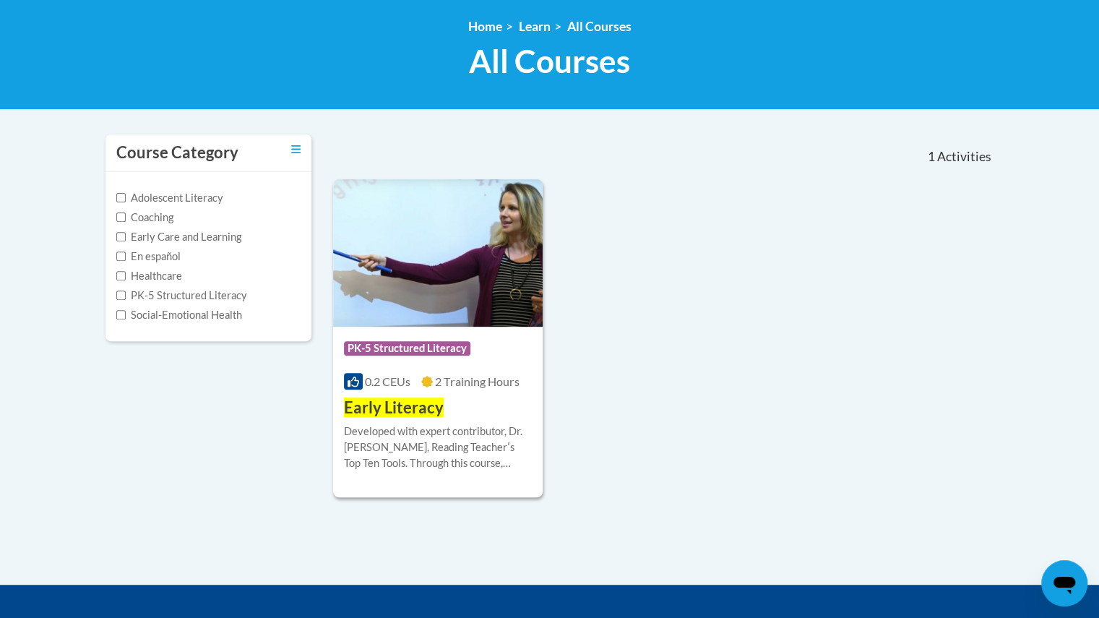
scroll to position [213, 0]
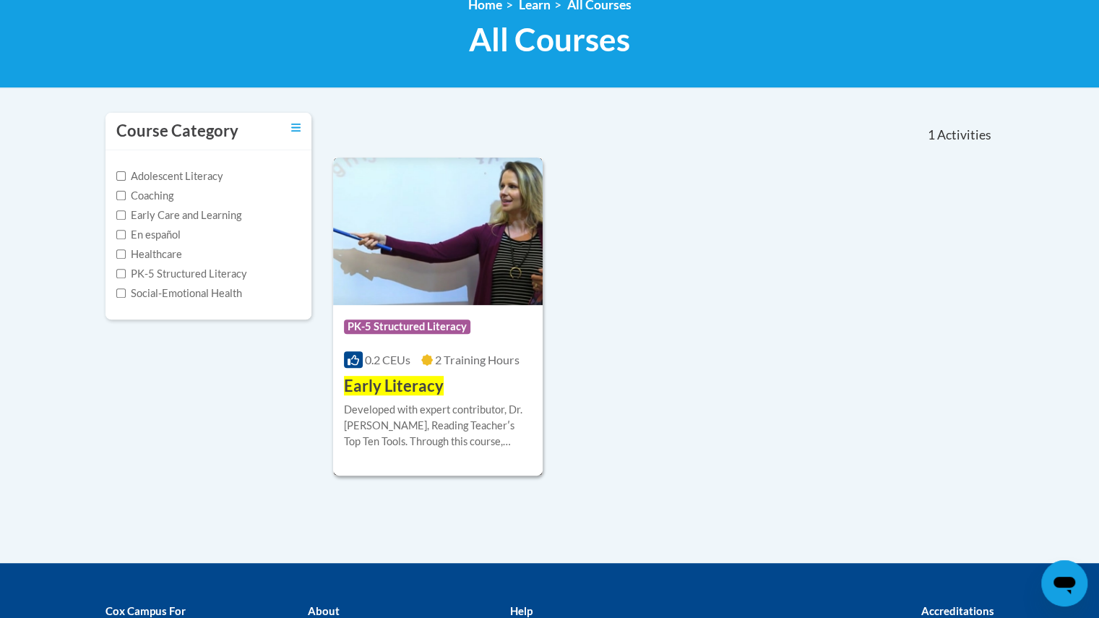
click at [532, 267] on img at bounding box center [438, 230] width 210 height 147
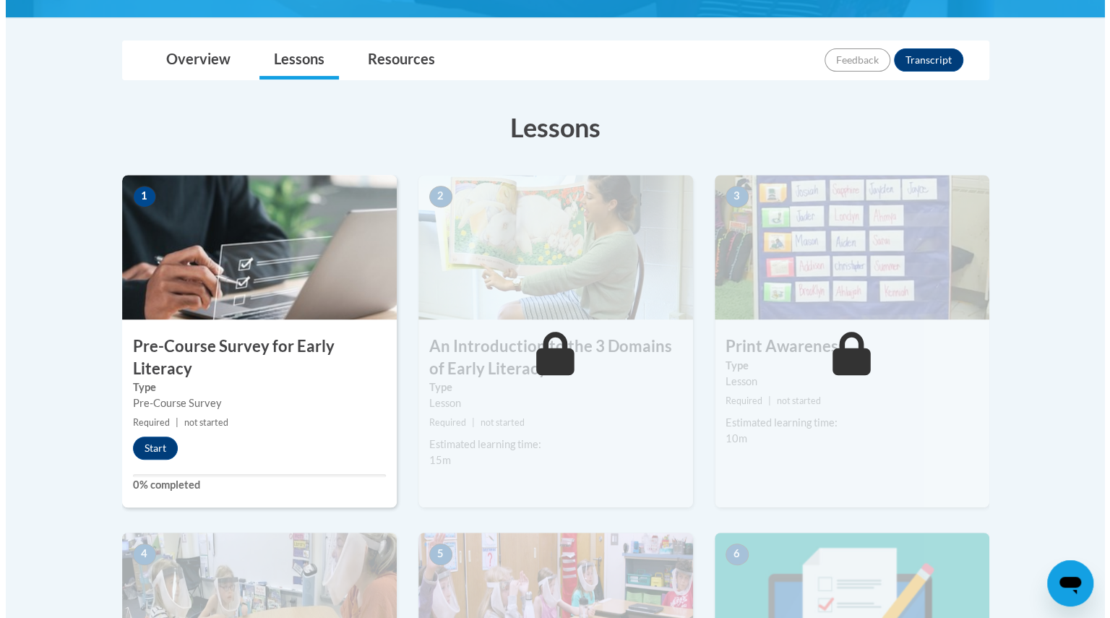
scroll to position [320, 0]
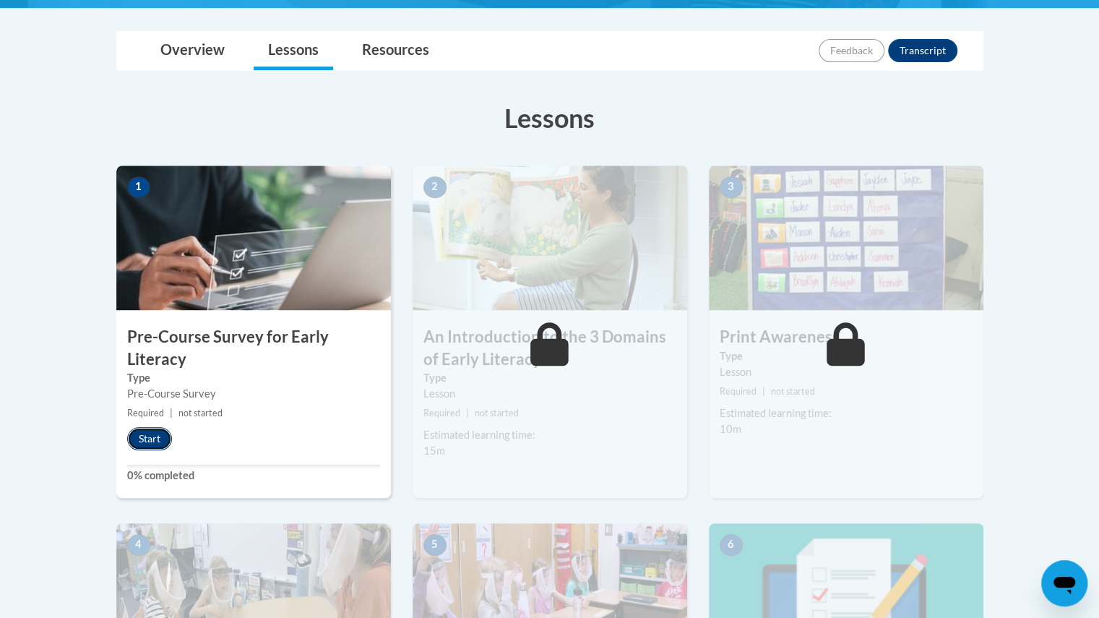
click at [147, 437] on button "Start" at bounding box center [149, 438] width 45 height 23
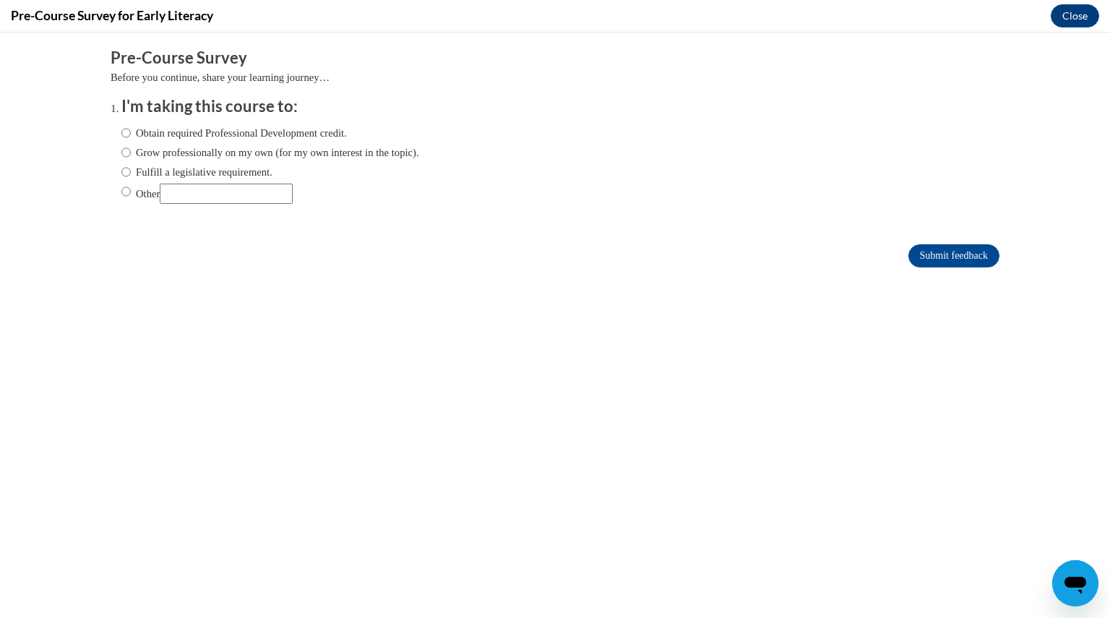
scroll to position [0, 0]
click at [250, 134] on label "Obtain required Professional Development credit." at bounding box center [233, 133] width 225 height 16
click at [131, 134] on input "Obtain required Professional Development credit." at bounding box center [125, 133] width 9 height 16
radio input "true"
click at [183, 169] on label "Fulfill a legislative requirement." at bounding box center [196, 172] width 151 height 16
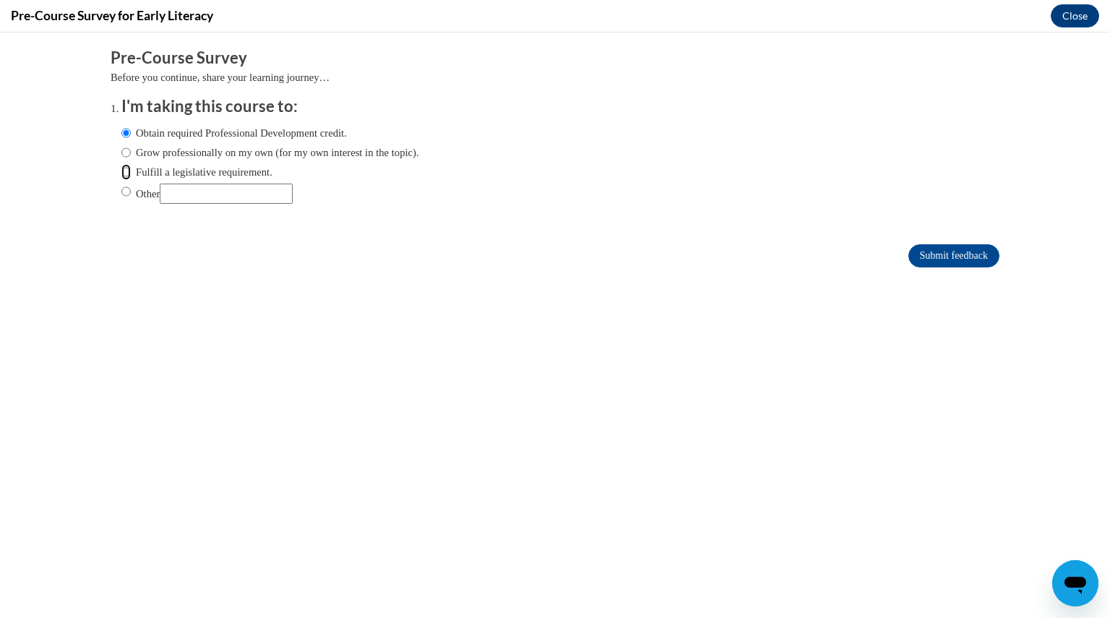
click at [131, 169] on input "Fulfill a legislative requirement." at bounding box center [125, 172] width 9 height 16
radio input "true"
click at [915, 261] on input "Submit feedback" at bounding box center [953, 255] width 91 height 23
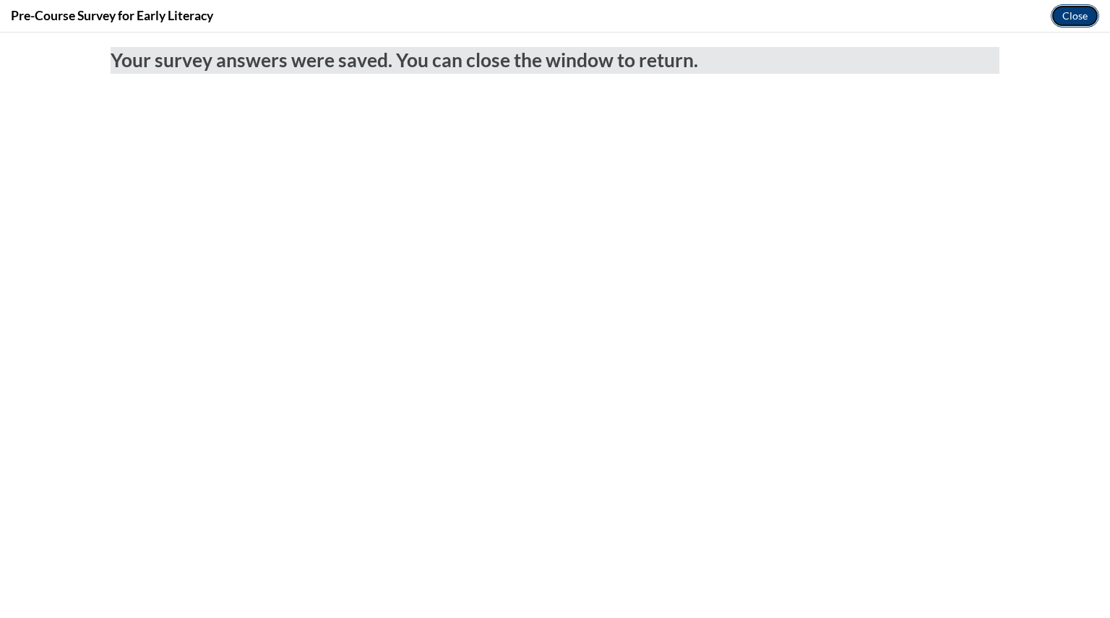
click at [1075, 12] on button "Close" at bounding box center [1074, 15] width 48 height 23
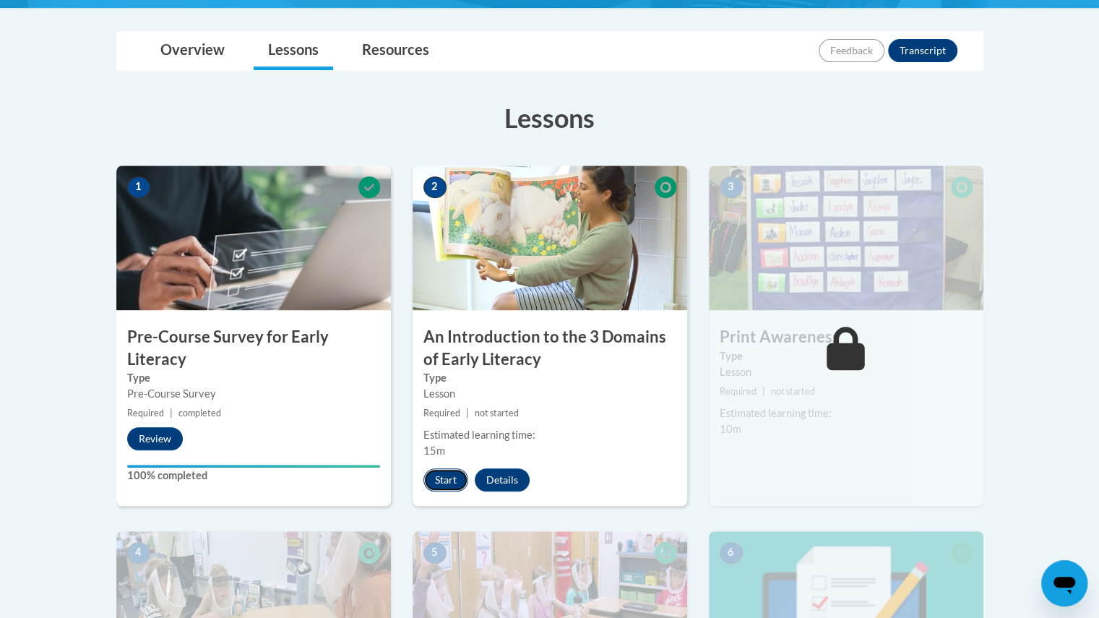
click at [446, 475] on button "Start" at bounding box center [445, 479] width 45 height 23
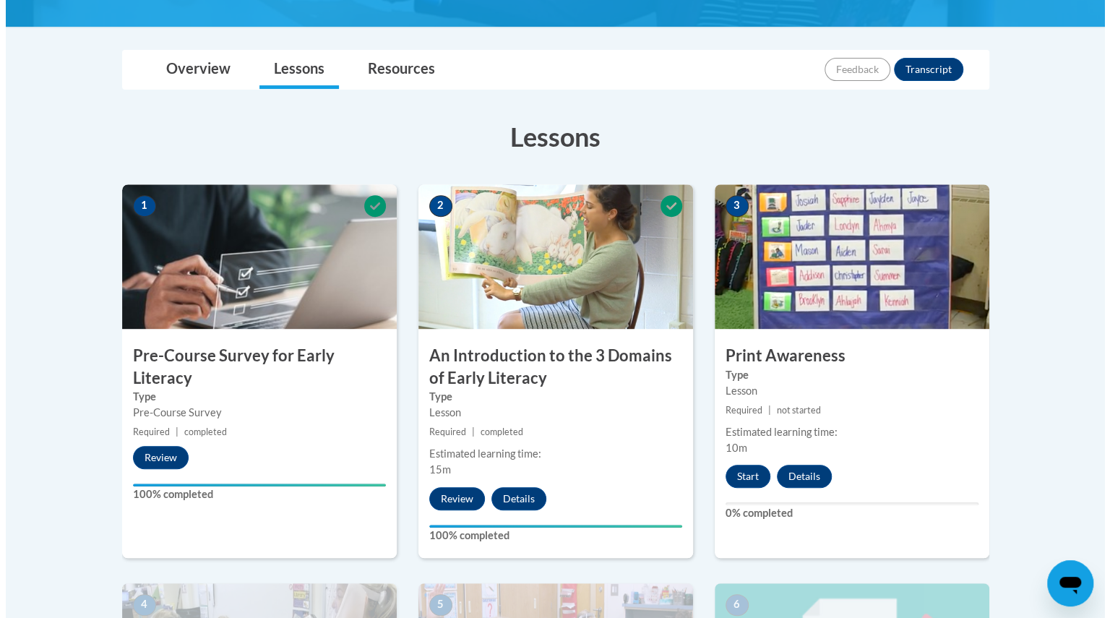
scroll to position [302, 0]
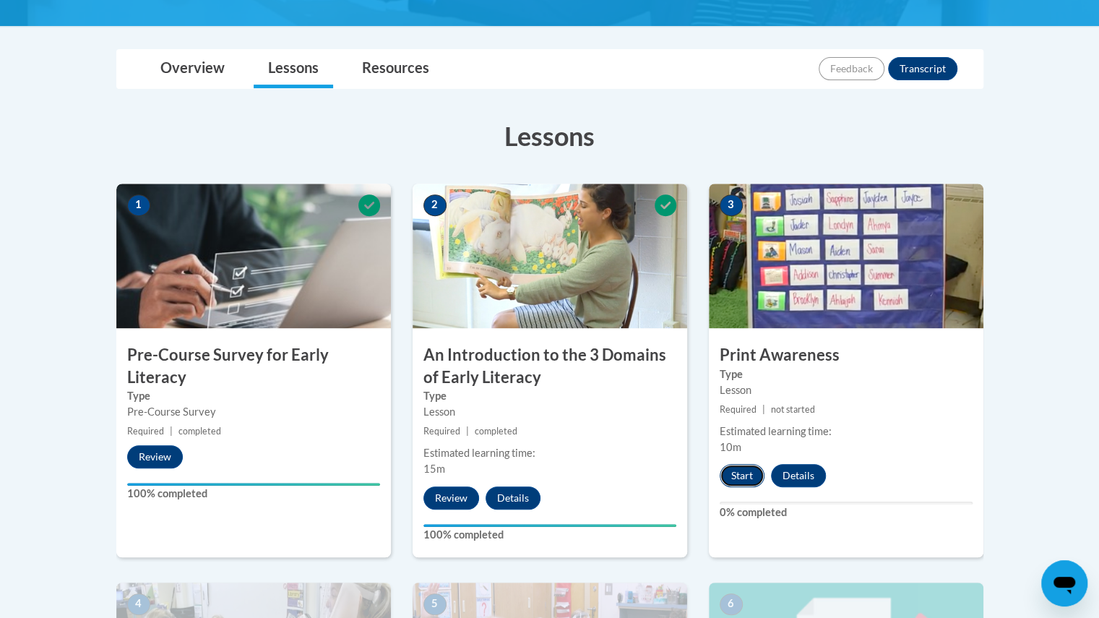
click at [753, 476] on button "Start" at bounding box center [742, 475] width 45 height 23
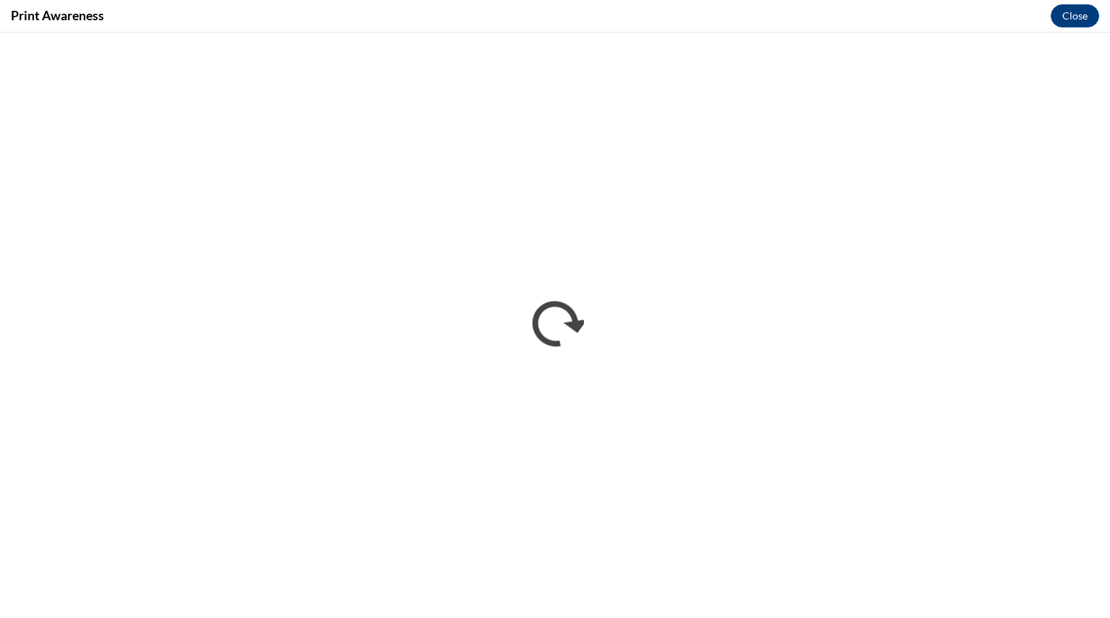
scroll to position [0, 0]
